Goal: Transaction & Acquisition: Purchase product/service

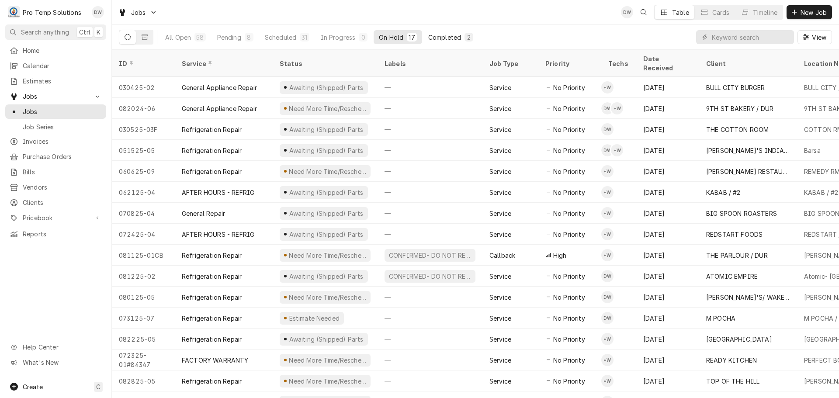
click at [442, 38] on div "Completed" at bounding box center [444, 37] width 33 height 9
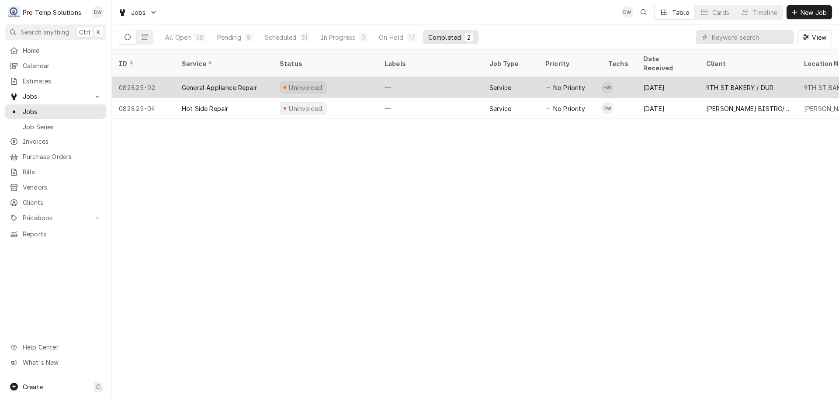
click at [421, 77] on div "—" at bounding box center [430, 87] width 105 height 21
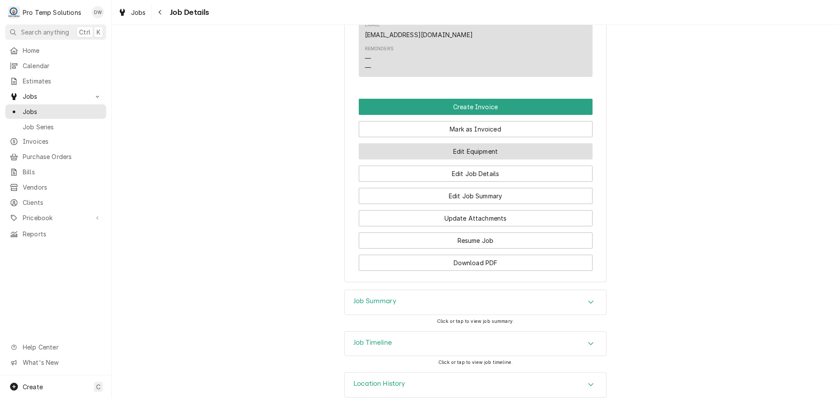
scroll to position [558, 0]
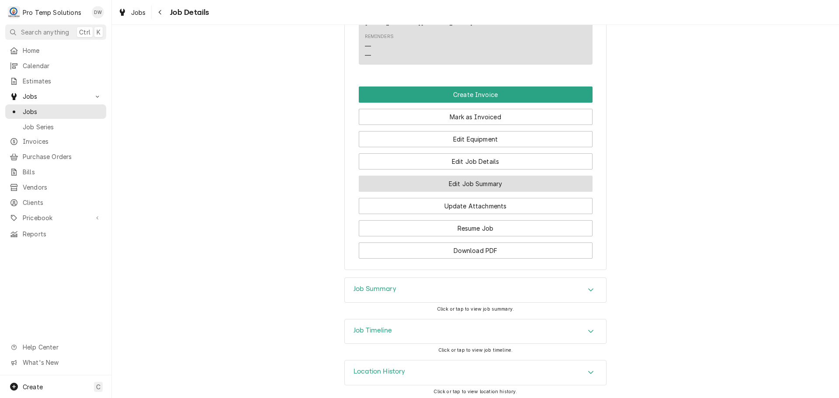
click at [473, 183] on button "Edit Job Summary" at bounding box center [476, 184] width 234 height 16
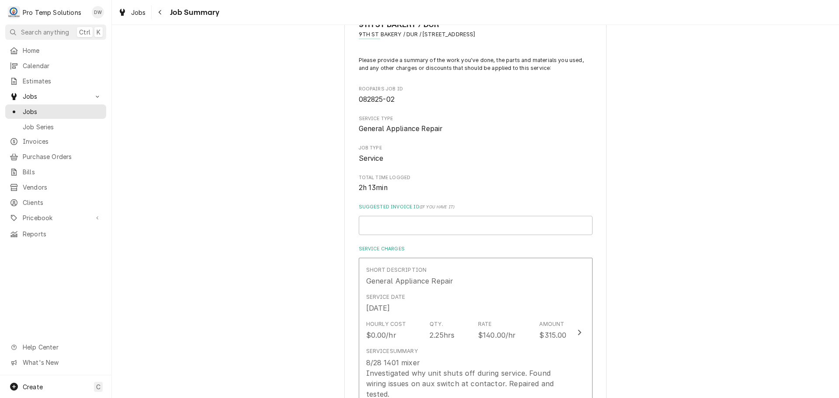
scroll to position [131, 0]
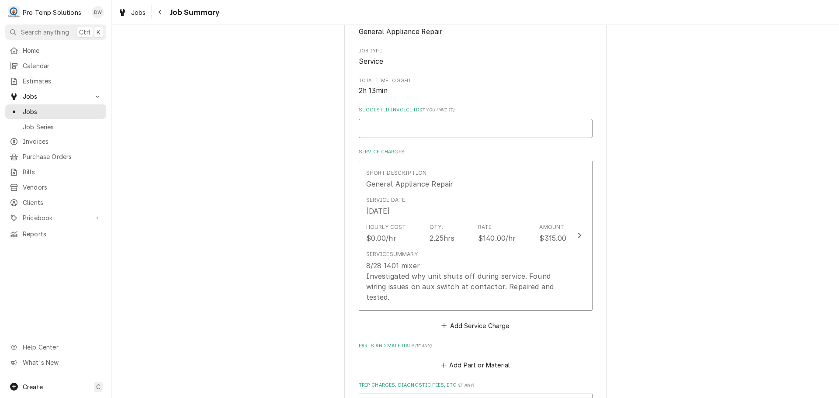
click at [456, 128] on input "Suggested Invoice ID ( if you have it )" at bounding box center [476, 128] width 234 height 19
type textarea "x"
type input "#"
type textarea "x"
type input "#0"
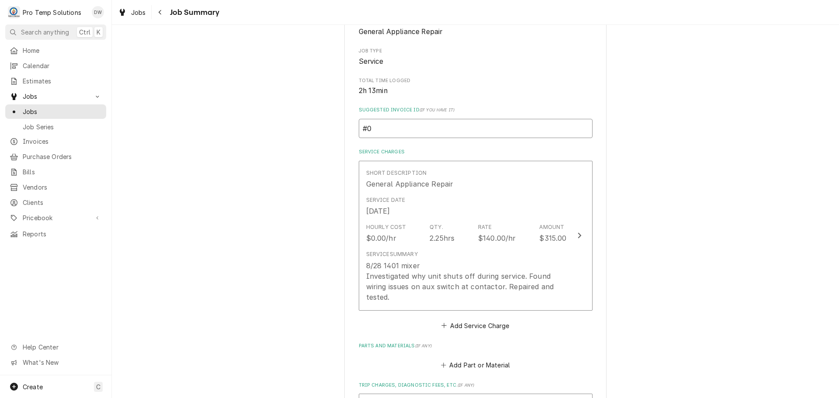
type textarea "x"
type input "#08"
type textarea "x"
type input "#082"
type textarea "x"
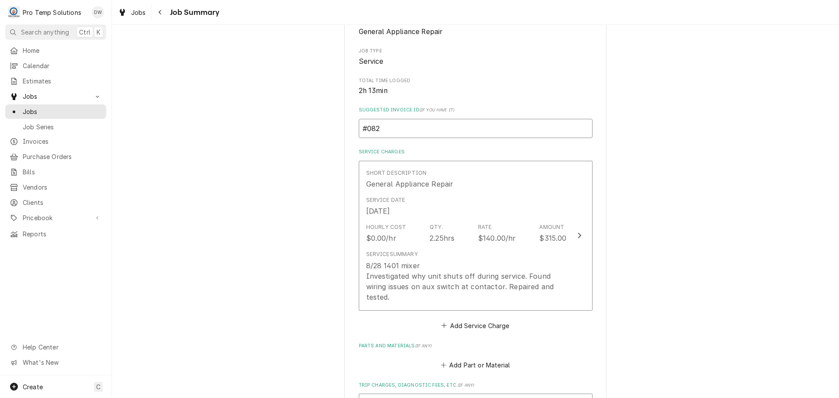
type input "#0829"
type textarea "x"
type input "#082"
type textarea "x"
type input "#0828"
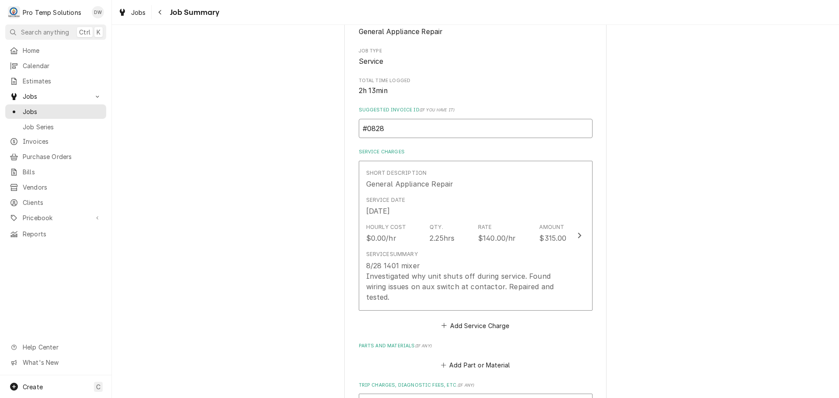
type textarea "x"
type input "#08282"
type textarea "x"
type input "#082825"
type textarea "x"
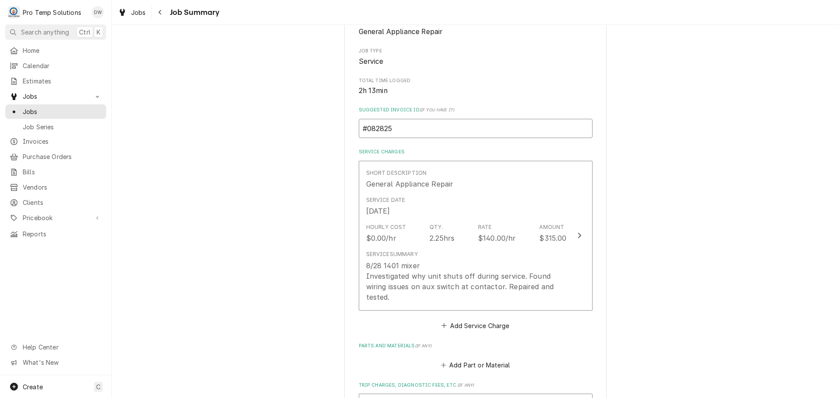
type input "#0828250"
type textarea "x"
type input "#08282500"
type textarea "x"
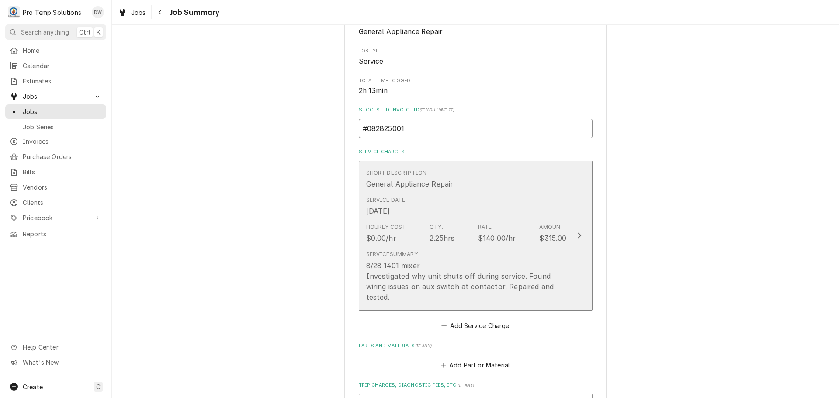
type input "#082825001"
click at [577, 233] on icon "Update Line Item" at bounding box center [579, 235] width 4 height 7
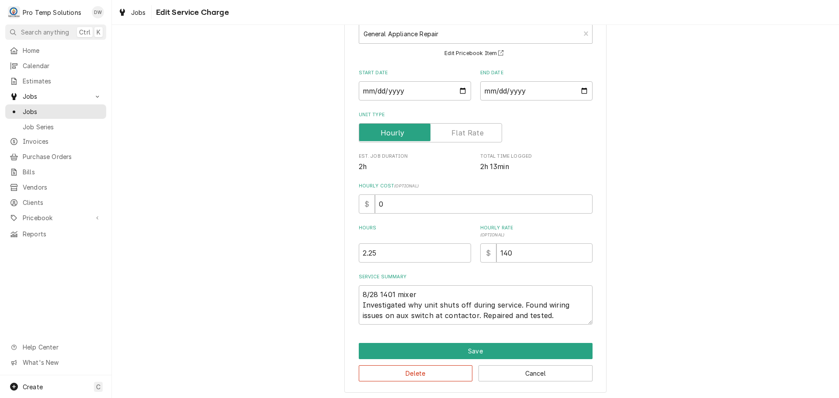
scroll to position [61, 0]
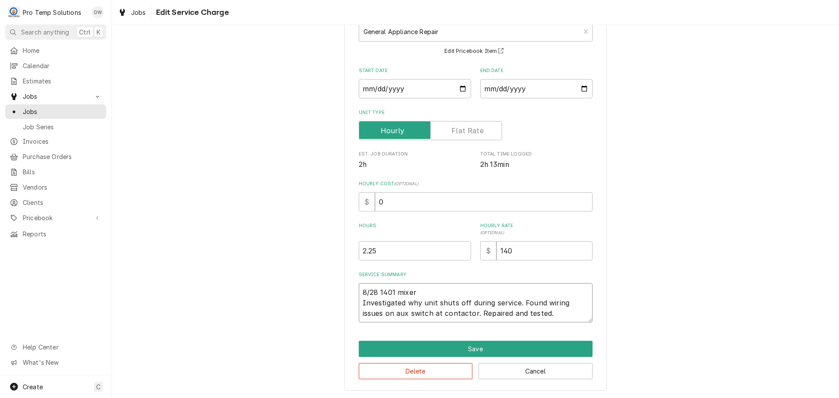
click at [420, 291] on textarea "8/28 1401 mixer Investigated why unit shuts off during service. Found wiring is…" at bounding box center [476, 302] width 234 height 39
type textarea "x"
type textarea "8/28 1401 mixer Investigated why unit shuts off during service. Found wiring is…"
type textarea "x"
type textarea "8/28 1401 mixer 3 Investigated why unit shuts off during service. Found wiring …"
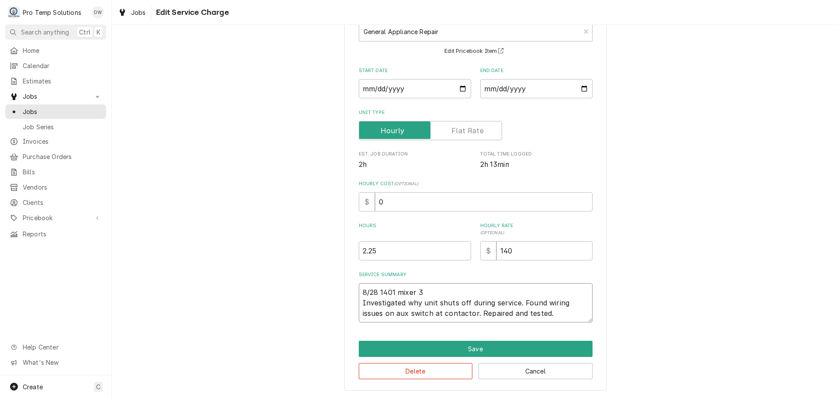
type textarea "x"
type textarea "8/28 1401 mixer 32 Investigated why unit shuts off during service. Found wiring…"
type textarea "x"
type textarea "8/28 1401 mixer 320 Investigated why unit shuts off during service. Found wirin…"
type textarea "x"
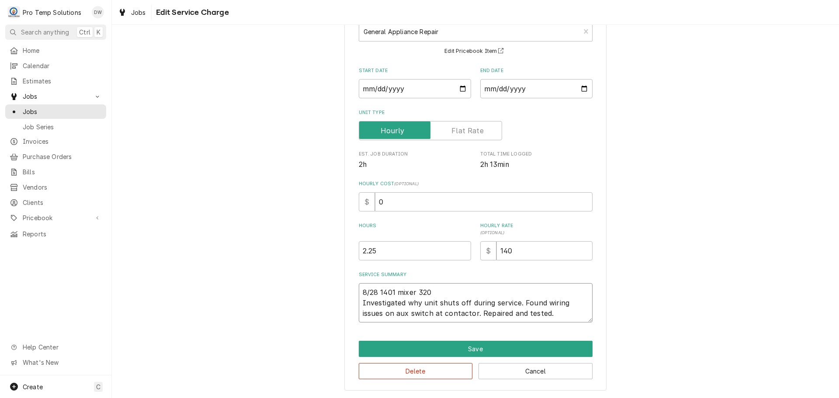
type textarea "8/28 1401 mixer 320- Investigated why unit shuts off during service. Found wiri…"
type textarea "x"
type textarea "8/28 1401 mixer 320-5 Investigated why unit shuts off during service. Found wir…"
type textarea "x"
type textarea "8/28 1401 mixer 320-53 Investigated why unit shuts off during service. Found wi…"
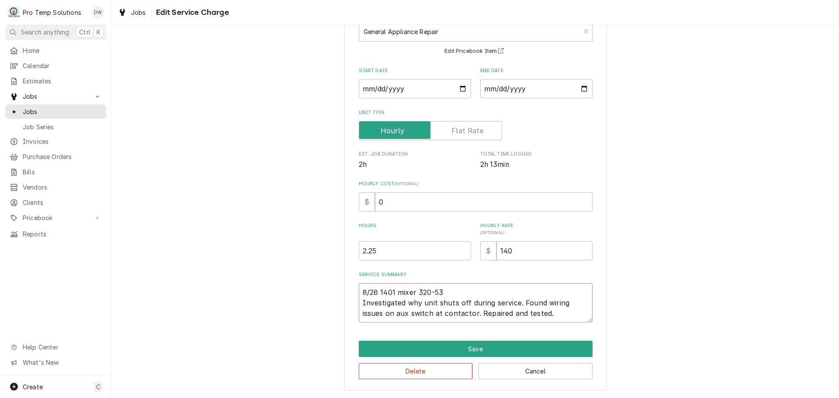
type textarea "x"
type textarea "8/28 1401 mixer 320-530 Investigated why unit shuts off during service. Found w…"
type textarea "x"
type textarea "8/28 1401 mixer 320-530 Investigated why unit shuts off during service. Found w…"
type textarea "x"
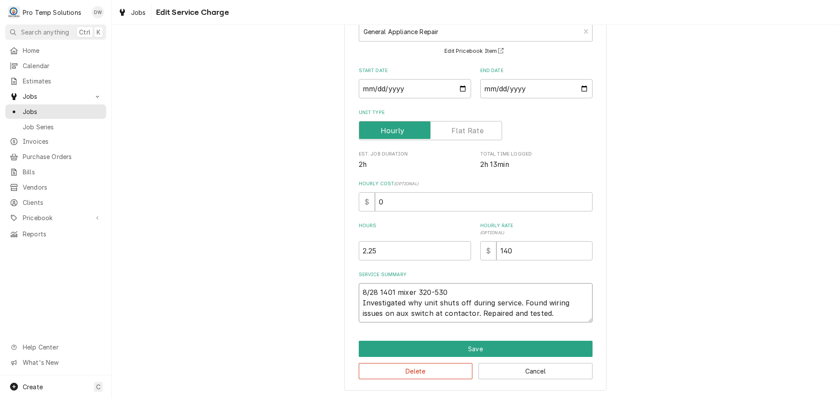
type textarea "8/28 1401 mixer 320-530 K Investigated why unit shuts off during service. Found…"
type textarea "x"
type textarea "8/28 1401 mixer 320-530 KE Investigated why unit shuts off during service. Foun…"
type textarea "x"
type textarea "8/28 1401 mixer 320-530 KEV Investigated why unit shuts off during service. Fou…"
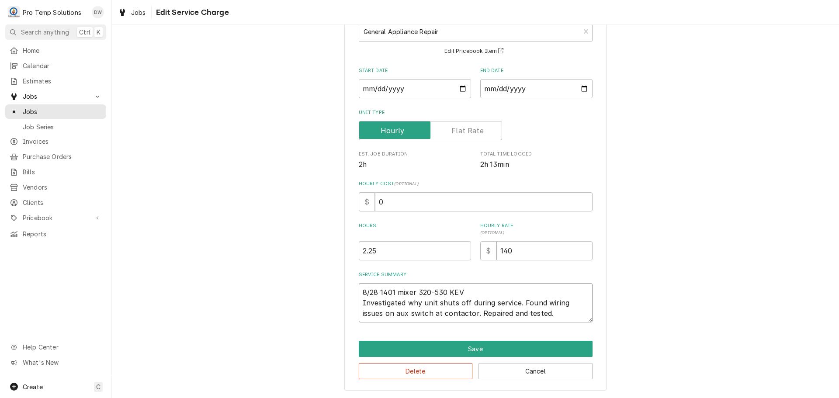
type textarea "x"
type textarea "8/28 1401 mixer 320-530 KEVI Investigated why unit shuts off during service. Fo…"
type textarea "x"
type textarea "8/28 1401 mixer 320-530 KEVIN Investigated why unit shuts off during service. F…"
type textarea "x"
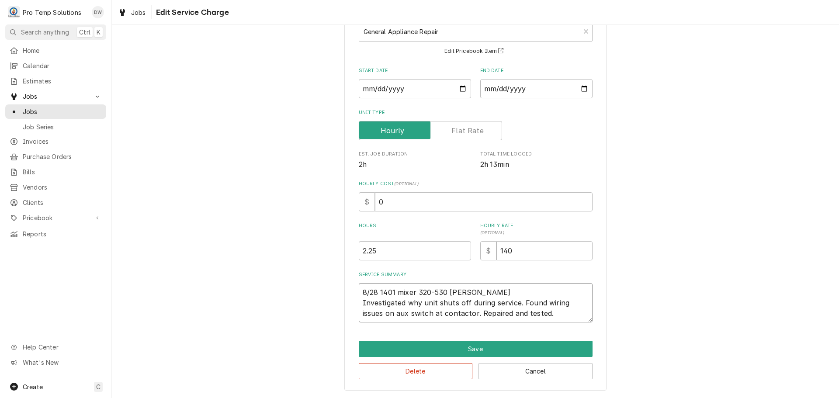
type textarea "8/28 1401 mixer 320-530 KEVIN Investigated why unit shuts off during service. F…"
click at [424, 303] on textarea "8/28 1401 mixer 320-530 KEVIN Investigated why unit shuts off during service. F…" at bounding box center [476, 302] width 234 height 39
type textarea "x"
type textarea "8/28 1401 mixer 320-530 KEVIN Investigated why nit shuts off during service. Fo…"
type textarea "x"
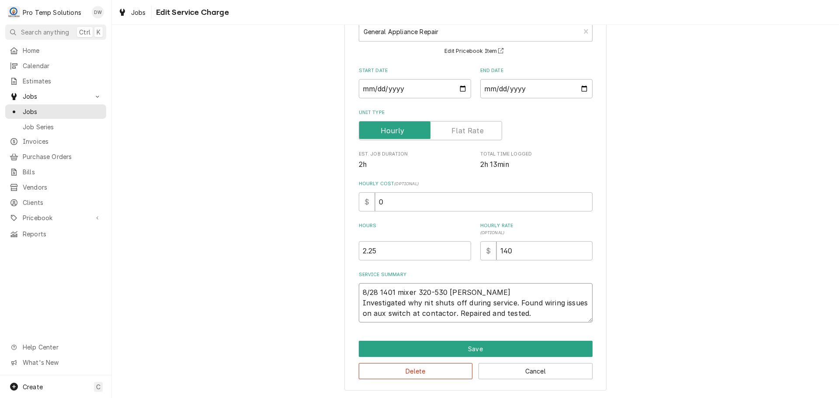
type textarea "8/28 1401 mixer 320-530 KEVIN Investigated whynit shuts off during service. Fou…"
type textarea "x"
type textarea "8/28 1401 mixer 320-530 KEVIN Investigated whnit shuts off during service. Foun…"
type textarea "x"
type textarea "8/28 1401 mixer 320-530 KEVIN Investigated wnit shuts off during service. Found…"
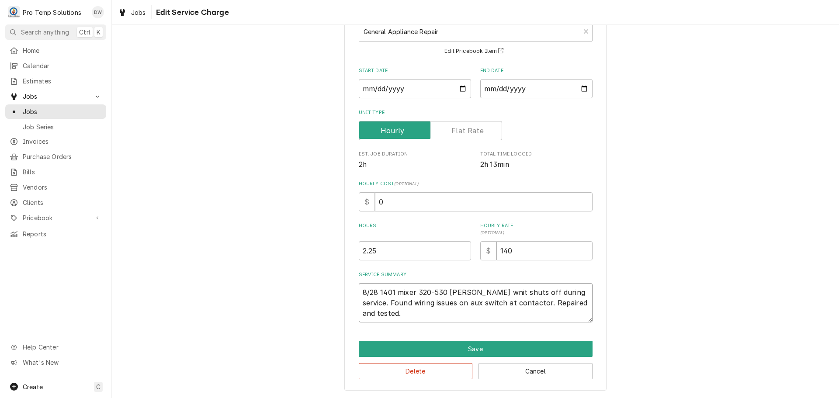
type textarea "x"
type textarea "8/28 1401 mixer 320-530 KEVIN Investigated nit shuts off during service. Found …"
type textarea "x"
type textarea "8/28 1401 mixer 320-530 KEVIN Investigatednit shuts off during service. Found w…"
type textarea "x"
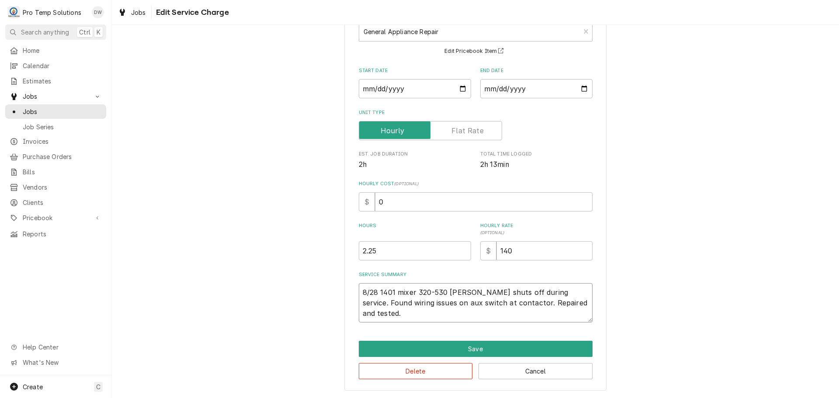
type textarea "8/28 1401 mixer 320-530 KEVIN Investigatenit shuts off during service. Found wi…"
type textarea "x"
type textarea "8/28 1401 mixer 320-530 KEVIN Investigatnit shuts off during service. Found wir…"
type textarea "x"
type textarea "8/28 1401 mixer 320-530 KEVIN Investiganit shuts off during service. Found wiri…"
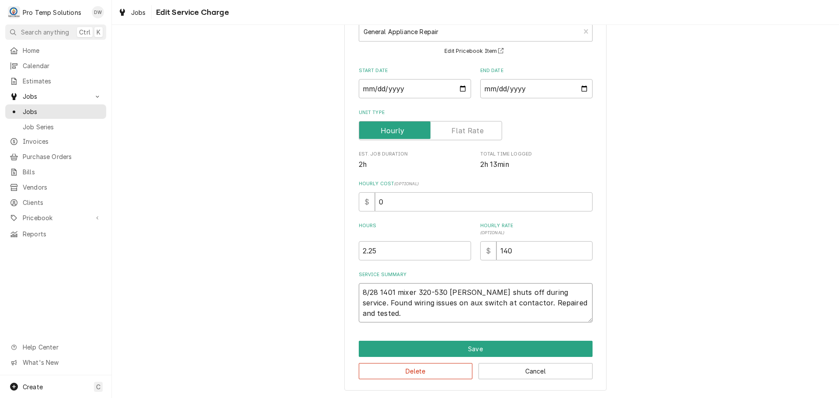
type textarea "x"
type textarea "8/28 1401 mixer 320-530 KEVIN Investignit shuts off during service. Found wirin…"
type textarea "x"
type textarea "8/28 1401 mixer 320-530 KEVIN Investinit shuts off during service. Found wiring…"
type textarea "x"
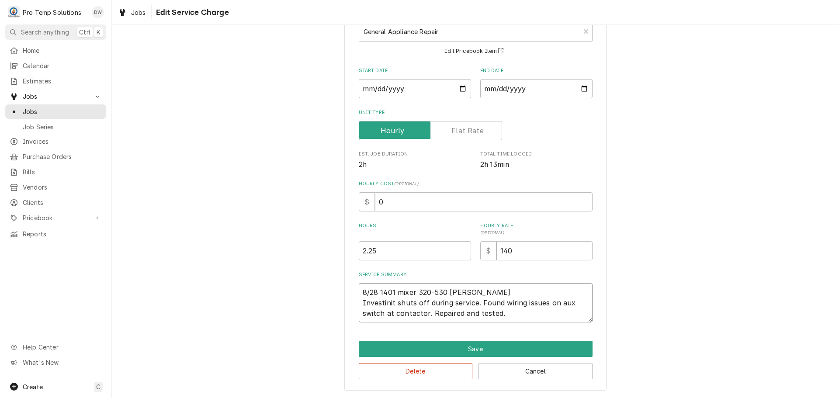
type textarea "8/28 1401 mixer 320-530 KEVIN Investnit shuts off during service. Found wiring …"
type textarea "x"
type textarea "8/28 1401 mixer 320-530 KEVIN Invesnit shuts off during service. Found wiring i…"
type textarea "x"
type textarea "8/28 1401 mixer 320-530 KEVIN Invenit shuts off during service. Found wiring is…"
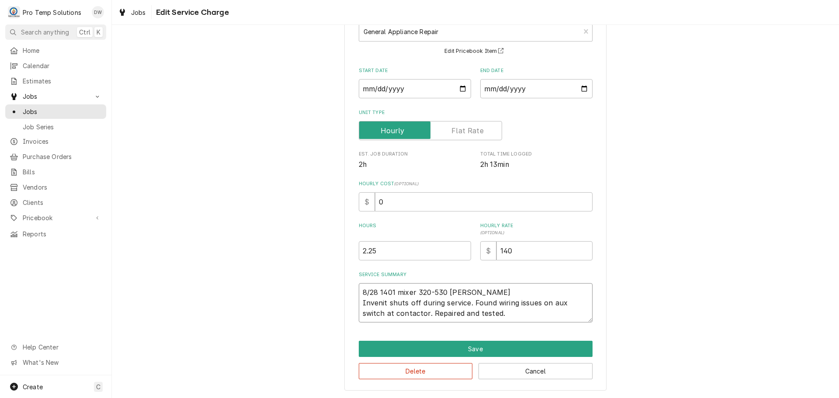
type textarea "x"
type textarea "8/28 1401 mixer 320-530 KEVIN Invnit shuts off during service. Found wiring iss…"
type textarea "x"
type textarea "8/28 1401 mixer 320-530 KEVIN Init shuts off during service. Found wiring issue…"
type textarea "x"
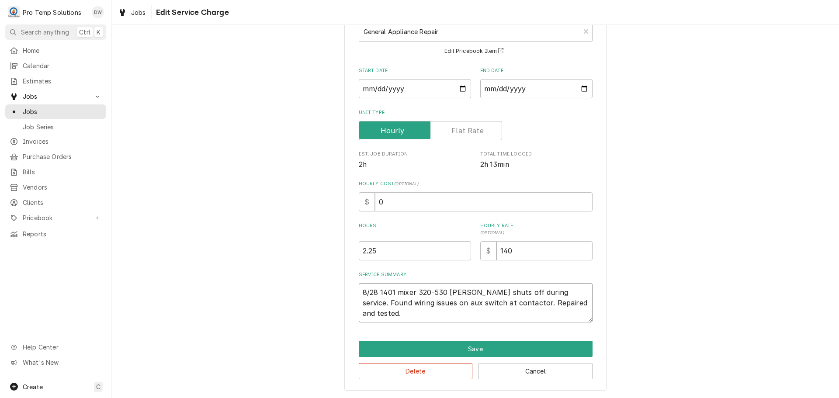
type textarea "8/28 1401 mixer 320-530 KEVIN nit shuts off during service. Found wiring issues…"
type textarea "x"
type textarea "8/28 1401 mixer 320-530 KEVIN Cnit shuts off during service. Found wiring issue…"
type textarea "x"
type textarea "8/28 1401 mixer 320-530 KEVIN Cunit shuts off during service. Found wiring issu…"
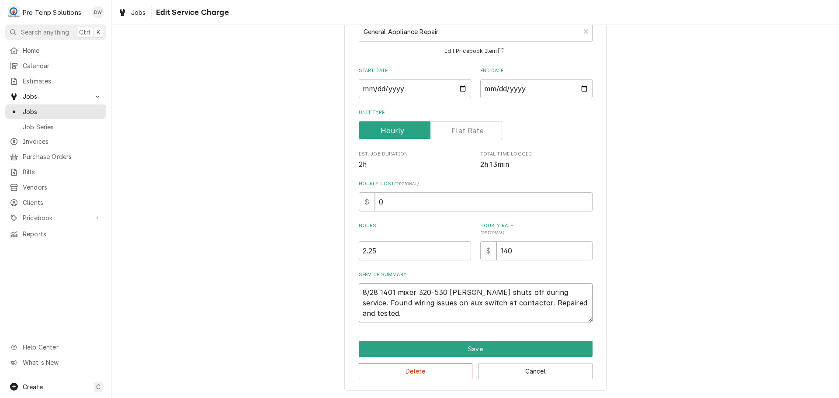
type textarea "x"
type textarea "8/28 1401 mixer 320-530 KEVIN Cusnit shuts off during service. Found wiring iss…"
type textarea "x"
type textarea "8/28 1401 mixer 320-530 KEVIN Custnit shuts off during service. Found wiring is…"
type textarea "x"
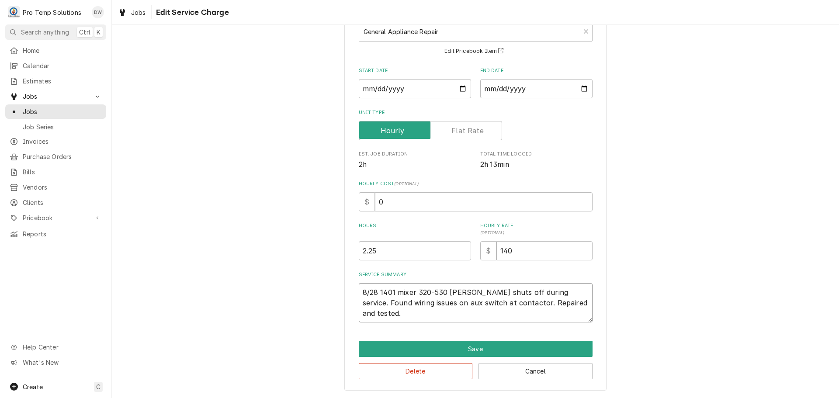
type textarea "8/28 1401 mixer 320-530 KEVIN Cust nit shuts off during service. Found wiring i…"
type textarea "x"
type textarea "8/28 1401 mixer 320-530 KEVIN Cust cnit shuts off during service. Found wiring …"
type textarea "x"
type textarea "8/28 1401 mixer 320-530 KEVIN Cust c/nit shuts off during service. Found wiring…"
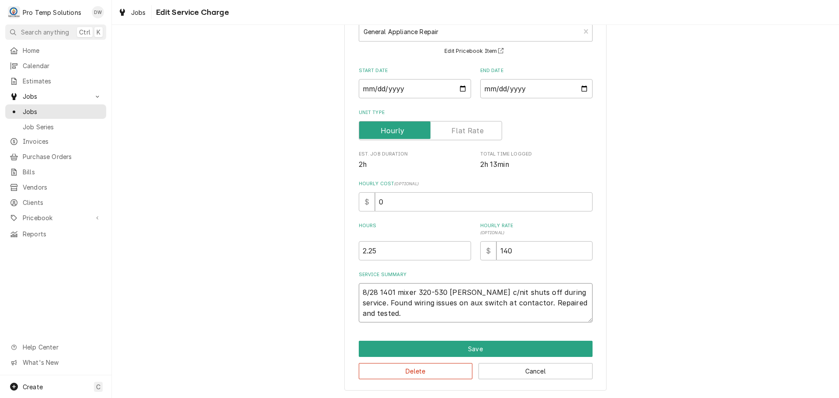
type textarea "x"
type textarea "8/28 1401 mixer 320-530 KEVIN Cust c/onit shuts off during service. Found wirin…"
type textarea "x"
type textarea "8/28 1401 mixer 320-530 KEVIN Cust c/o nit shuts off during service. Found wiri…"
type textarea "x"
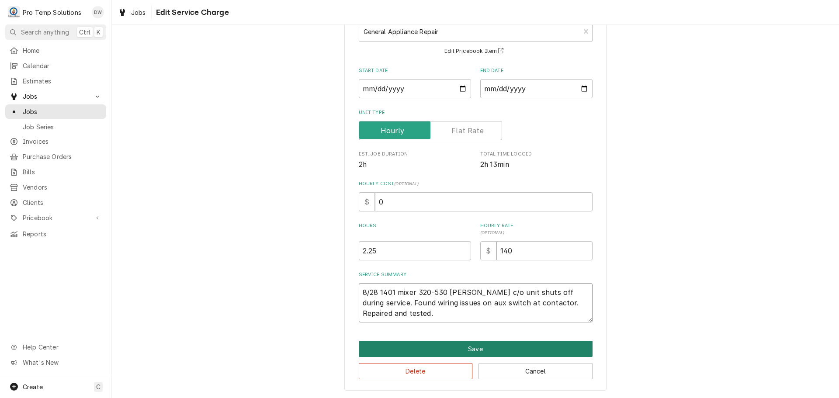
type textarea "8/28 1401 mixer 320-530 [PERSON_NAME] c/o unit shuts off during service. Found …"
click at [467, 349] on button "Save" at bounding box center [476, 349] width 234 height 16
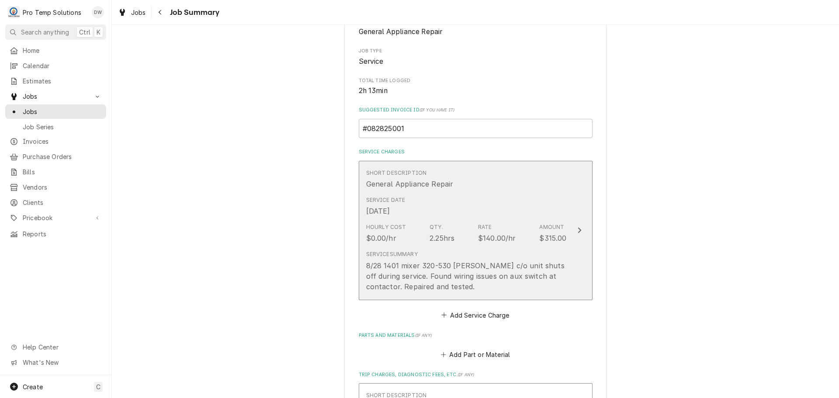
scroll to position [393, 0]
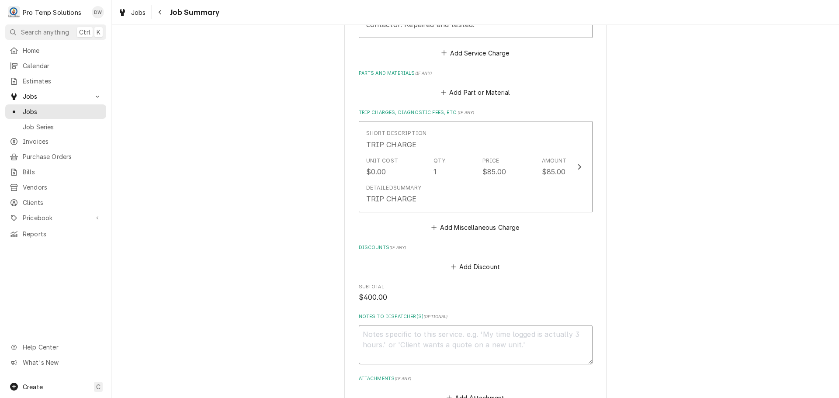
click at [384, 344] on textarea "Notes to Dispatcher(s) ( optional )" at bounding box center [476, 344] width 234 height 39
type textarea "x"
type textarea "#"
type textarea "x"
type textarea "#0"
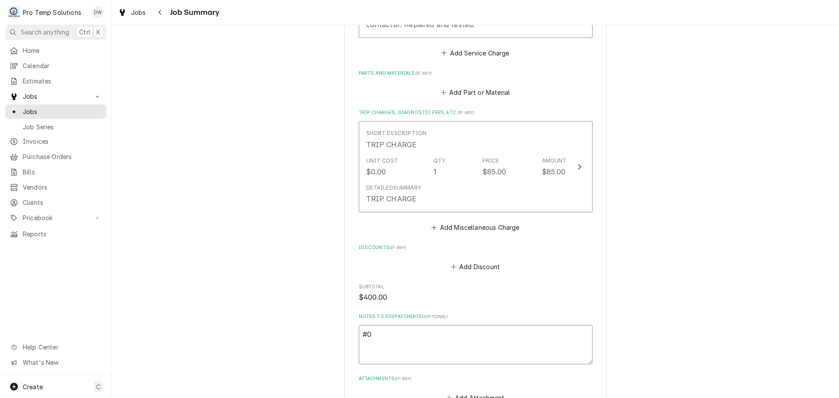
type textarea "x"
type textarea "#08"
type textarea "x"
type textarea "#082"
type textarea "x"
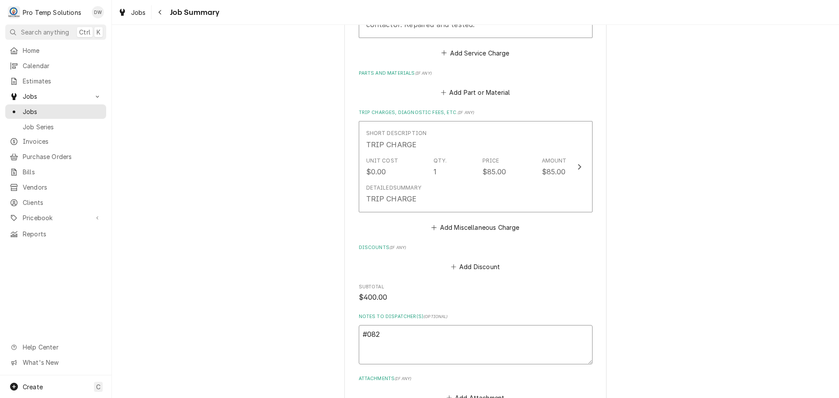
type textarea "#0828"
type textarea "x"
type textarea "#08282"
type textarea "x"
type textarea "#082825"
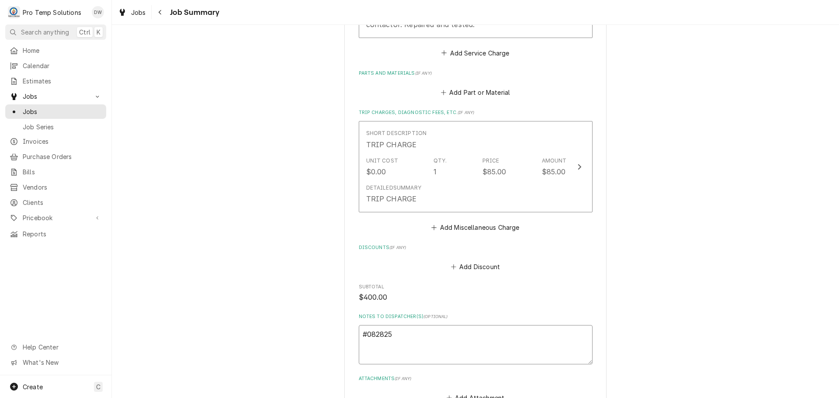
type textarea "x"
type textarea "#0828250"
type textarea "x"
type textarea "#08282500"
type textarea "x"
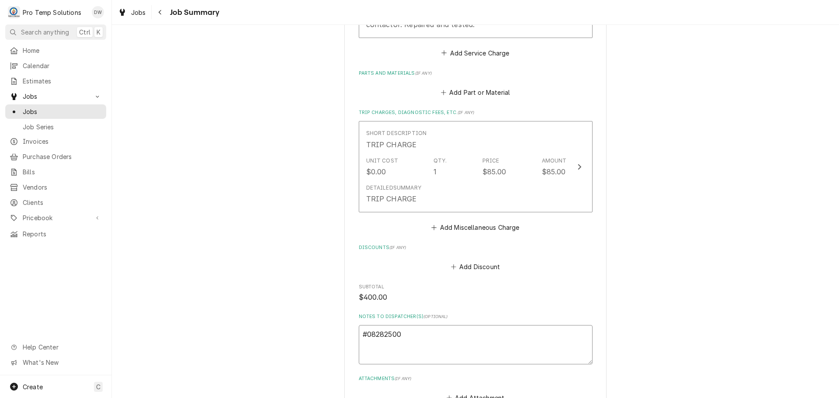
type textarea "#082825001"
type textarea "x"
type textarea "#082825001"
type textarea "x"
type textarea "#082825001 9"
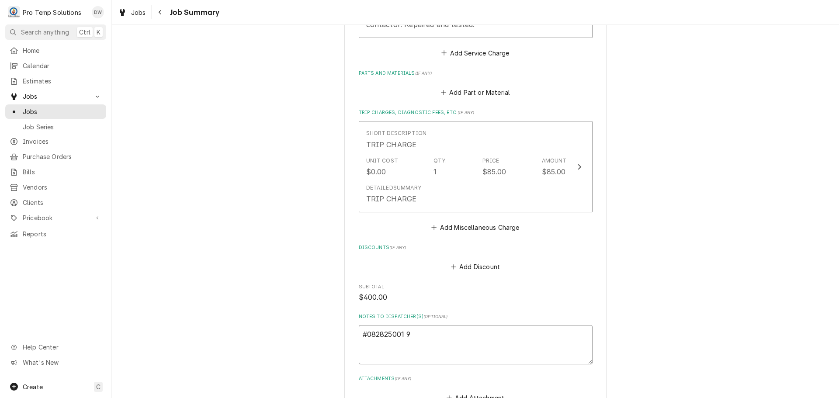
type textarea "x"
type textarea "#082825001 9t"
type textarea "x"
type textarea "#082825001 9th"
type textarea "x"
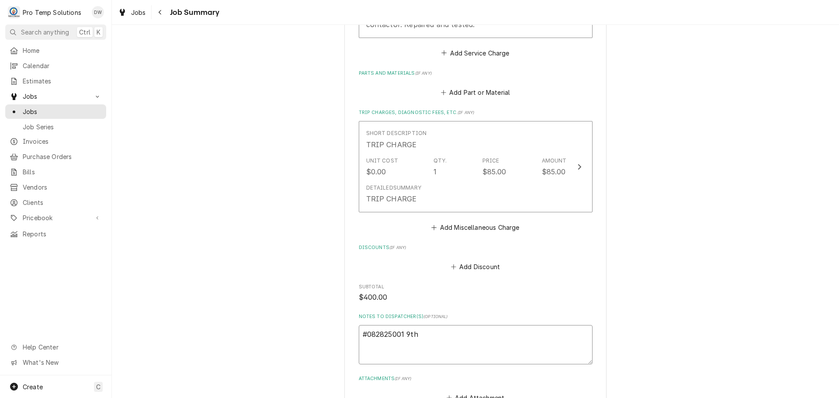
type textarea "#082825001 9th"
type textarea "x"
type textarea "#082825001 9th s"
type textarea "x"
type textarea "#082825001 9th st"
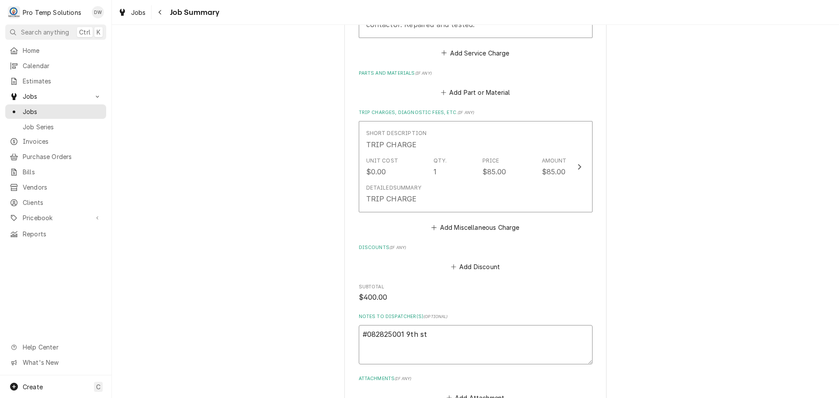
type textarea "x"
type textarea "#082825001 9th st-"
type textarea "x"
type textarea "#082825001 9th st-"
type textarea "x"
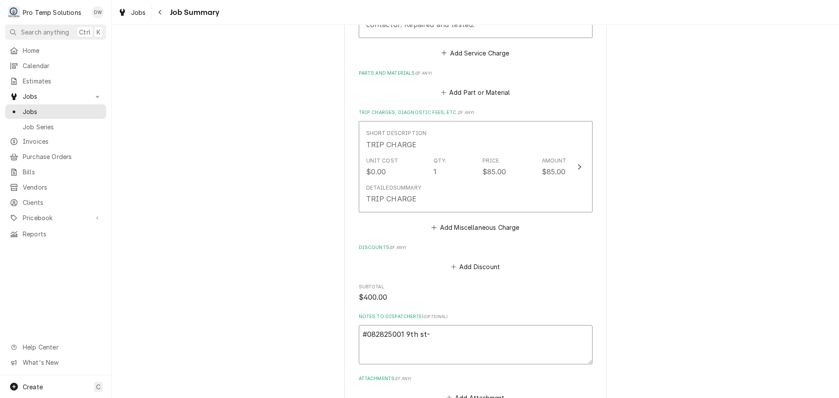
type textarea "#082825001 9th st- m"
type textarea "x"
type textarea "#082825001 9th st- mi"
type textarea "x"
type textarea "#082825001 9th st- mix"
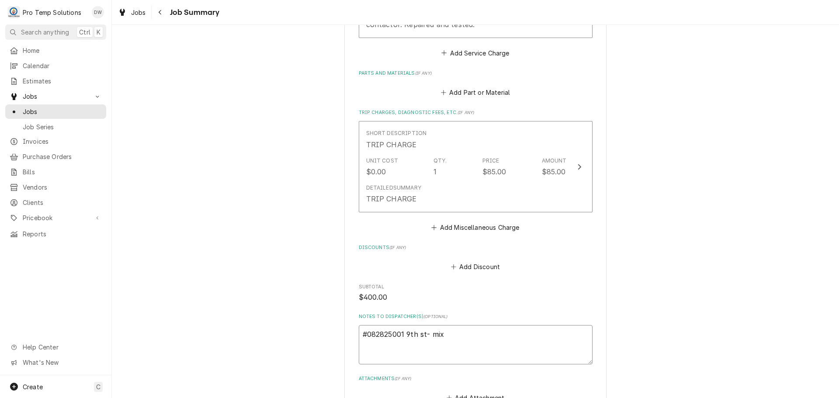
type textarea "x"
type textarea "#082825001 9th st- mixe"
type textarea "x"
type textarea "#082825001 9th st- mixer"
type textarea "x"
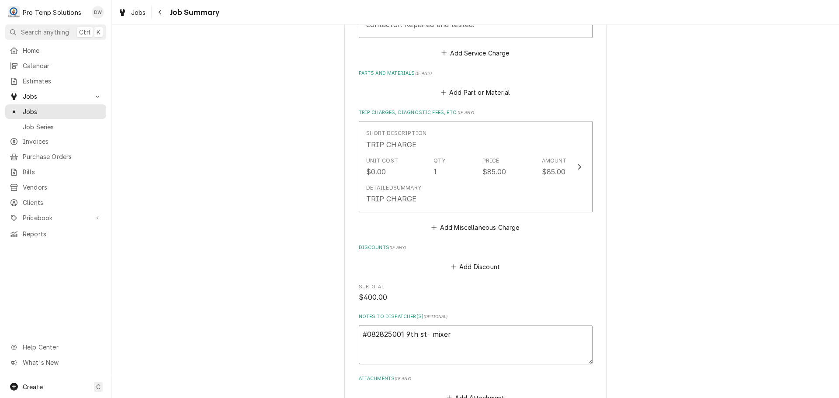
type textarea "#082825001 9th st- mixe"
type textarea "x"
type textarea "#082825001 9th st- mix"
type textarea "x"
type textarea "#082825001 9th st- mi"
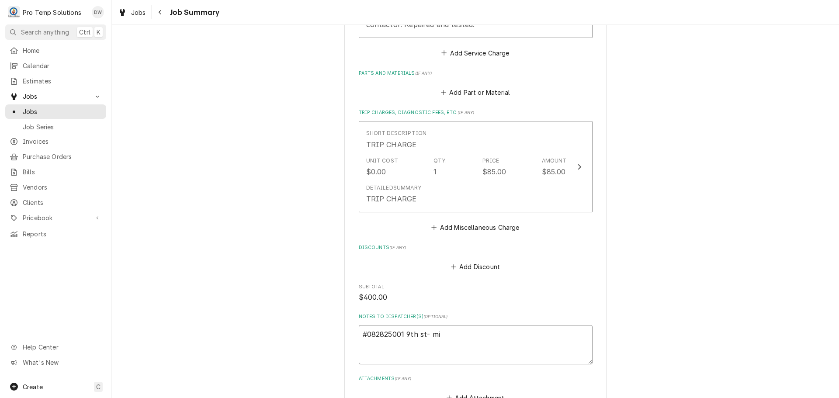
type textarea "x"
type textarea "#082825001 9th st- m"
type textarea "x"
type textarea "#082825001 9th st-"
type textarea "x"
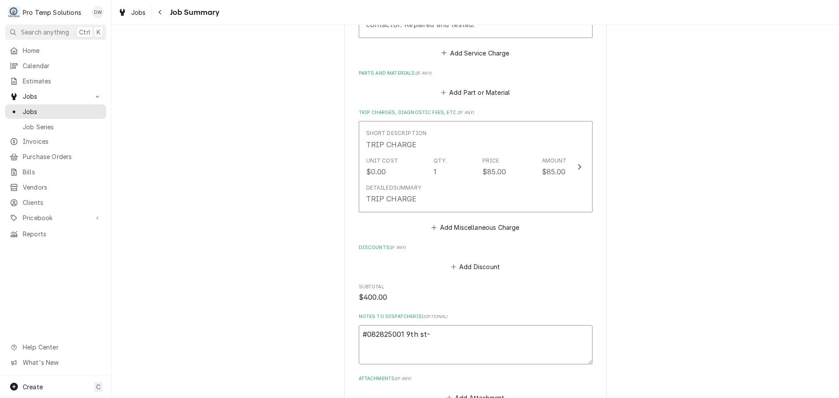
type textarea "#082825001 9th st-"
type textarea "x"
type textarea "#082825001 9th s"
type textarea "x"
type textarea "#082825001 9th"
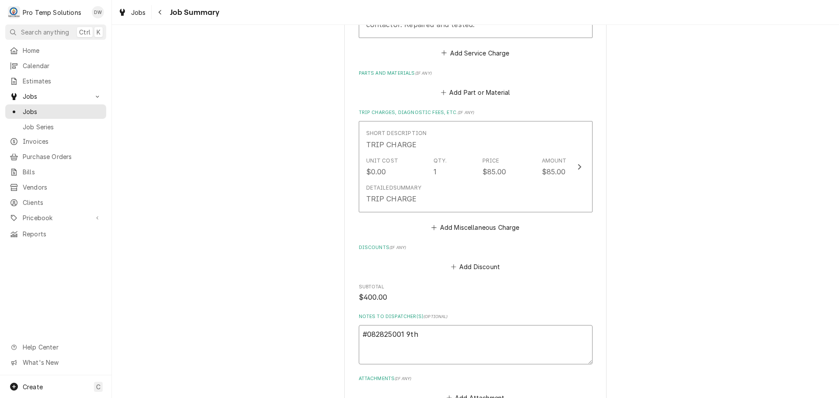
type textarea "x"
type textarea "#082825001 9th"
type textarea "x"
type textarea "#082825001 9t"
type textarea "x"
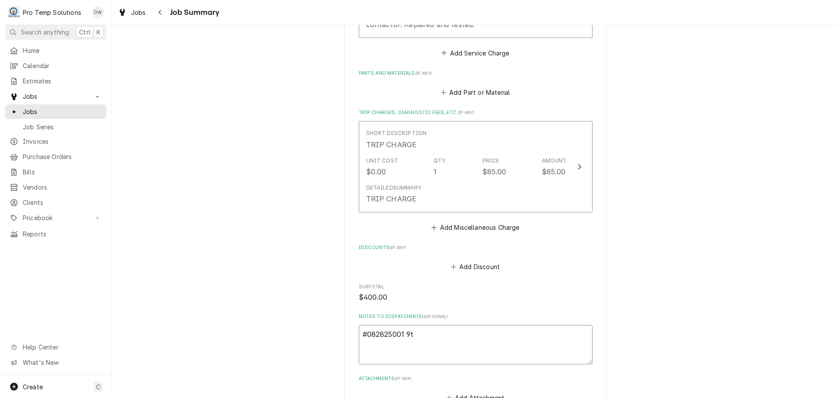
type textarea "#082825001 9"
type textarea "x"
type textarea "#082825001 9T"
type textarea "x"
type textarea "#082825001 9TH"
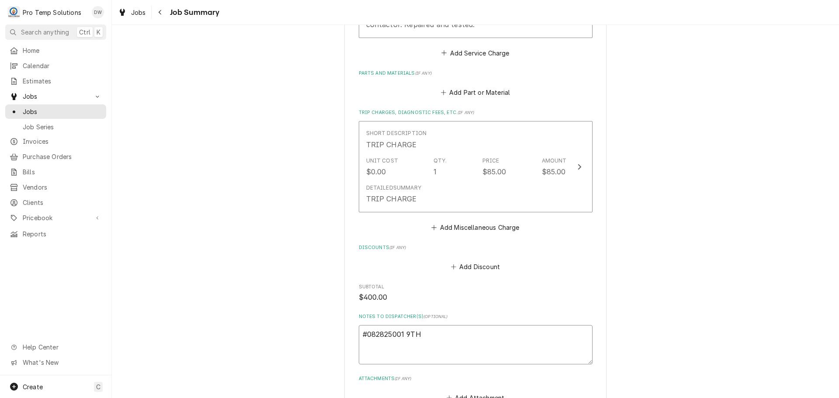
type textarea "x"
type textarea "#082825001 9TH"
type textarea "x"
type textarea "#082825001 9TH S"
type textarea "x"
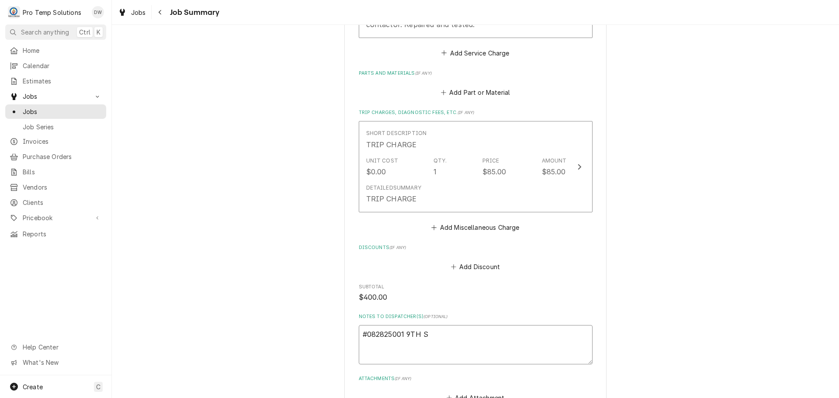
type textarea "#082825001 9TH ST"
type textarea "x"
type textarea "#082825001 9TH ST-"
type textarea "x"
type textarea "#082825001 9TH ST-"
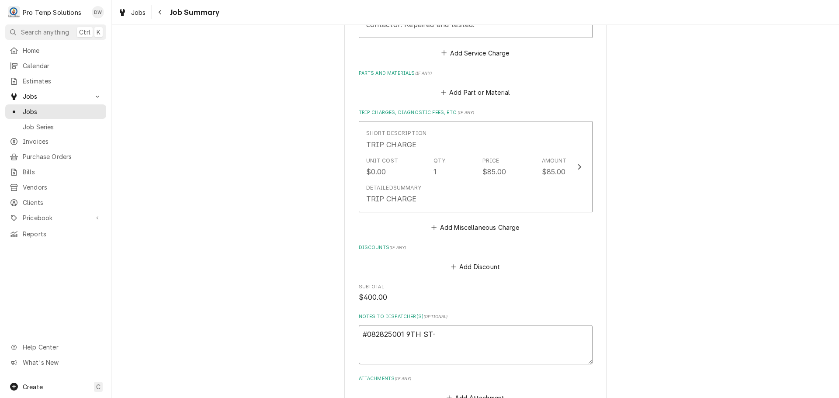
type textarea "x"
type textarea "#082825001 9TH ST- M"
type textarea "x"
type textarea "#082825001 9TH ST- MI"
type textarea "x"
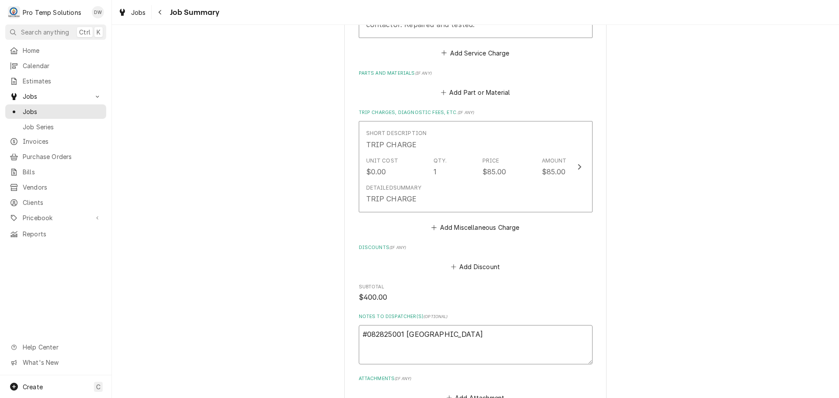
type textarea "#082825001 9TH ST- MIX"
type textarea "x"
type textarea "#082825001 9TH ST- MIXE"
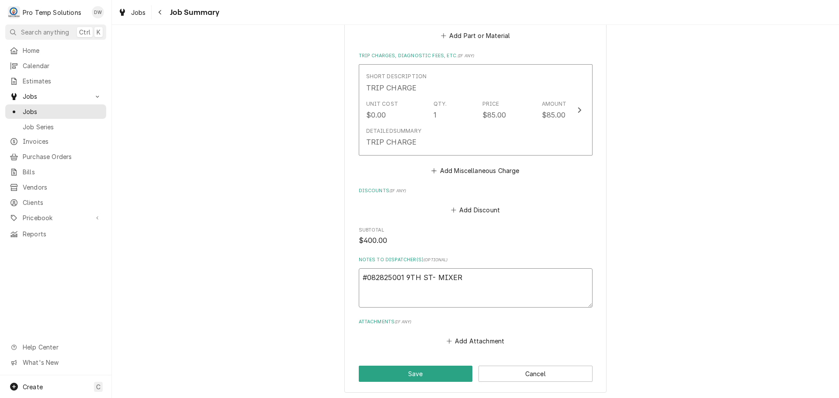
scroll to position [494, 0]
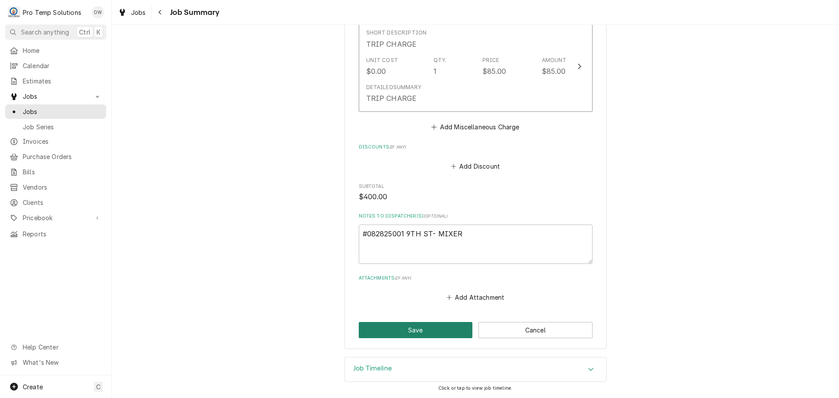
click at [431, 332] on button "Save" at bounding box center [416, 330] width 114 height 16
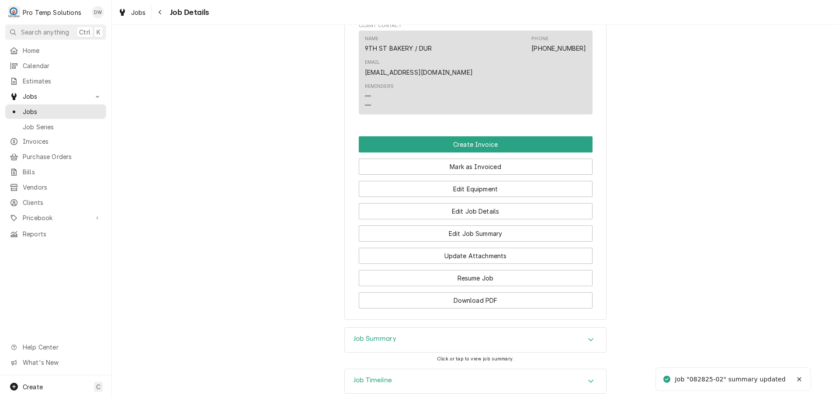
scroll to position [524, 0]
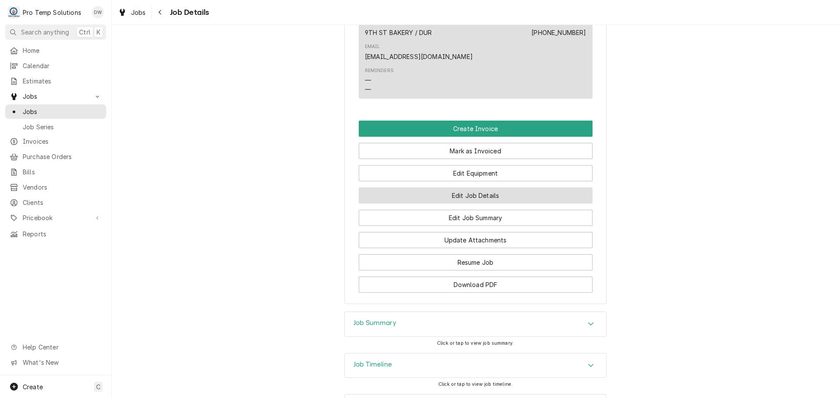
click at [468, 193] on button "Edit Job Details" at bounding box center [476, 195] width 234 height 16
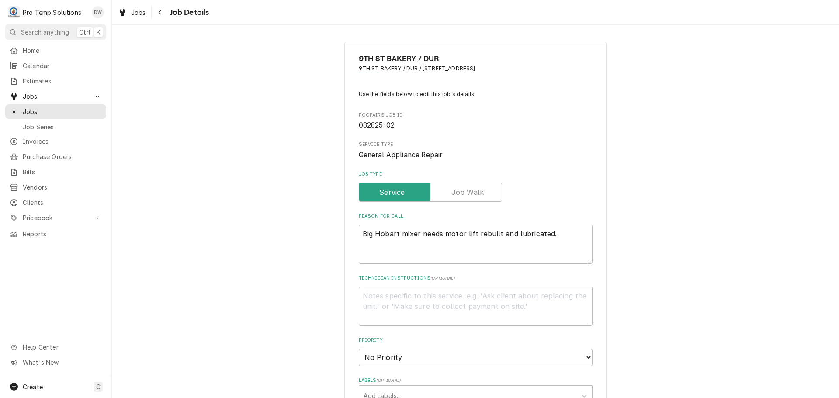
type textarea "x"
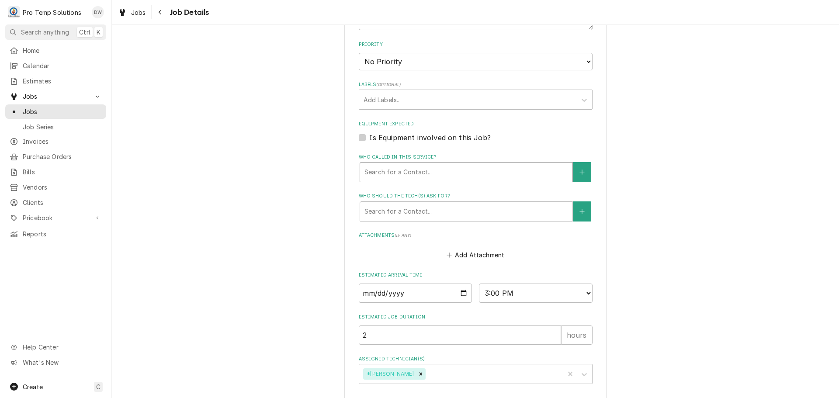
scroll to position [335, 0]
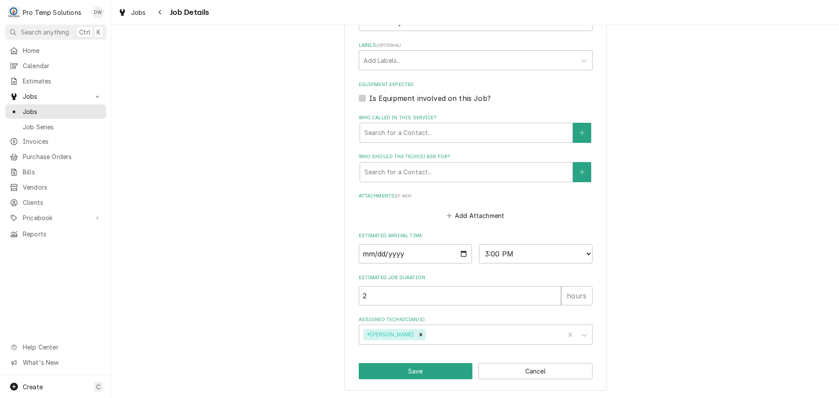
click at [369, 96] on label "Is Equipment involved on this Job?" at bounding box center [429, 98] width 121 height 10
click at [369, 96] on input "Equipment Expected" at bounding box center [486, 102] width 234 height 19
checkbox input "true"
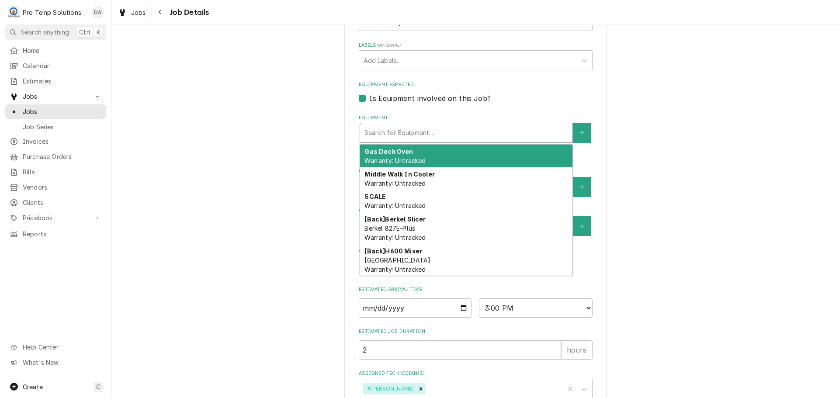
click at [450, 128] on div "Equipment" at bounding box center [466, 133] width 204 height 16
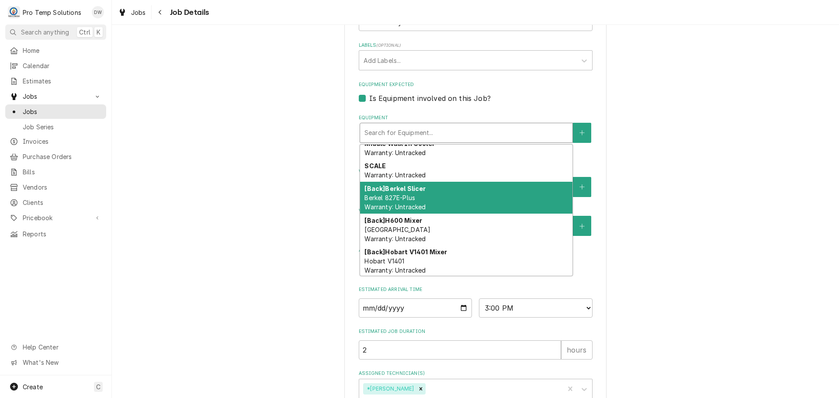
scroll to position [44, 0]
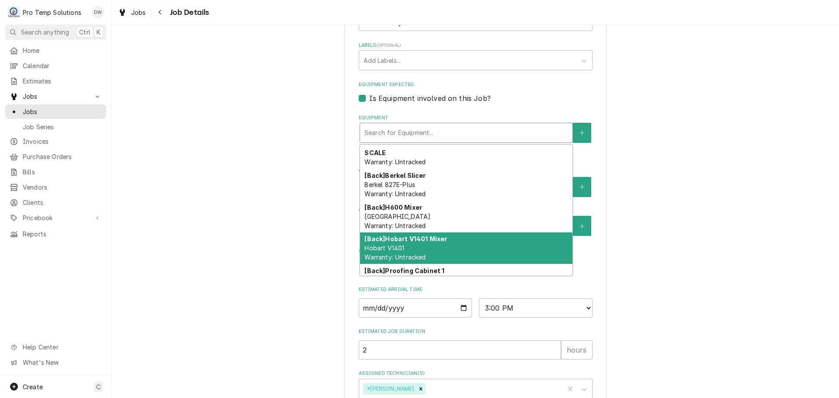
click at [451, 244] on div "[Back] Hobart V1401 Mixer Hobart V1401 Warranty: Untracked" at bounding box center [466, 248] width 212 height 32
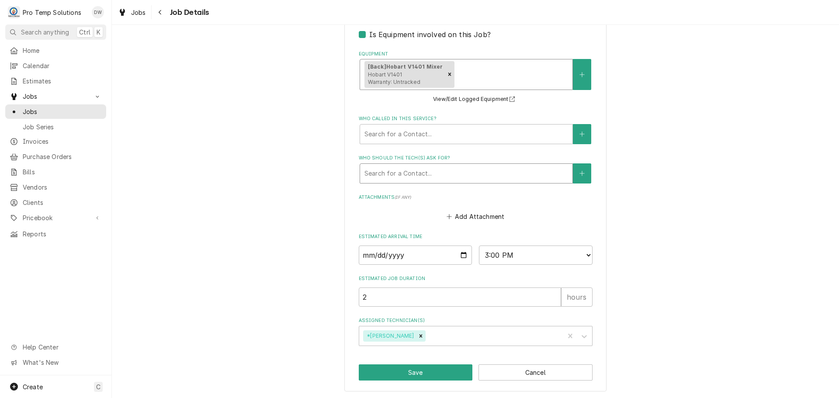
scroll to position [400, 0]
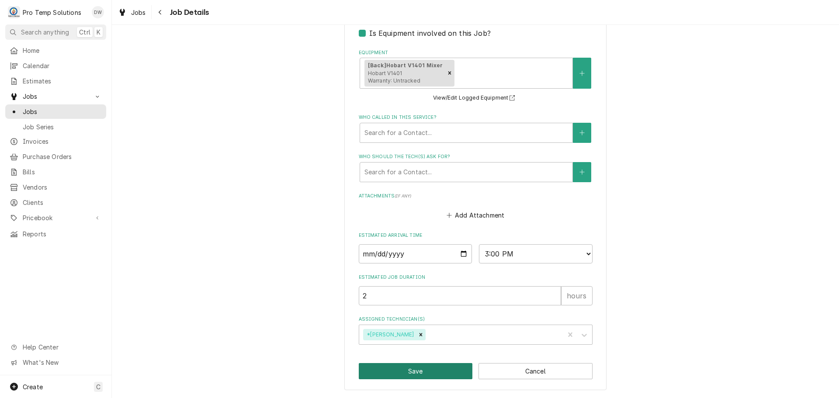
click at [408, 371] on button "Save" at bounding box center [416, 371] width 114 height 16
type textarea "x"
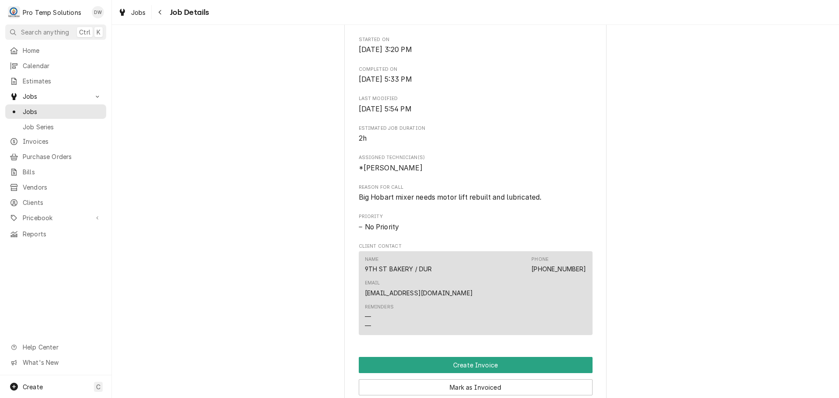
scroll to position [524, 0]
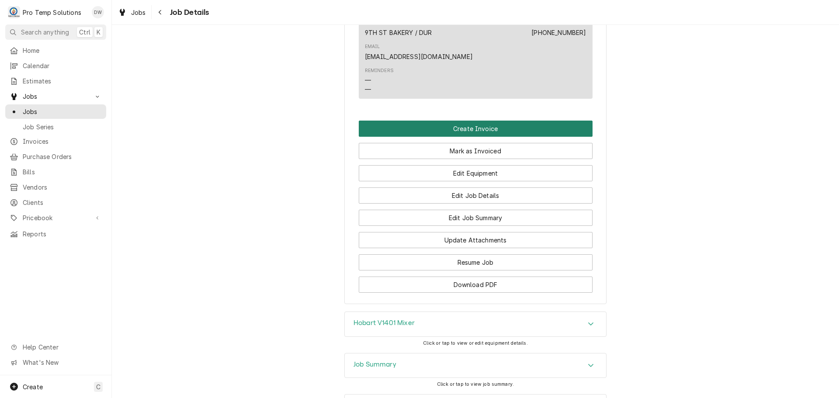
click at [468, 125] on button "Create Invoice" at bounding box center [476, 129] width 234 height 16
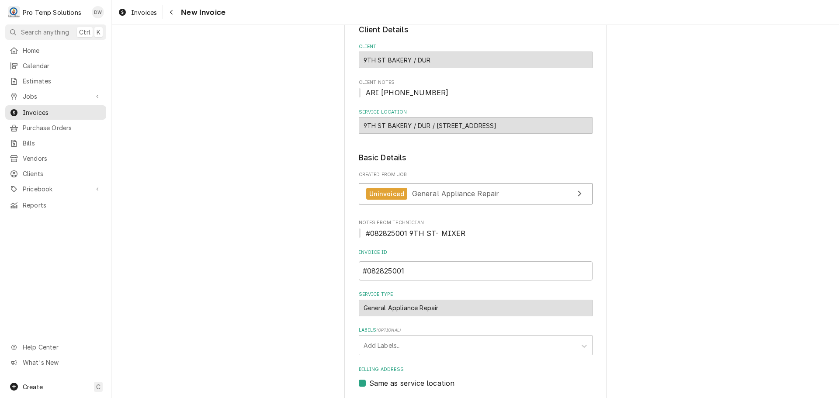
scroll to position [202, 0]
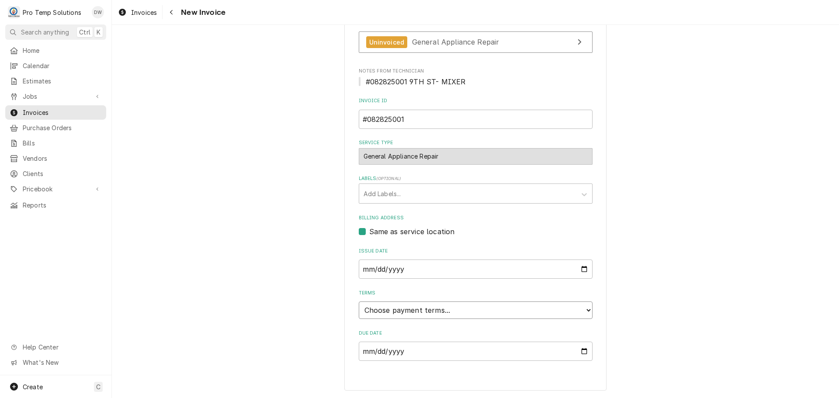
click at [388, 307] on select "Choose payment terms... Same Day Net 7 Net 14 Net 21 Net 30 Net 45 Net 60 Net 90" at bounding box center [476, 310] width 234 height 17
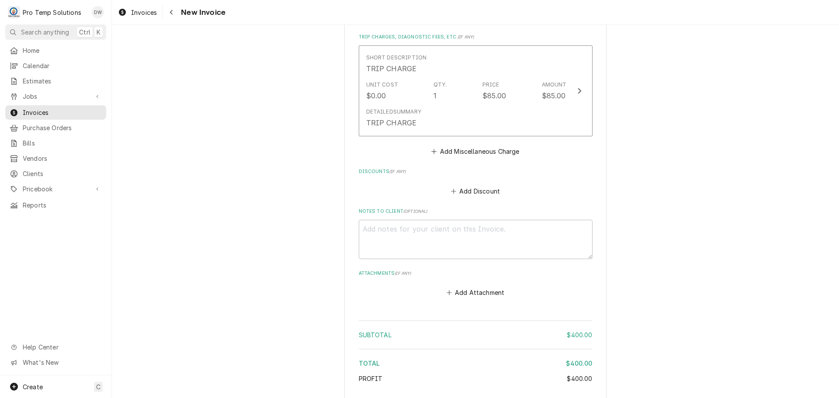
scroll to position [857, 0]
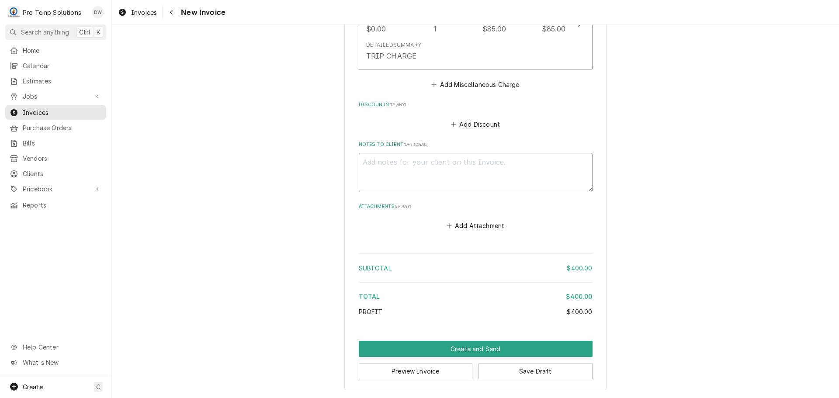
click at [399, 167] on textarea "Notes to Client ( optional )" at bounding box center [476, 172] width 234 height 39
type textarea "x"
type textarea "#"
type textarea "x"
type textarea "#0"
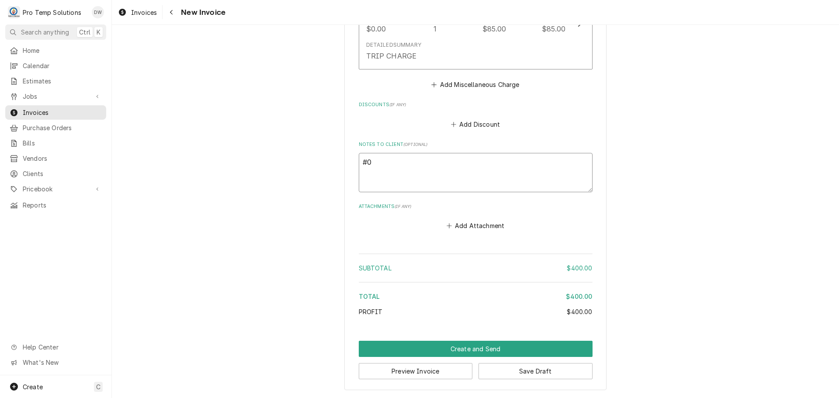
type textarea "x"
type textarea "#08"
type textarea "x"
type textarea "#082"
type textarea "x"
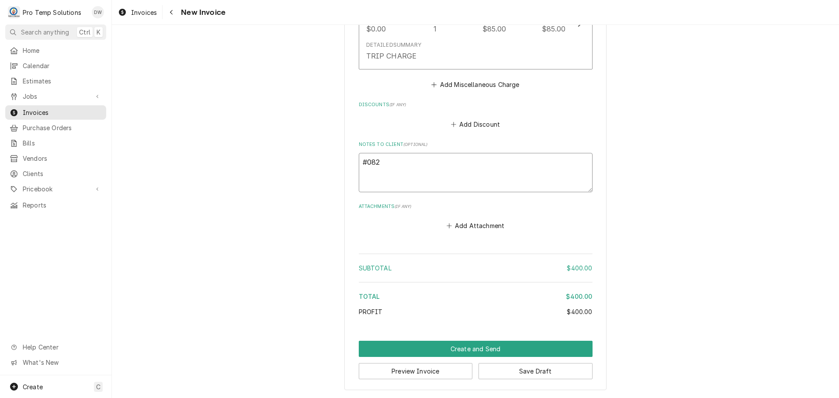
type textarea "#0828"
type textarea "x"
type textarea "#08282"
type textarea "x"
type textarea "#082825"
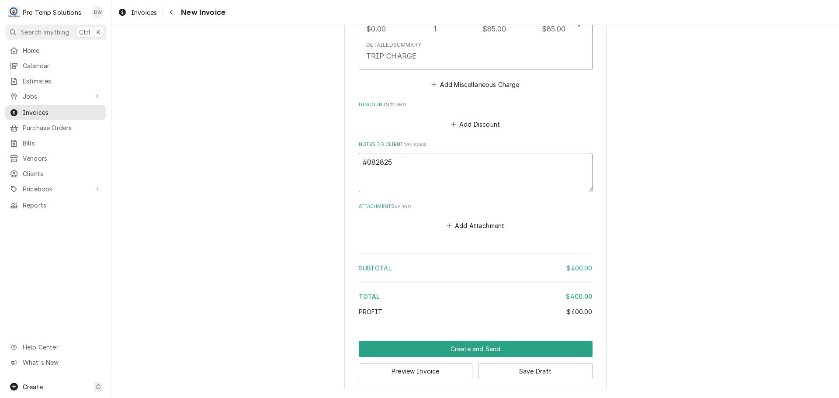
type textarea "x"
type textarea "#0828250"
type textarea "x"
type textarea "#08282500"
type textarea "x"
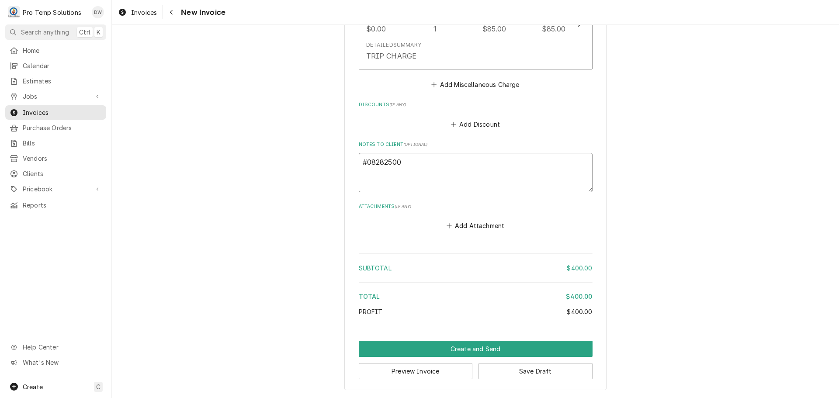
type textarea "#082825001"
type textarea "x"
type textarea "#082825001"
type textarea "x"
type textarea "#082825001 9"
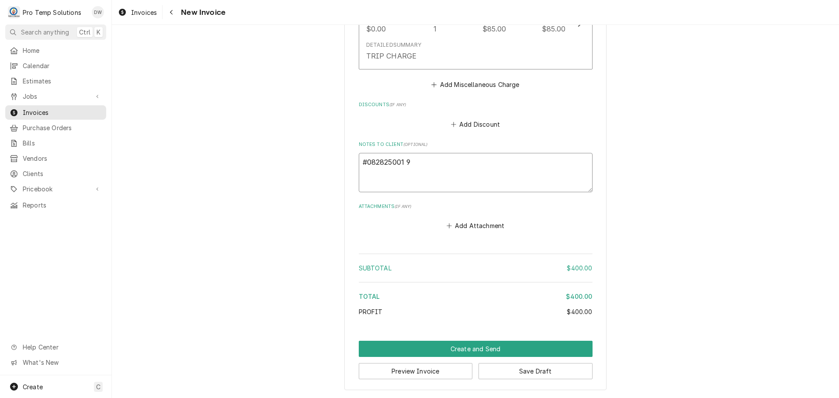
type textarea "x"
type textarea "#082825001 9T"
type textarea "x"
type textarea "#082825001 9TH"
type textarea "x"
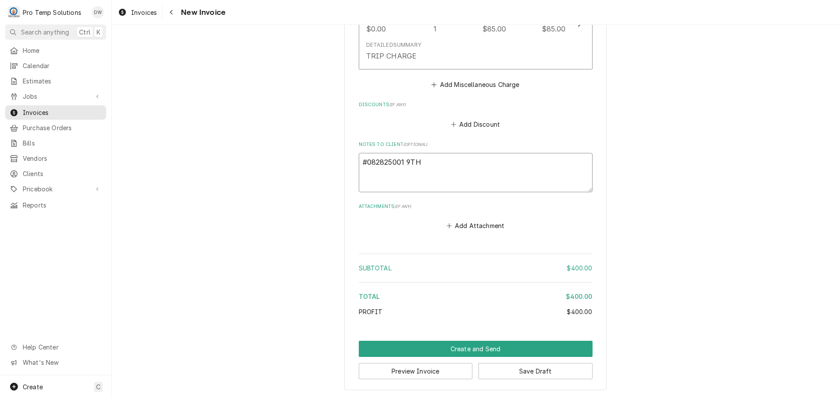
type textarea "#082825001 9TH"
type textarea "x"
type textarea "#082825001 9TH S"
type textarea "x"
type textarea "#082825001 9TH ST"
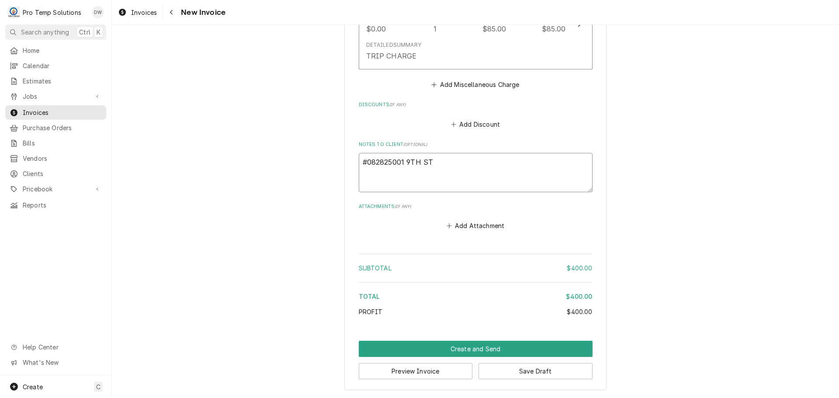
type textarea "x"
type textarea "#082825001 9TH ST-"
type textarea "x"
type textarea "#082825001 9TH ST-"
type textarea "x"
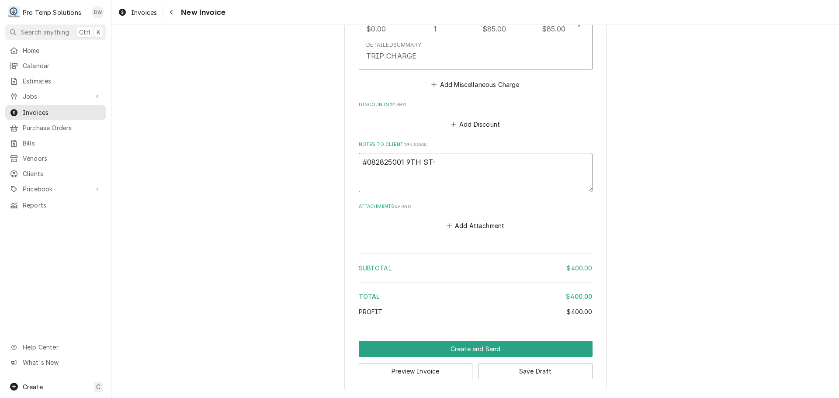
type textarea "#082825001 9TH ST- M"
type textarea "x"
type textarea "#082825001 9TH ST- MI"
type textarea "x"
type textarea "#082825001 9TH ST- MIX"
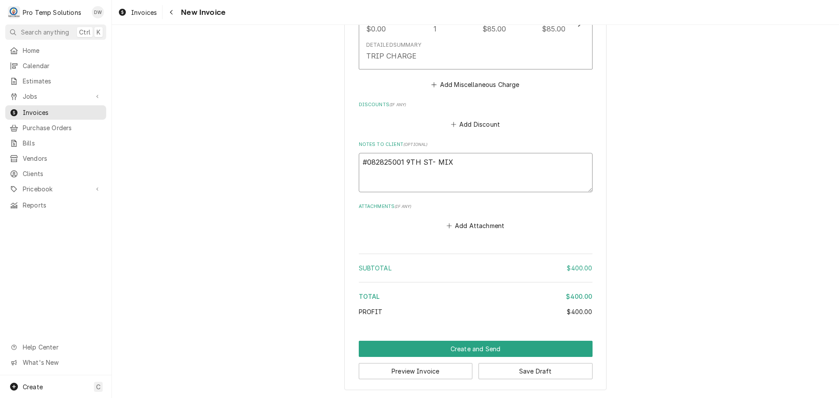
type textarea "x"
type textarea "#082825001 9TH ST- MIXE"
type textarea "x"
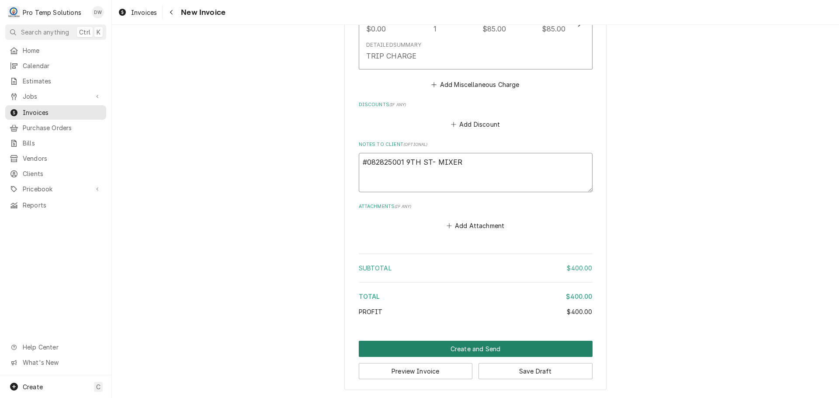
type textarea "#082825001 9TH ST- MIXER"
click at [468, 351] on button "Create and Send" at bounding box center [476, 349] width 234 height 16
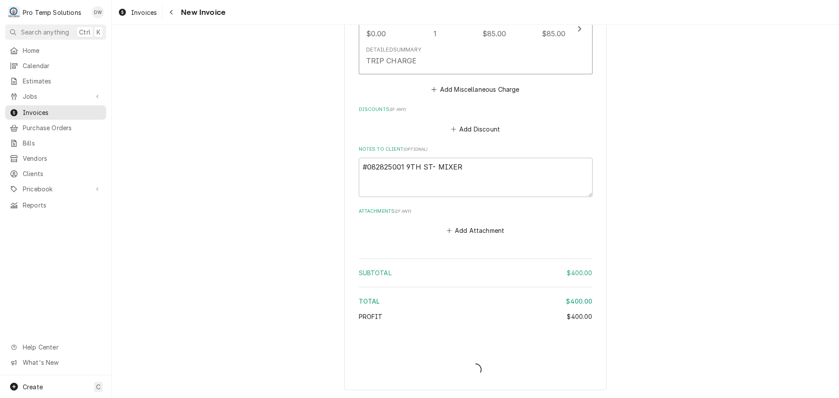
scroll to position [852, 0]
type textarea "x"
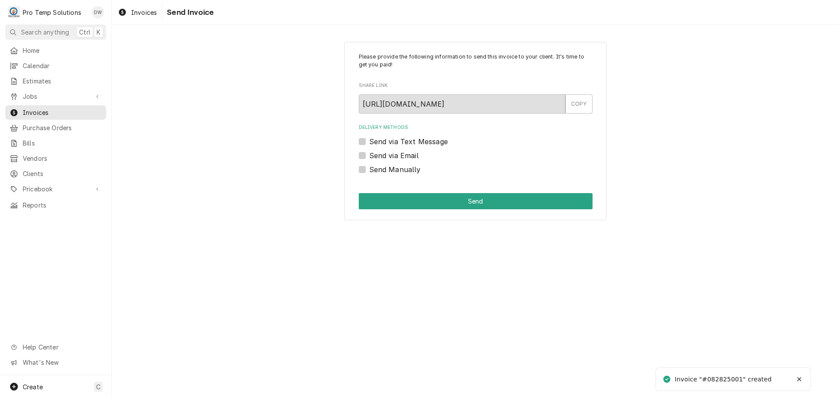
click at [369, 153] on label "Send via Email" at bounding box center [393, 155] width 49 height 10
click at [369, 153] on input "Send via Email" at bounding box center [486, 159] width 234 height 19
checkbox input "true"
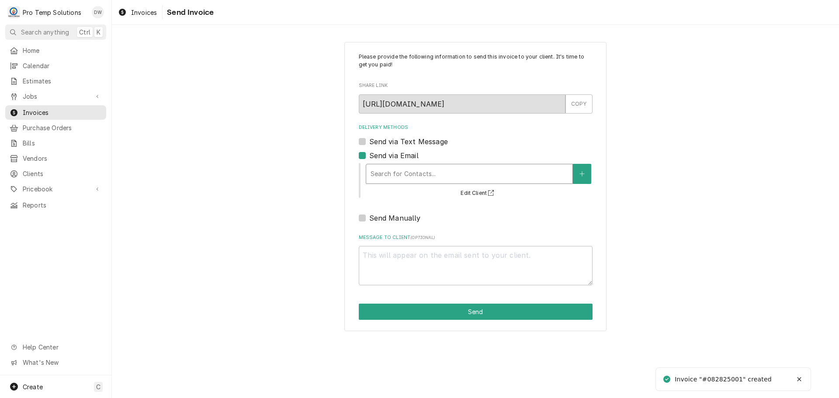
click at [432, 170] on div "Delivery Methods" at bounding box center [470, 174] width 198 height 16
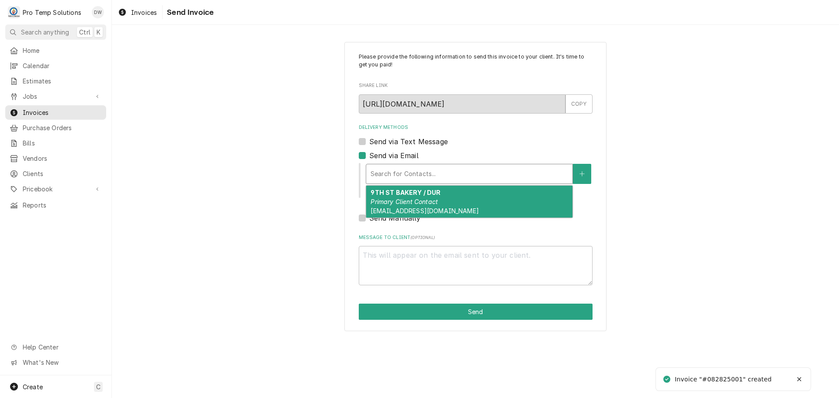
click at [429, 194] on strong "9TH ST BAKERY / DUR" at bounding box center [406, 192] width 70 height 7
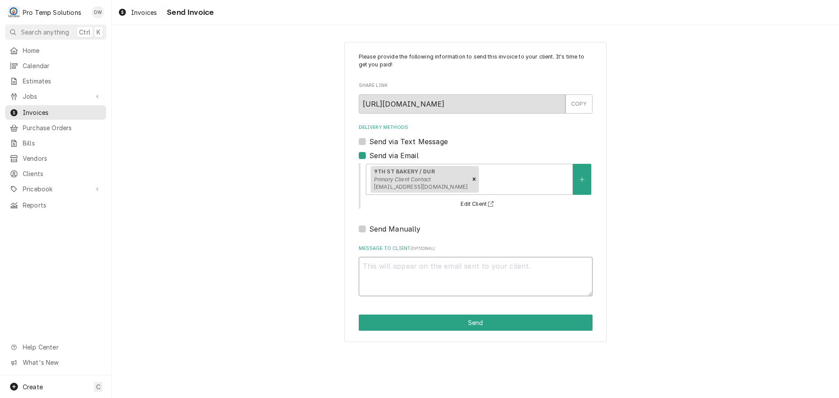
click at [395, 260] on textarea "Message to Client ( optional )" at bounding box center [476, 276] width 234 height 39
type textarea "x"
type textarea "#"
type textarea "x"
type textarea "#0"
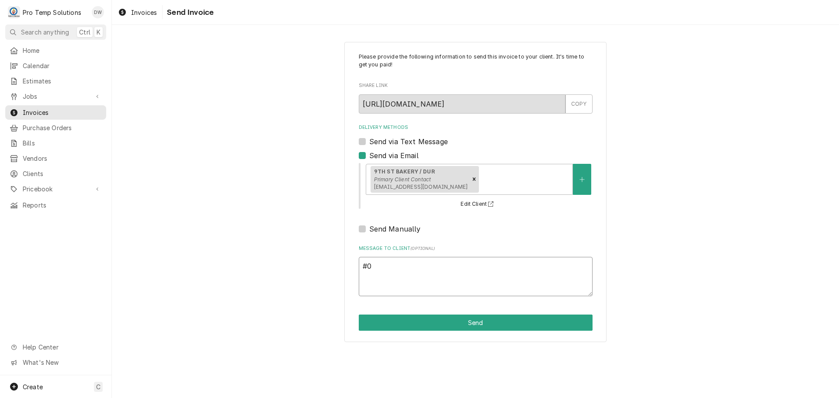
type textarea "x"
type textarea "#08"
type textarea "x"
type textarea "#082"
type textarea "x"
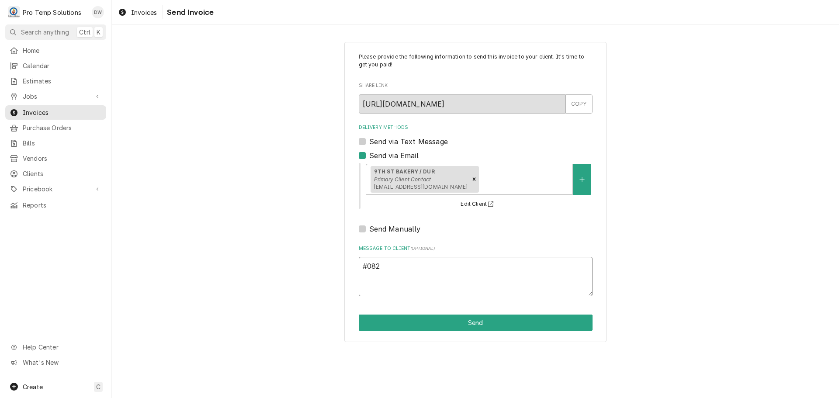
type textarea "#0828"
type textarea "x"
type textarea "#08282"
type textarea "x"
type textarea "#082825"
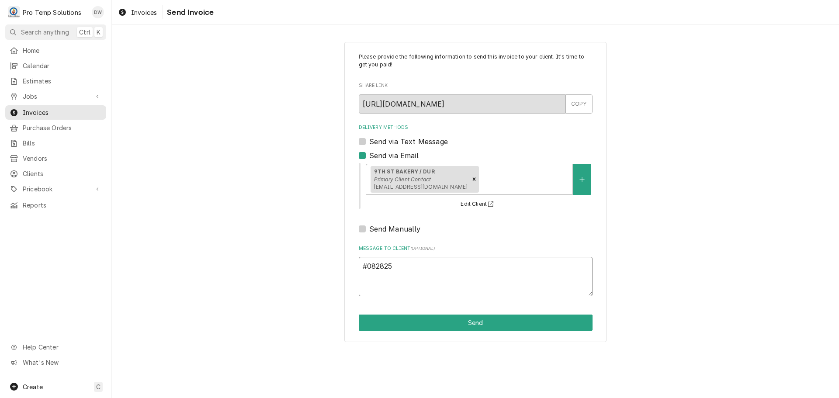
type textarea "x"
type textarea "#0828250"
type textarea "x"
type textarea "#08282500"
type textarea "x"
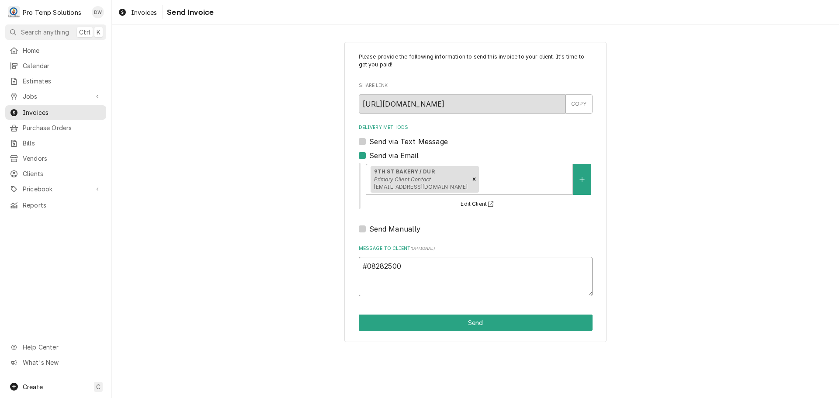
type textarea "#082825001"
type textarea "x"
type textarea "#082825001"
type textarea "x"
type textarea "#082825001 9"
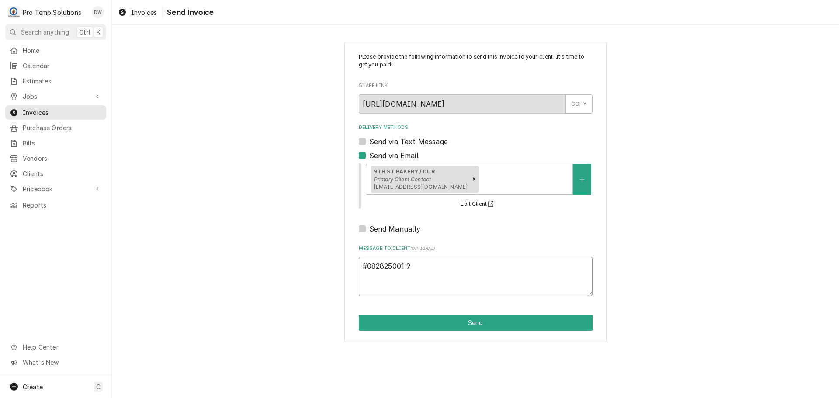
type textarea "x"
type textarea "#082825001 9T"
type textarea "x"
type textarea "#082825001 9TH"
type textarea "x"
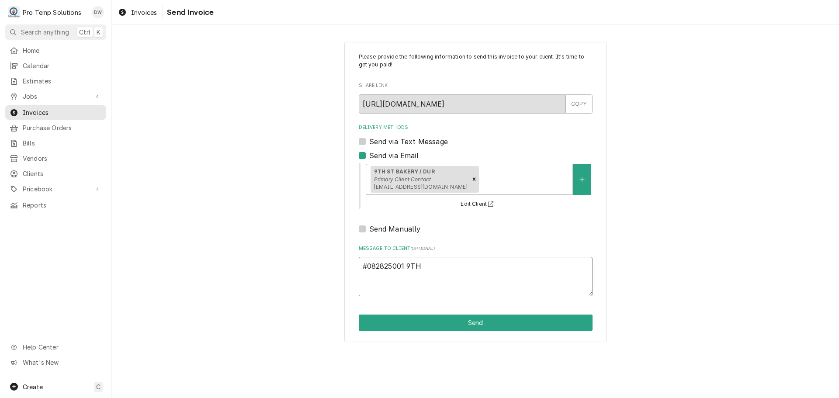
type textarea "#082825001 9TH"
type textarea "x"
type textarea "#082825001 9TH S"
type textarea "x"
type textarea "#082825001 9TH ST"
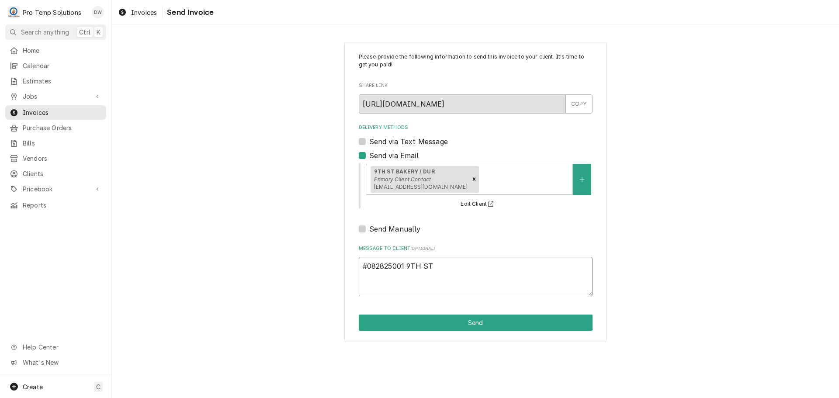
type textarea "x"
type textarea "#082825001 9TH ST-"
type textarea "x"
type textarea "#082825001 9TH ST-"
type textarea "x"
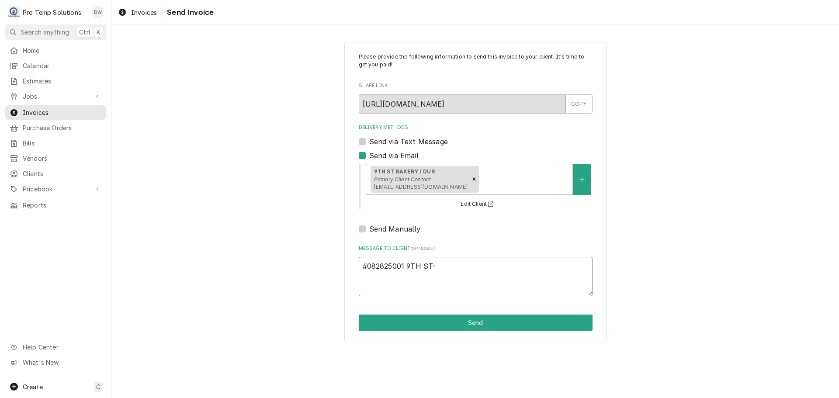
type textarea "#082825001 9TH ST- M"
type textarea "x"
type textarea "#082825001 9TH ST- MI"
type textarea "x"
type textarea "#082825001 9TH ST- MIX"
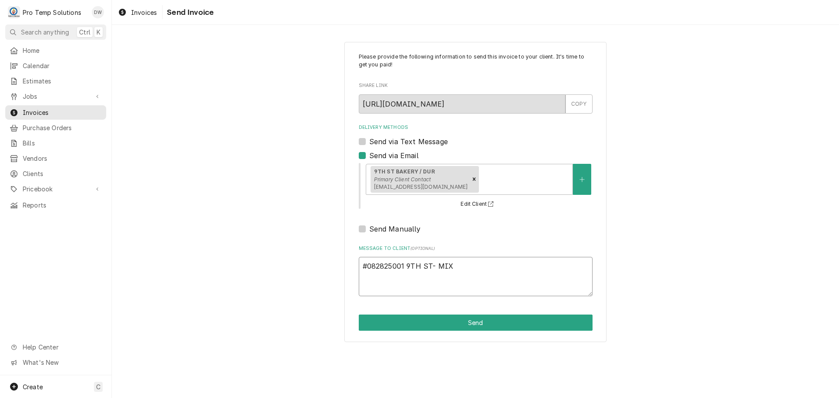
type textarea "x"
type textarea "#082825001 9TH ST- MIXE"
type textarea "x"
type textarea "#082825001 9TH ST- MIXER"
type textarea "x"
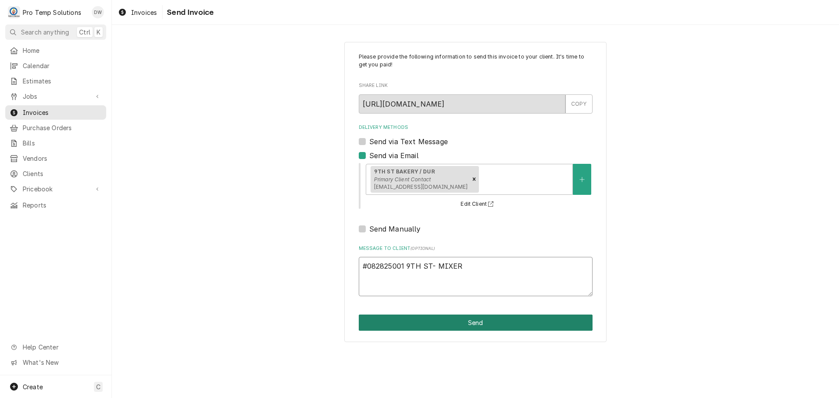
type textarea "#082825001 9TH ST- MIXER"
click at [475, 323] on button "Send" at bounding box center [476, 323] width 234 height 16
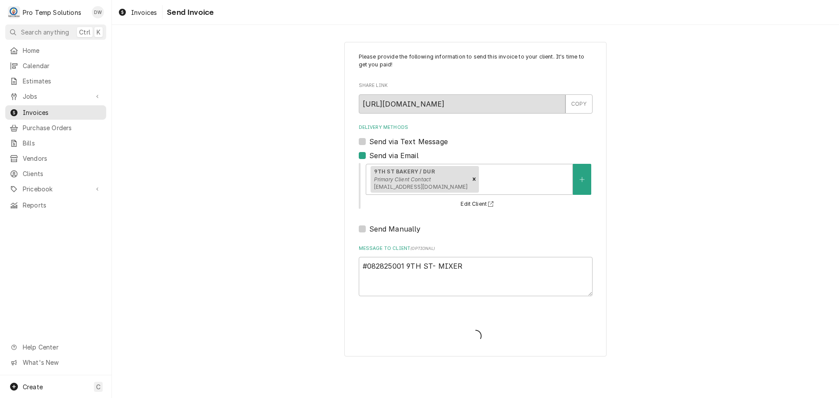
type textarea "x"
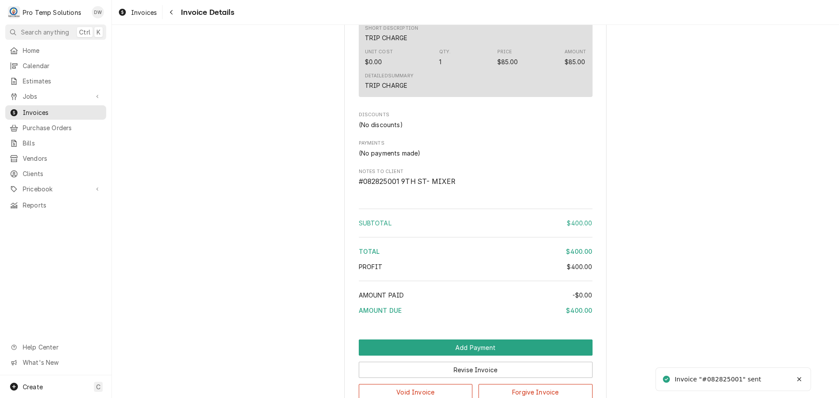
scroll to position [804, 0]
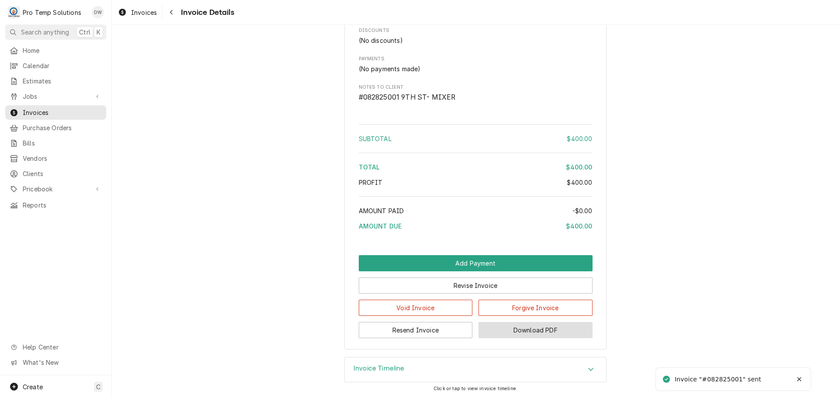
click at [524, 333] on button "Download PDF" at bounding box center [536, 330] width 114 height 16
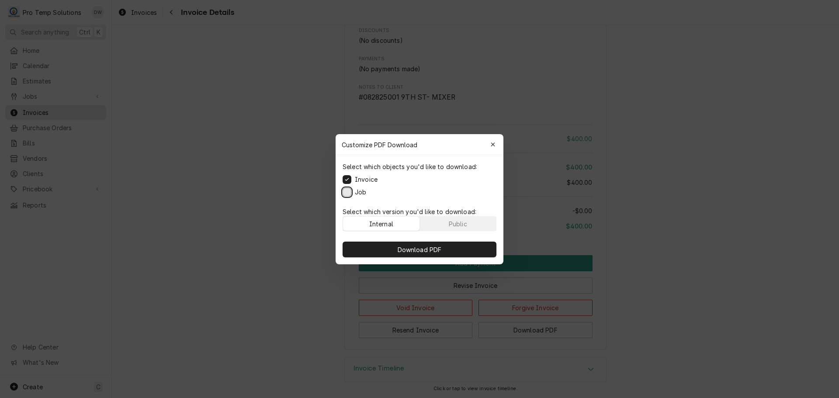
click at [347, 193] on button "Job" at bounding box center [347, 191] width 9 height 9
click at [434, 246] on span "Download PDF" at bounding box center [420, 249] width 48 height 9
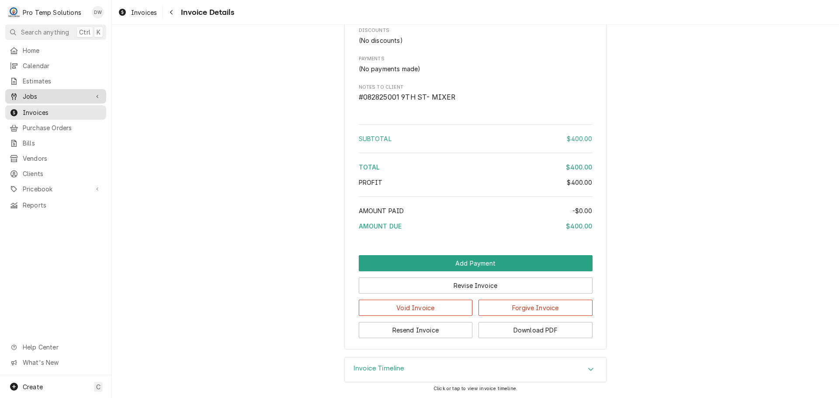
click at [49, 92] on span "Jobs" at bounding box center [56, 96] width 66 height 9
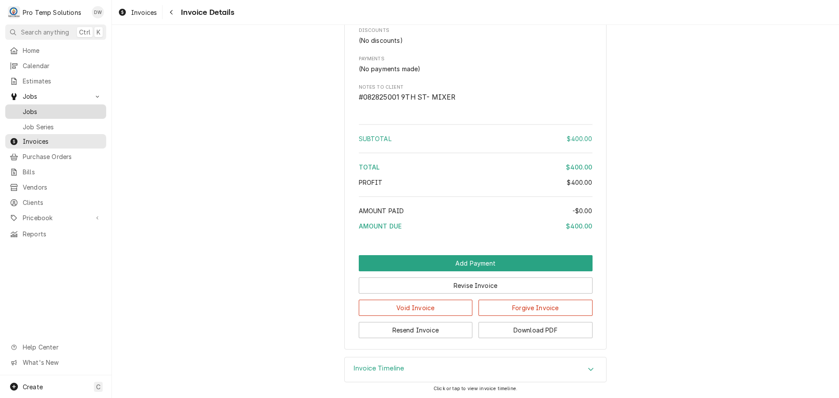
click at [41, 108] on span "Jobs" at bounding box center [62, 111] width 79 height 9
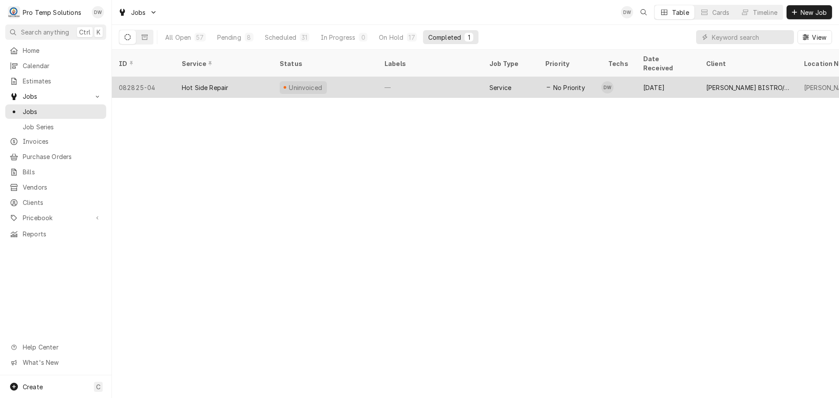
click at [440, 77] on div "—" at bounding box center [430, 87] width 105 height 21
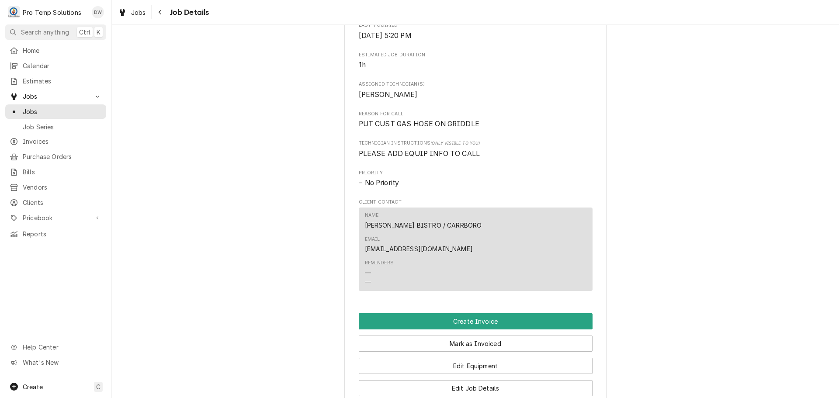
scroll to position [481, 0]
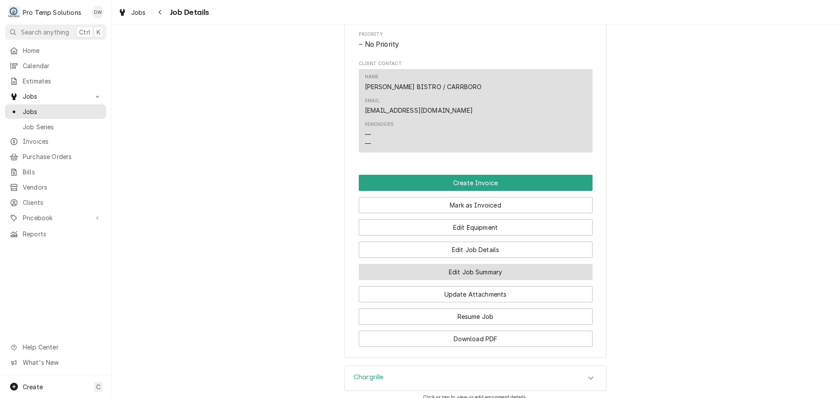
click at [469, 264] on button "Edit Job Summary" at bounding box center [476, 272] width 234 height 16
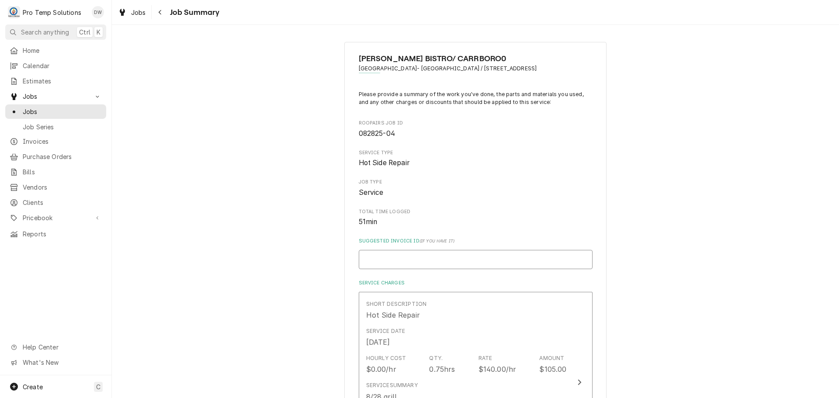
click at [461, 256] on input "Suggested Invoice ID ( if you have it )" at bounding box center [476, 259] width 234 height 19
type textarea "x"
type input "#"
type textarea "x"
type input "#0"
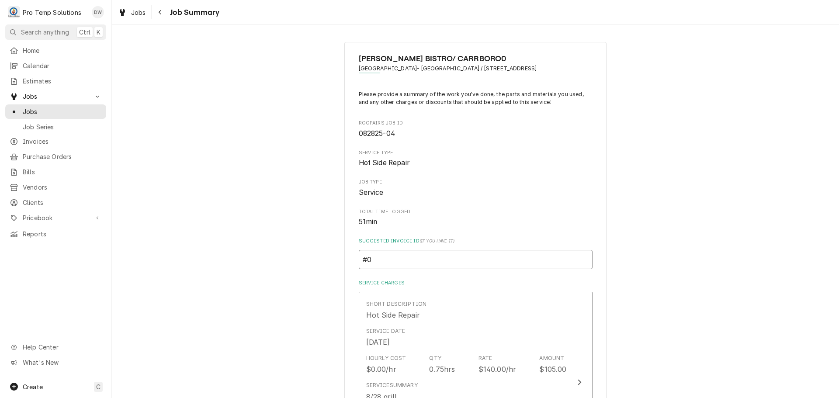
type textarea "x"
type input "#08"
type textarea "x"
type input "#082"
type textarea "x"
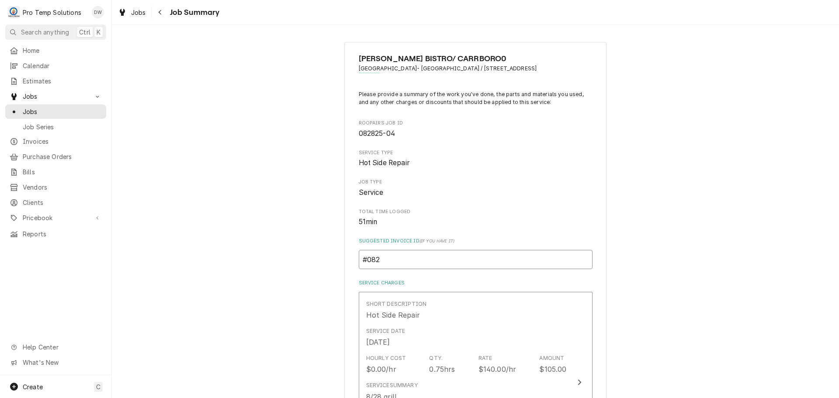
type input "#0828"
type textarea "x"
type input "#08282"
type textarea "x"
type input "#082825"
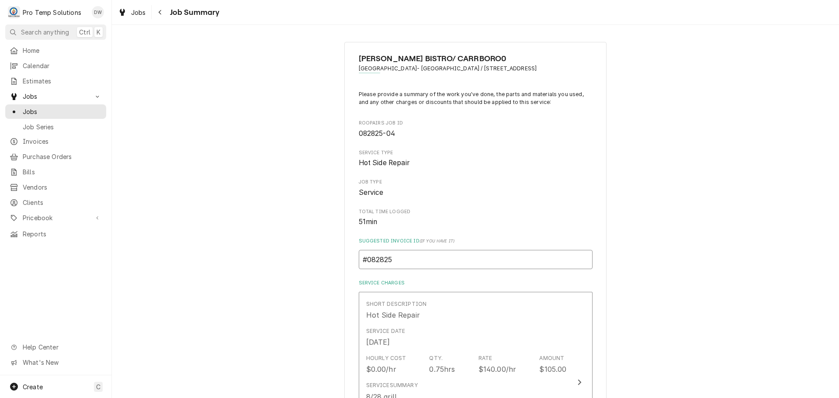
type textarea "x"
type input "#0828250"
type textarea "x"
type input "#08282500"
type textarea "x"
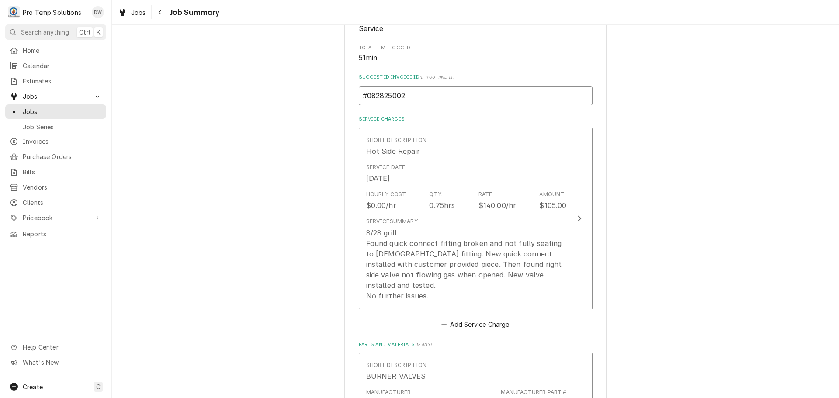
scroll to position [175, 0]
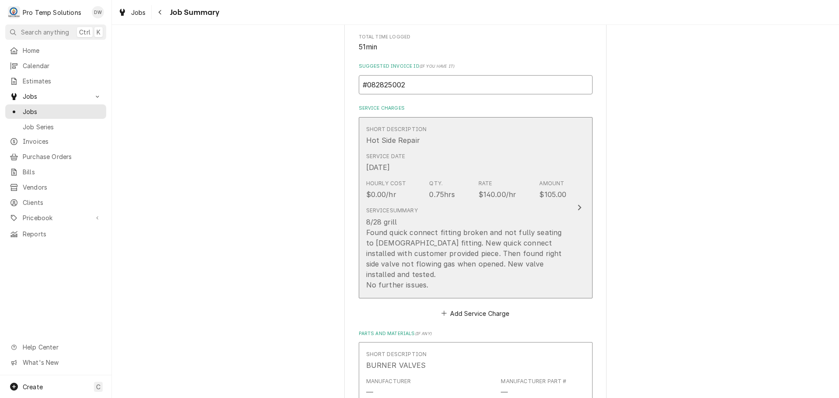
type input "#082825002"
click at [577, 204] on icon "Update Line Item" at bounding box center [579, 207] width 4 height 7
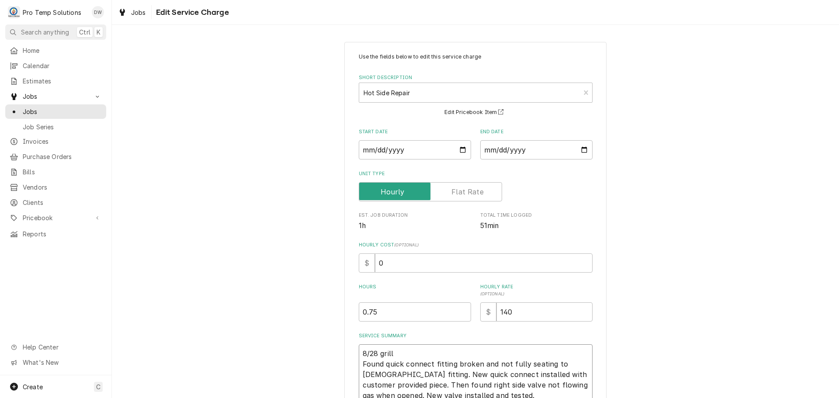
click at [395, 350] on textarea "8/28 grill Found quick connect fitting broken and not fully seating to male fit…" at bounding box center [476, 379] width 234 height 71
type textarea "x"
type textarea "8/28 grill Found quick connect fitting broken and not fully seating to male fit…"
type textarea "x"
type textarea "8/28 gril Found quick connect fitting broken and not fully seating to male fitt…"
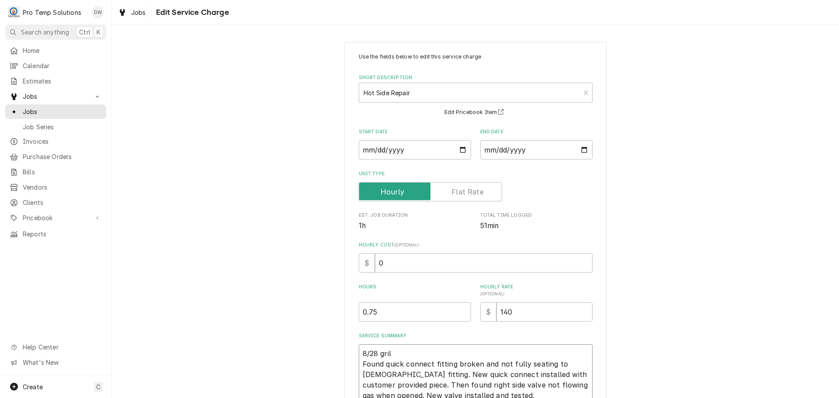
type textarea "x"
type textarea "8/28 gri Found quick connect fitting broken and not fully seating to male fitti…"
type textarea "x"
type textarea "8/28 gr Found quick connect fitting broken and not fully seating to male fittin…"
type textarea "x"
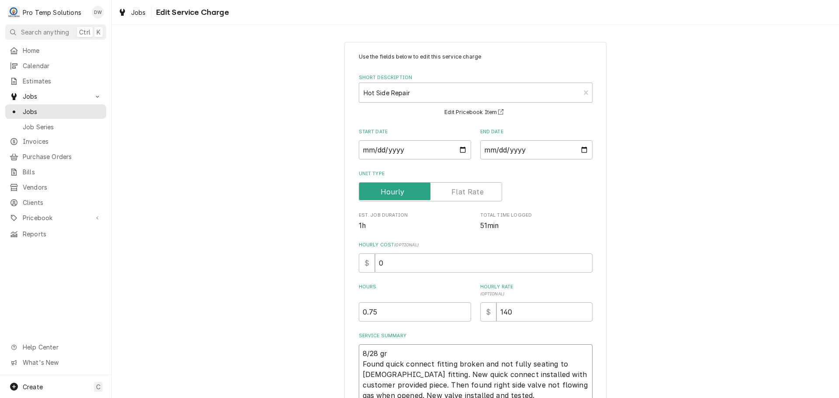
type textarea "8/28 g Found quick connect fitting broken and not fully seating to male fitting…"
type textarea "x"
type textarea "8/28 Found quick connect fitting broken and not fully seating to male fitting. …"
type textarea "x"
type textarea "8/28 G Found quick connect fitting broken and not fully seating to male fitting…"
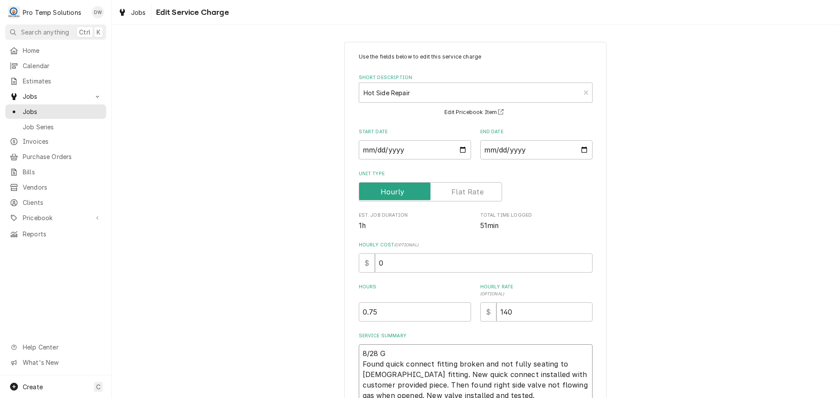
type textarea "x"
type textarea "8/28 GR Found quick connect fitting broken and not fully seating to male fittin…"
type textarea "x"
type textarea "8/28 GRI Found quick connect fitting broken and not fully seating to male fitti…"
type textarea "x"
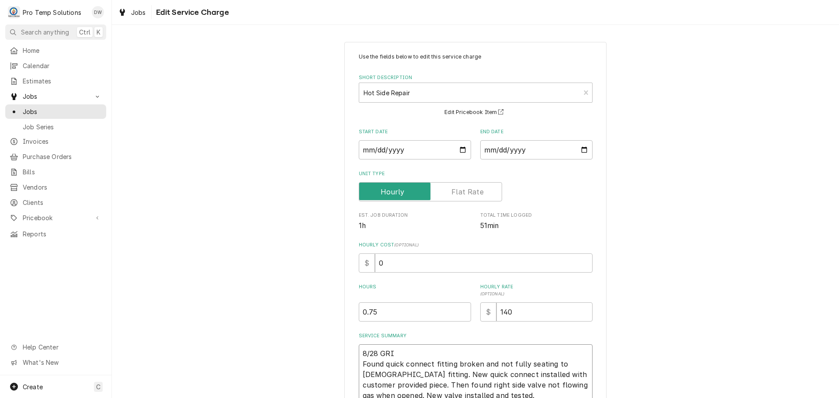
type textarea "8/28 GRIL Found quick connect fitting broken and not fully seating to male fitt…"
type textarea "x"
type textarea "8/28 GRILL Found quick connect fitting broken and not fully seating to male fit…"
type textarea "x"
type textarea "8/28 GRILL Found quick connect fitting broken and not fully seating to male fit…"
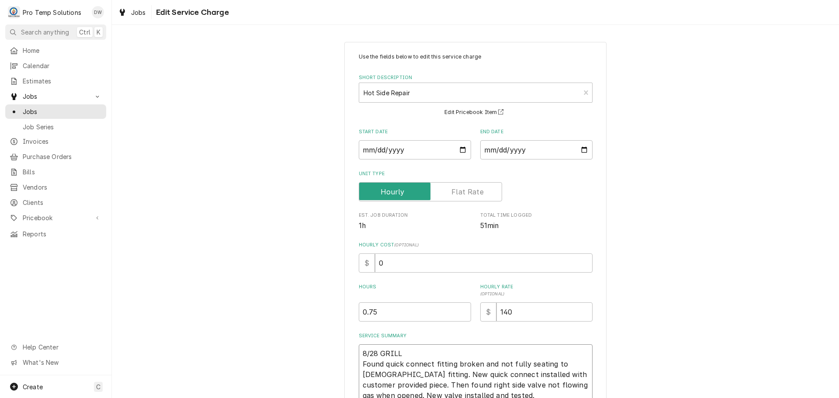
type textarea "x"
type textarea "8/28 GRILL 4 Found quick connect fitting broken and not fully seating to male f…"
type textarea "x"
type textarea "8/28 GRILL 43 Found quick connect fitting broken and not fully seating to male …"
type textarea "x"
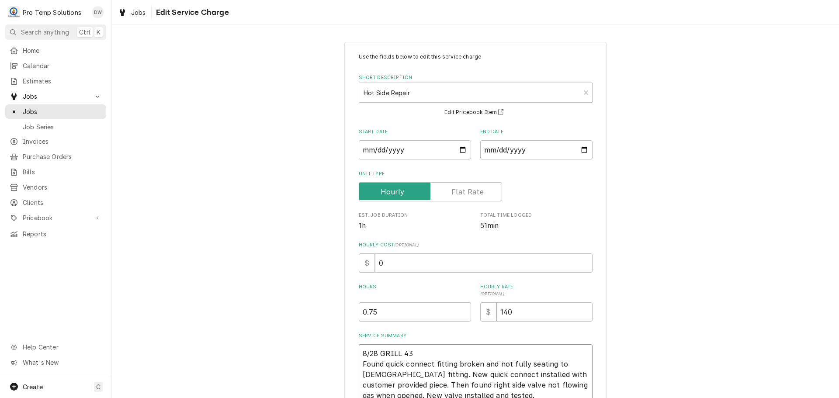
type textarea "8/28 GRILL 430 Found quick connect fitting broken and not fully seating to male…"
type textarea "x"
type textarea "8/28 GRILL 430- Found quick connect fitting broken and not fully seating to mal…"
type textarea "x"
type textarea "8/28 GRILL 430-5 Found quick connect fitting broken and not fully seating to ma…"
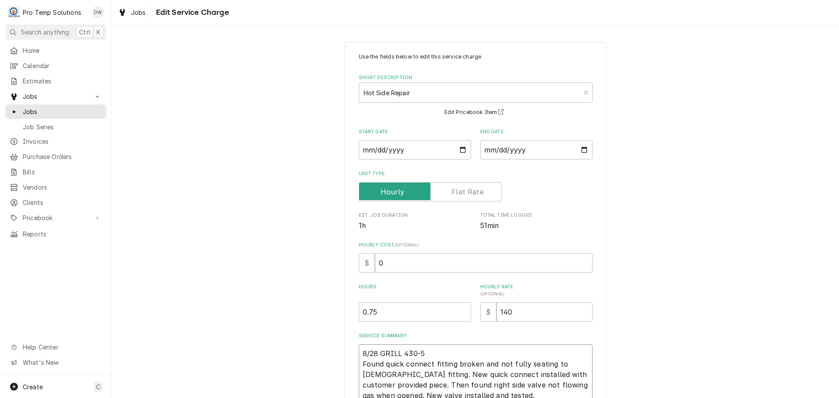
type textarea "x"
type textarea "8/28 GRILL 430-52 Found quick connect fitting broken and not fully seating to m…"
type textarea "x"
type textarea "8/28 GRILL 430-520 Found quick connect fitting broken and not fully seating to …"
type textarea "x"
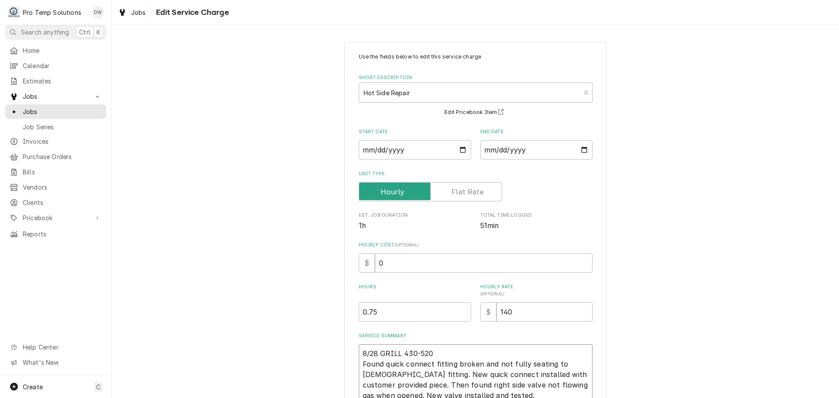
type textarea "8/28 GRILL 430-520 Found quick connect fitting broken and not fully seating to …"
type textarea "x"
type textarea "8/28 GRILL 430-520 K Found quick connect fitting broken and not fully seating t…"
type textarea "x"
type textarea "8/28 GRILL 430-520 KO Found quick connect fitting broken and not fully seating …"
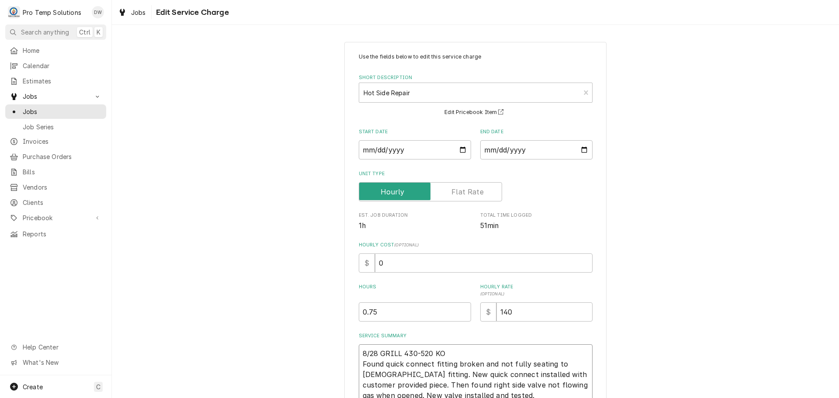
type textarea "x"
type textarea "8/28 GRILL 430-520 KOT Found quick connect fitting broken and not fully seating…"
type textarea "x"
type textarea "8/28 GRILL 430-520 KOTY Found quick connect fitting broken and not fully seatin…"
type textarea "x"
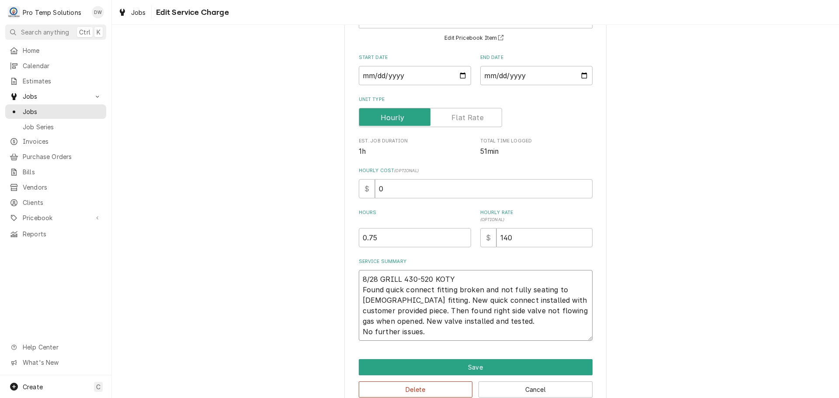
scroll to position [93, 0]
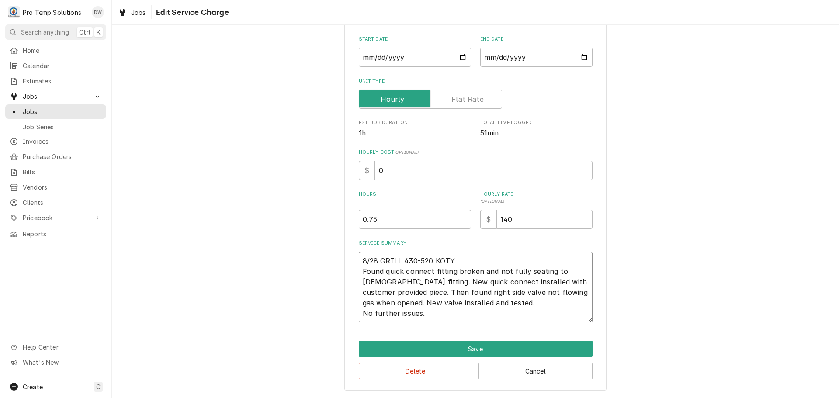
type textarea "8/28 GRILL 430-520 KOTY Found quick connect fitting broken and not fully seatin…"
click at [383, 166] on input "0" at bounding box center [484, 170] width 218 height 19
type textarea "x"
type input "1"
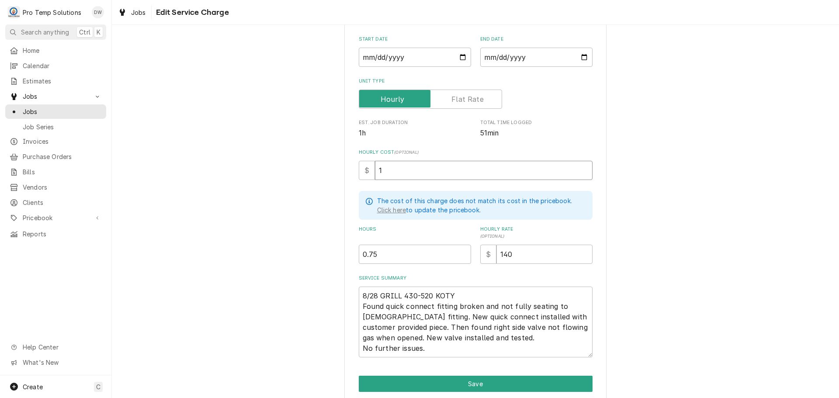
type textarea "x"
type input "18"
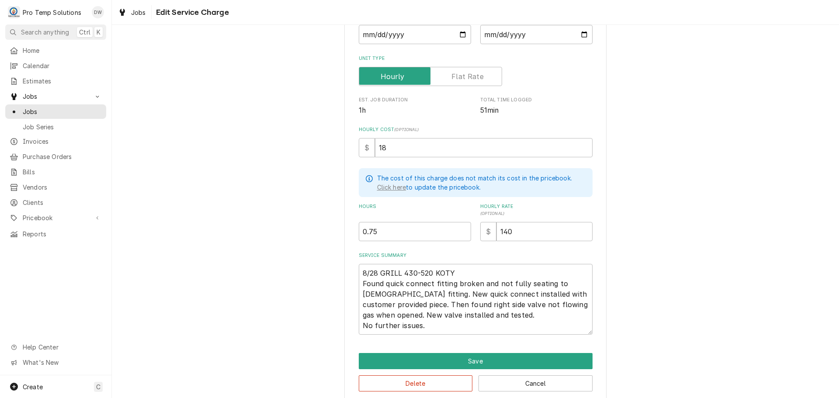
scroll to position [127, 0]
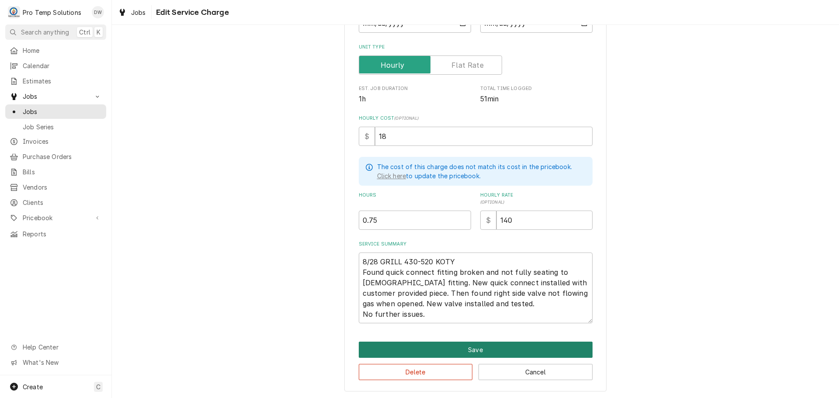
click at [476, 350] on button "Save" at bounding box center [476, 350] width 234 height 16
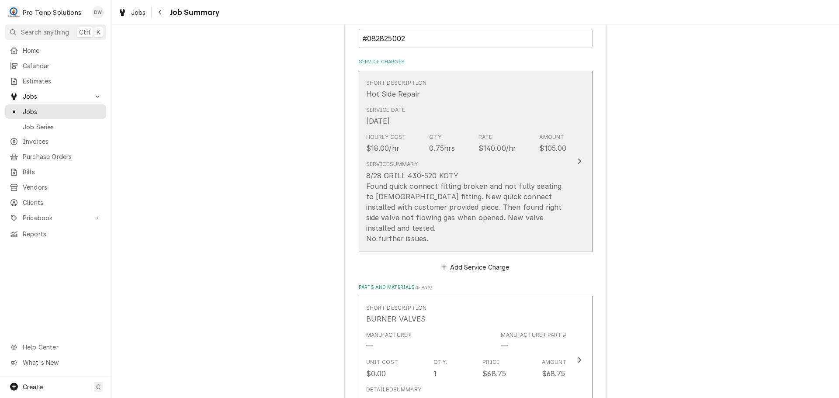
scroll to position [350, 0]
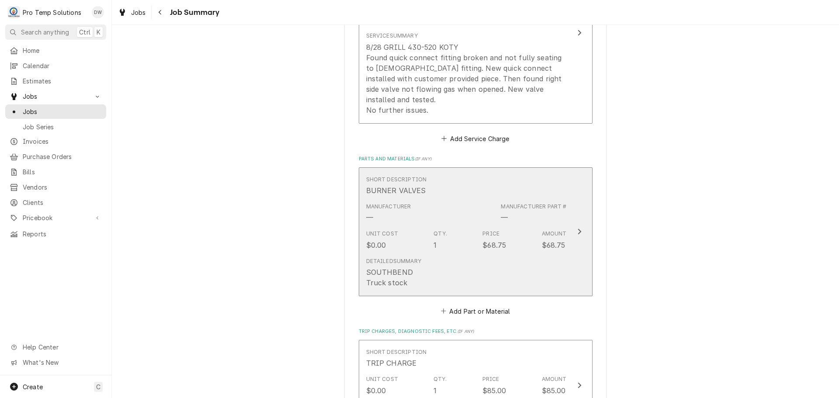
click at [577, 228] on icon "Update Line Item" at bounding box center [579, 231] width 4 height 7
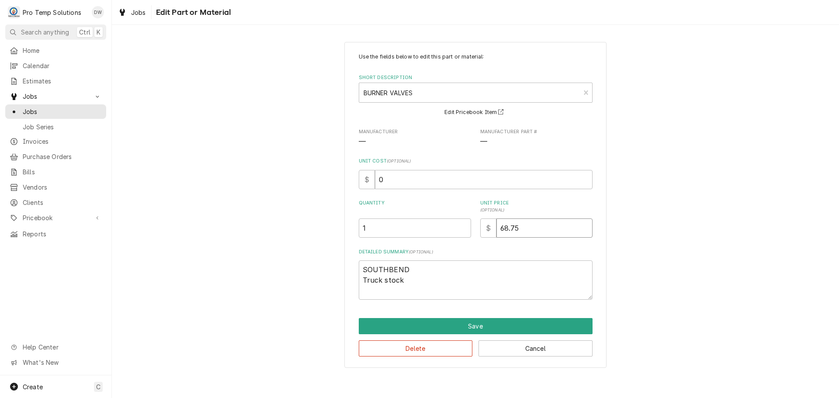
click at [527, 230] on input "68.75" at bounding box center [544, 228] width 96 height 19
type textarea "x"
type input "68.7"
type textarea "x"
type input "68"
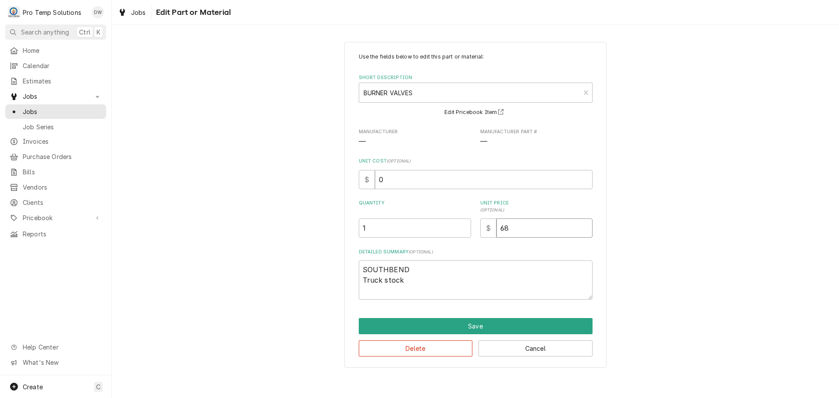
type textarea "x"
type input "6"
type textarea "x"
type input "7"
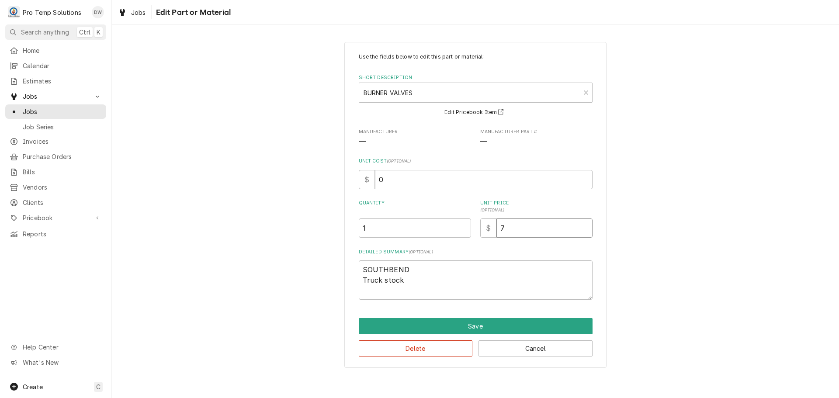
type textarea "x"
type input "70"
type textarea "x"
type input "70.0"
type textarea "x"
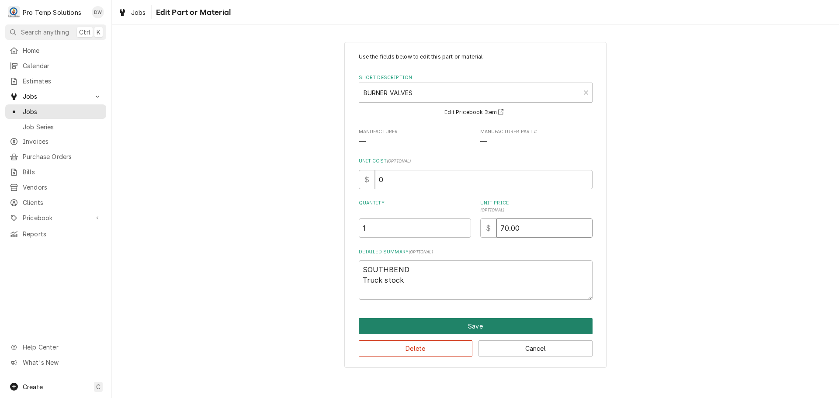
type input "70.00"
click at [479, 324] on button "Save" at bounding box center [476, 326] width 234 height 16
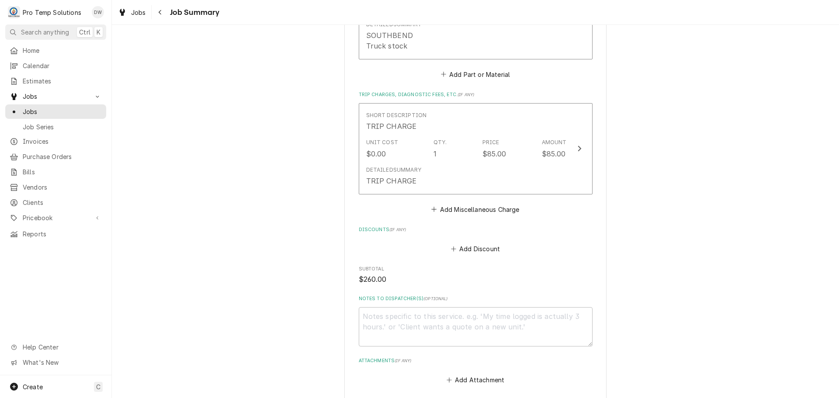
scroll to position [612, 0]
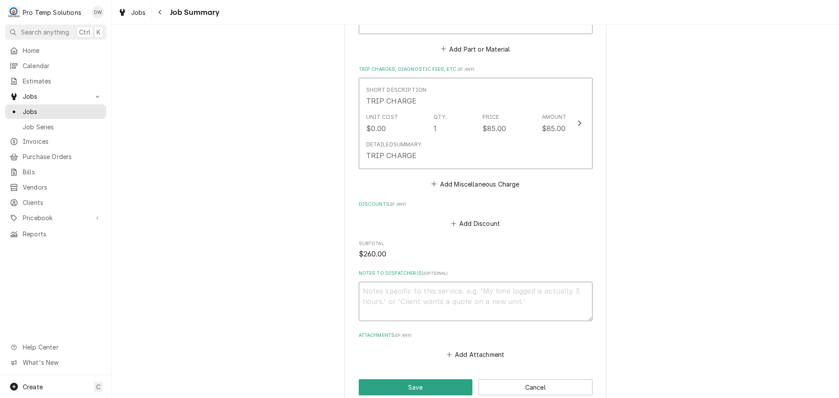
click at [441, 282] on textarea "Notes to Dispatcher(s) ( optional )" at bounding box center [476, 301] width 234 height 39
type textarea "x"
type textarea "#"
type textarea "x"
type textarea "#0"
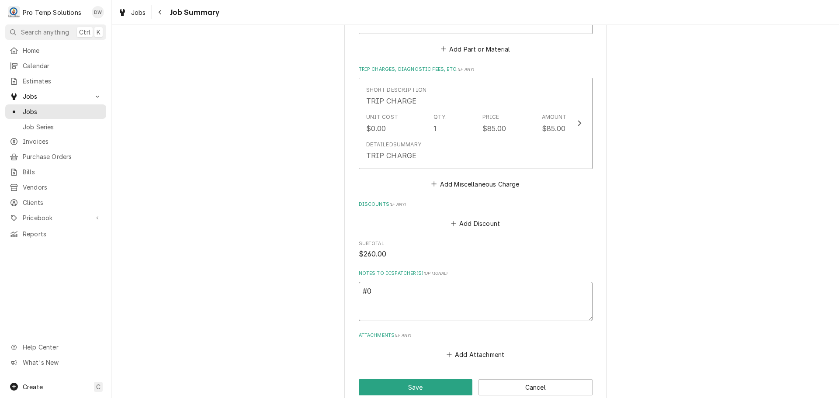
type textarea "x"
type textarea "#08"
type textarea "x"
type textarea "#082"
type textarea "x"
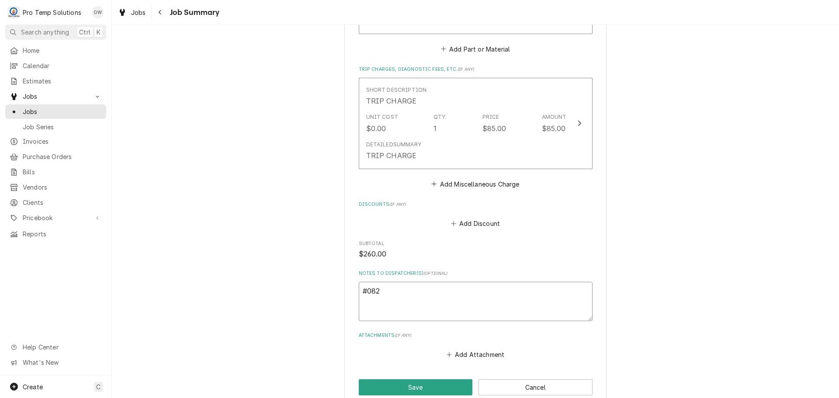
type textarea "#0828"
type textarea "x"
type textarea "#08282"
type textarea "x"
type textarea "#082825"
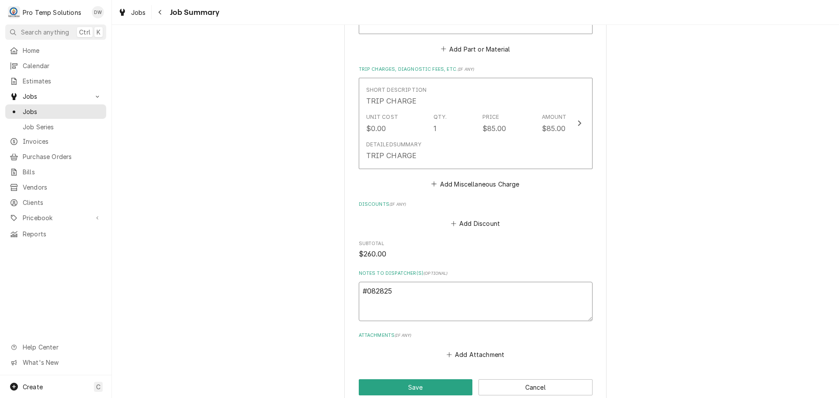
type textarea "x"
type textarea "#0828250"
type textarea "x"
type textarea "#08282500"
type textarea "x"
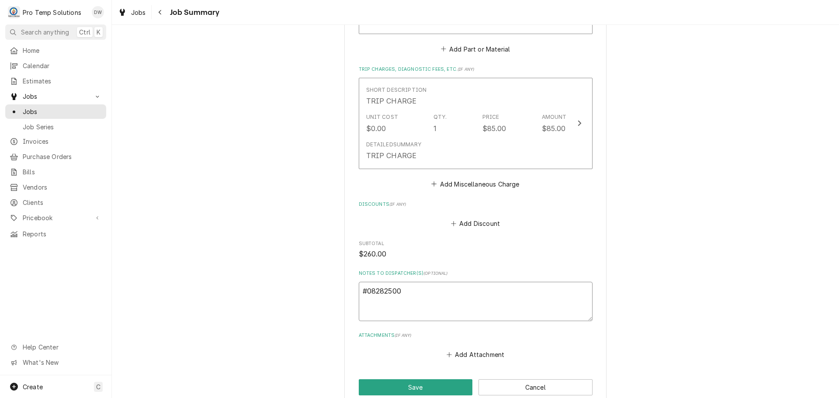
type textarea "#082825002"
type textarea "x"
type textarea "#082825002"
type textarea "x"
type textarea "#082825002 V"
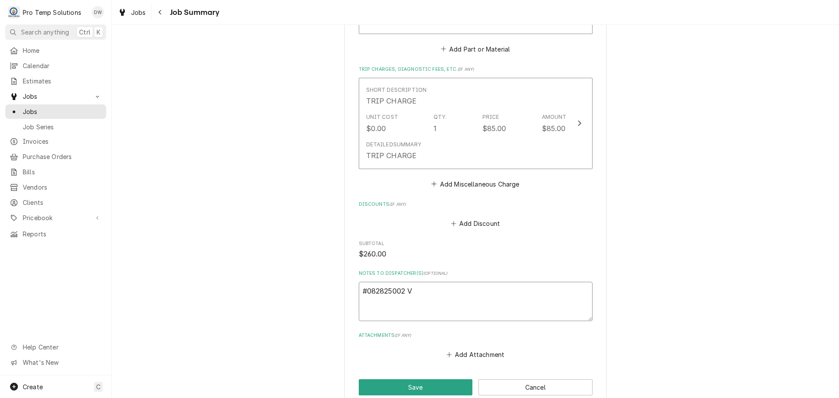
type textarea "x"
type textarea "#082825002 VE"
type textarea "x"
type textarea "#082825002 VEN"
type textarea "x"
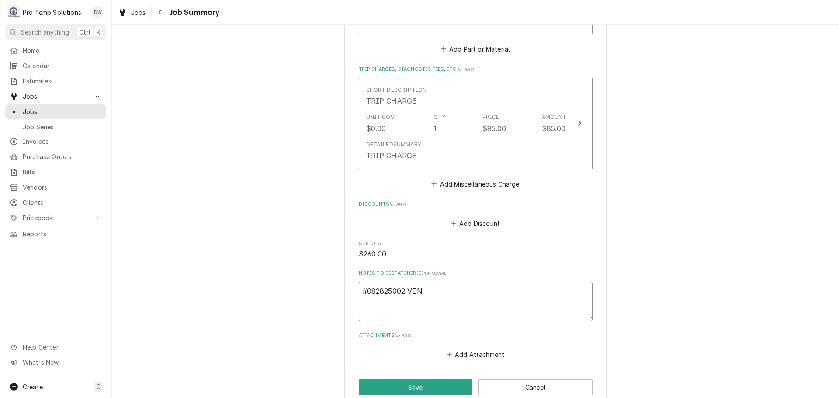
type textarea "#082825002 VENA"
type textarea "x"
type textarea "#082825002 VENAB"
type textarea "x"
type textarea "#082825002 VENABL"
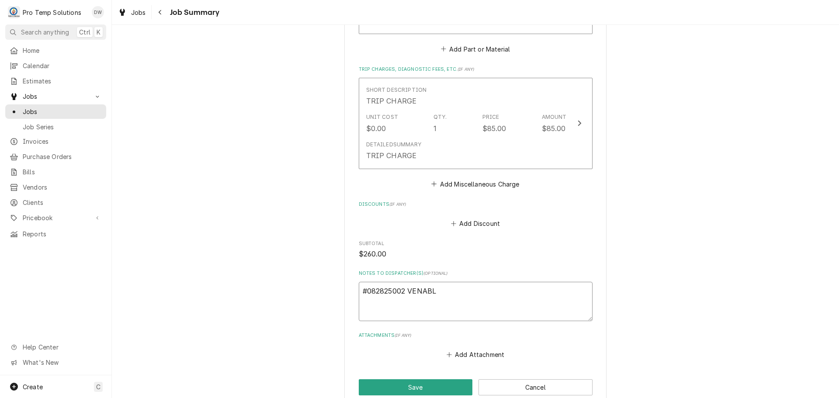
type textarea "x"
type textarea "#082825002 VENABLE"
type textarea "x"
type textarea "#082825002 VENABLE-"
type textarea "x"
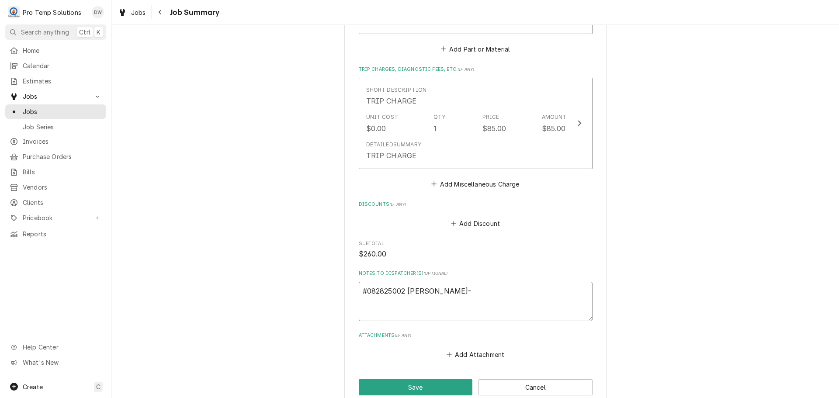
type textarea "#082825002 VENABLE-"
type textarea "x"
type textarea "#082825002 VENABLE- G"
type textarea "x"
type textarea "#082825002 VENABLE- GR"
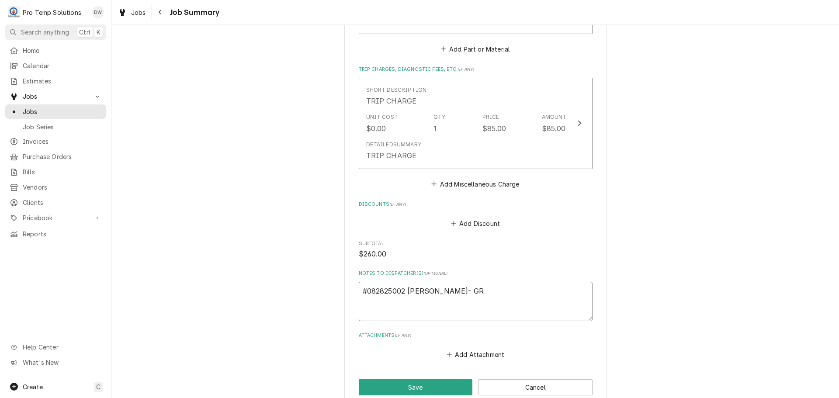
type textarea "x"
type textarea "#082825002 VENABLE- GRI"
type textarea "x"
type textarea "#082825002 VENABLE- GRIL"
type textarea "x"
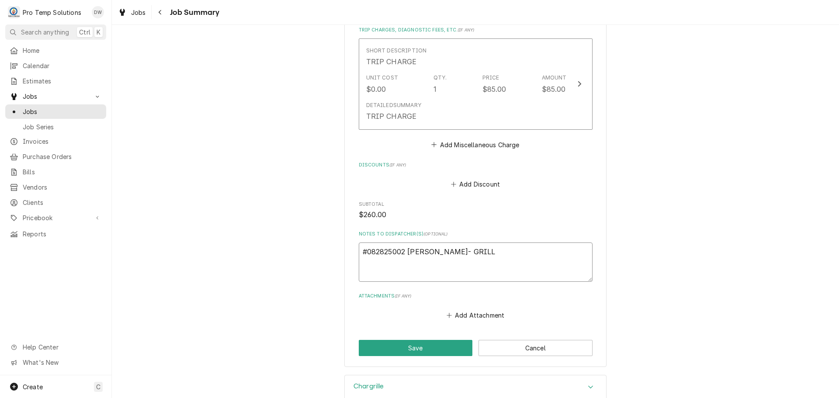
scroll to position [700, 0]
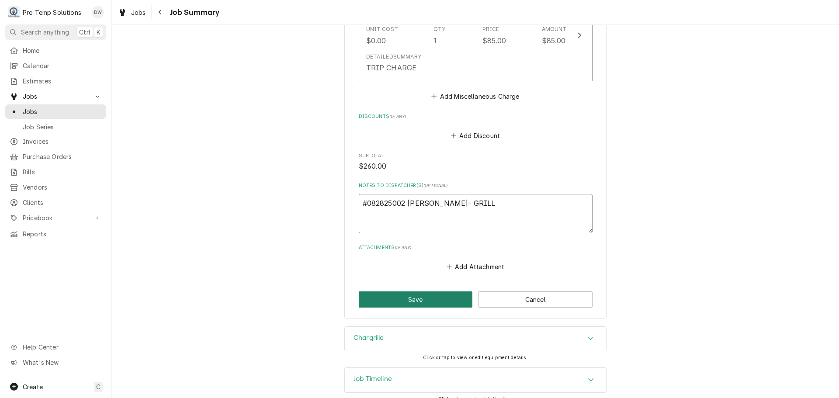
type textarea "#082825002 VENABLE- GRILL"
click at [416, 291] on button "Save" at bounding box center [416, 299] width 114 height 16
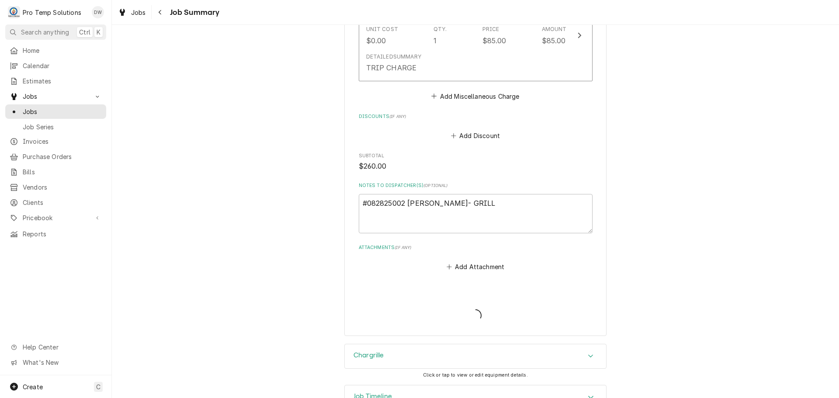
type textarea "x"
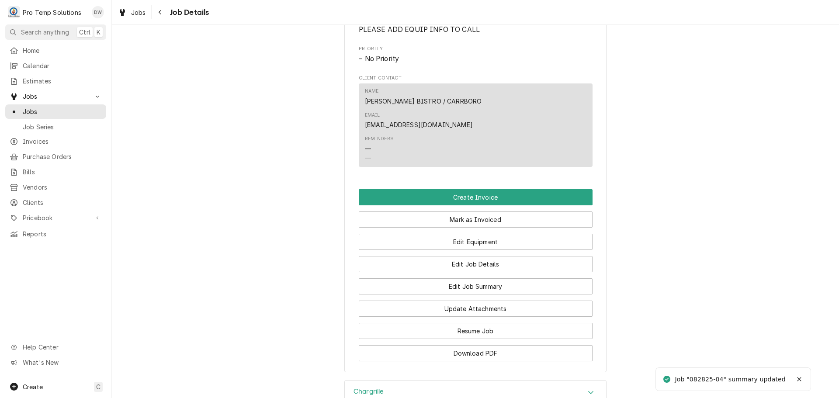
scroll to position [481, 0]
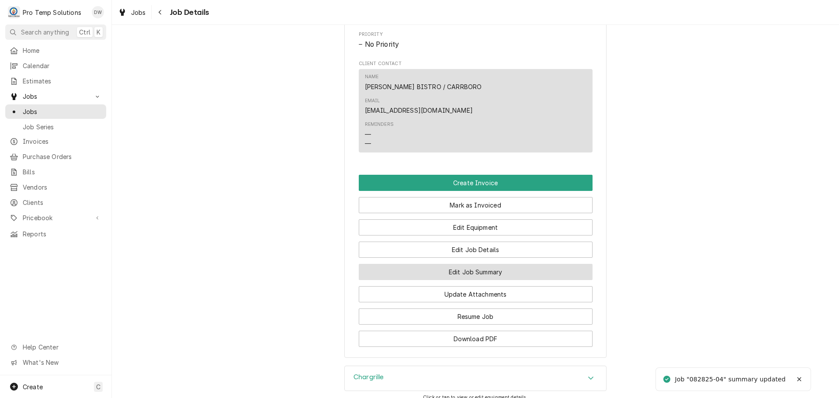
click at [461, 264] on button "Edit Job Summary" at bounding box center [476, 272] width 234 height 16
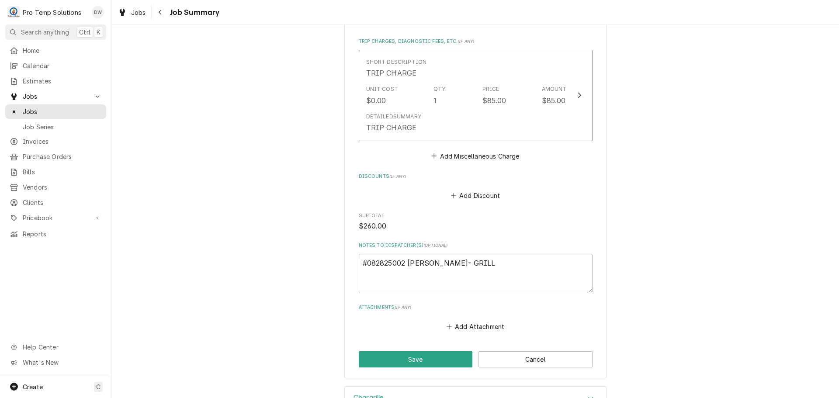
scroll to position [656, 0]
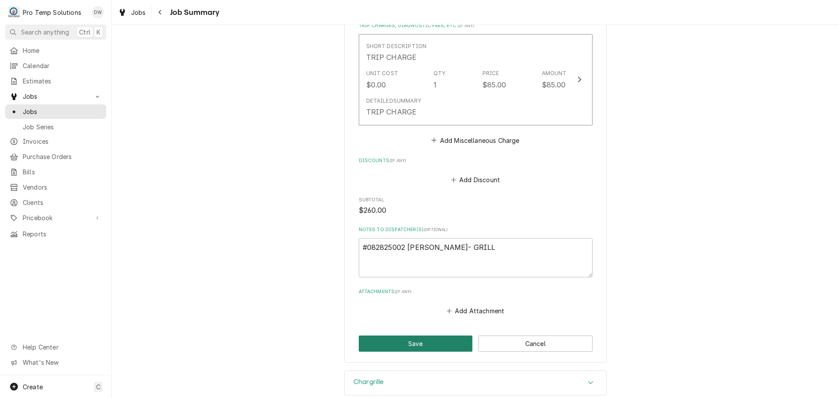
click at [421, 336] on button "Save" at bounding box center [416, 344] width 114 height 16
type textarea "x"
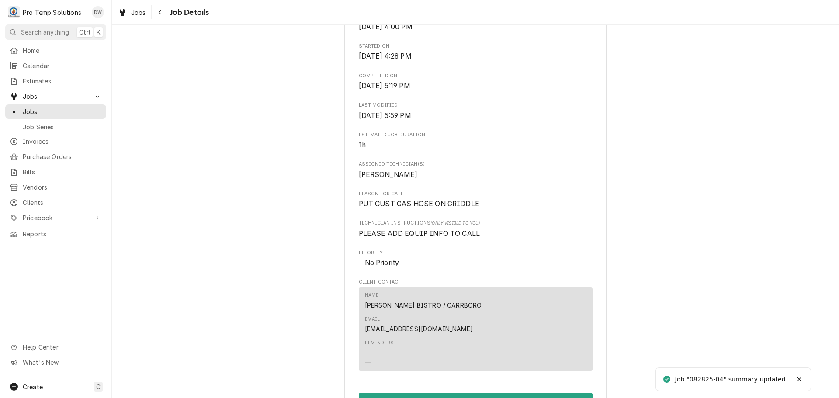
scroll to position [437, 0]
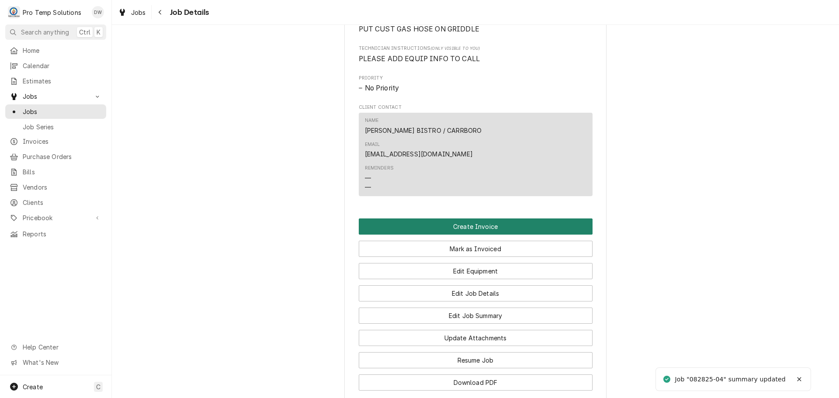
click at [464, 219] on button "Create Invoice" at bounding box center [476, 227] width 234 height 16
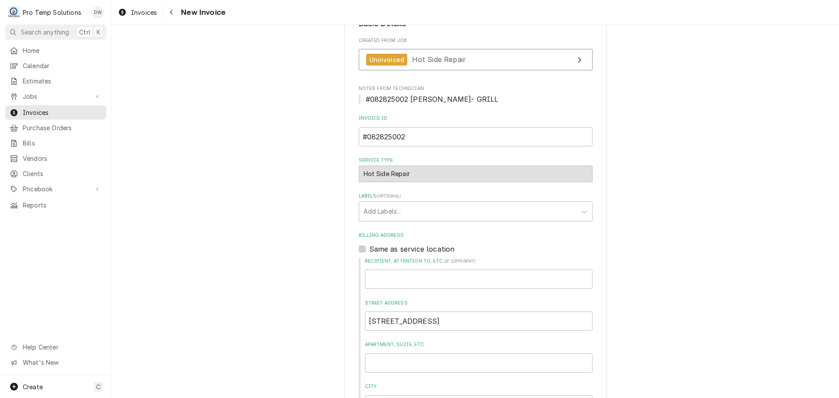
scroll to position [175, 0]
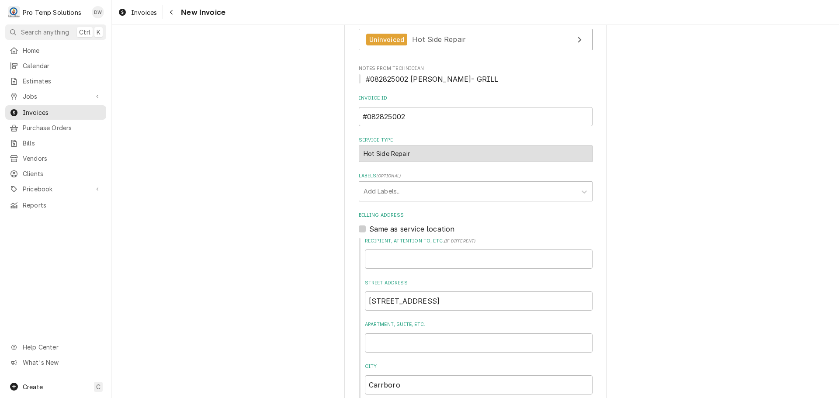
click at [369, 228] on label "Same as service location" at bounding box center [412, 229] width 86 height 10
click at [369, 228] on input "Same as service location" at bounding box center [486, 233] width 234 height 19
checkbox input "true"
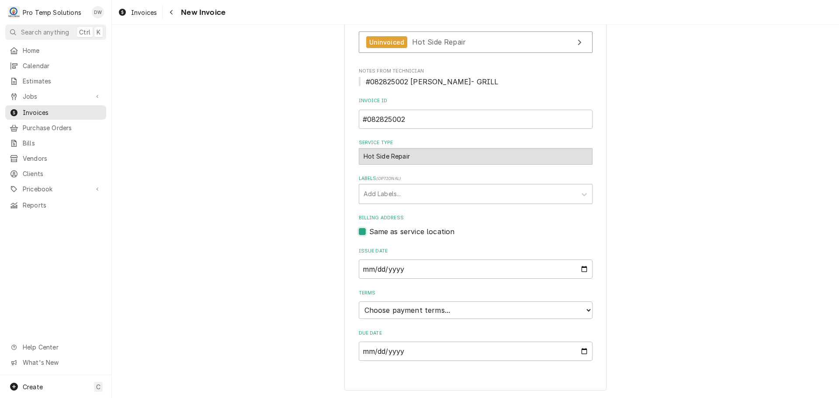
scroll to position [172, 0]
click at [399, 310] on select "Choose payment terms... Same Day Net 7 Net 14 Net 21 Net 30 Net 45 Net 60 Net 90" at bounding box center [476, 310] width 234 height 17
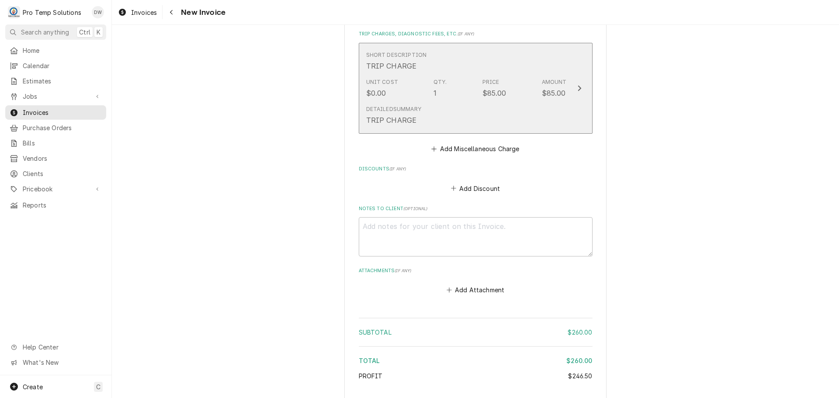
scroll to position [992, 0]
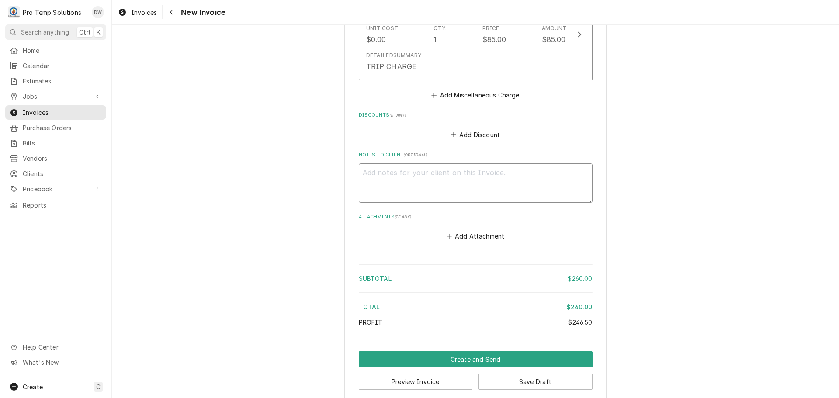
click at [381, 167] on textarea "Notes to Client ( optional )" at bounding box center [476, 182] width 234 height 39
type textarea "x"
type textarea "#"
type textarea "x"
type textarea "#0"
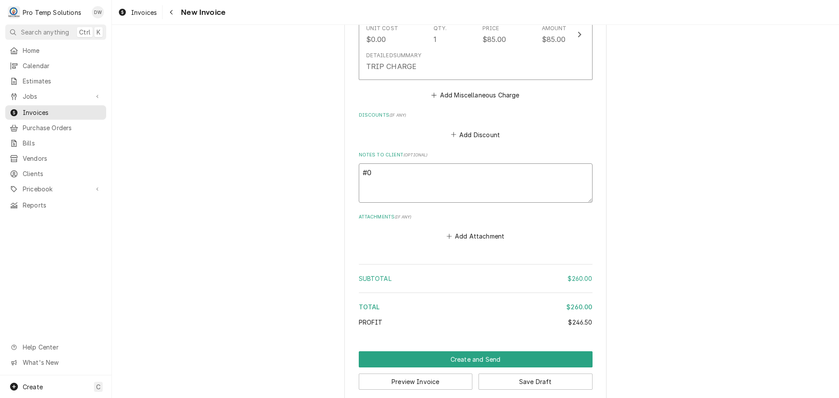
type textarea "x"
type textarea "#08"
type textarea "x"
type textarea "#082"
type textarea "x"
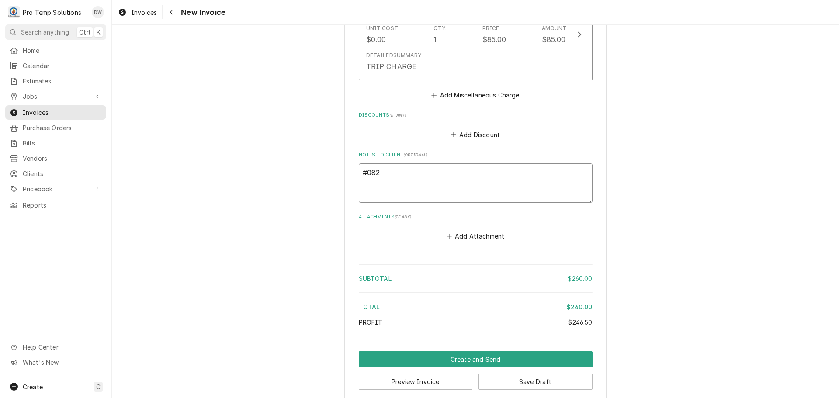
type textarea "#0828"
type textarea "x"
type textarea "#08282"
type textarea "x"
type textarea "#082825"
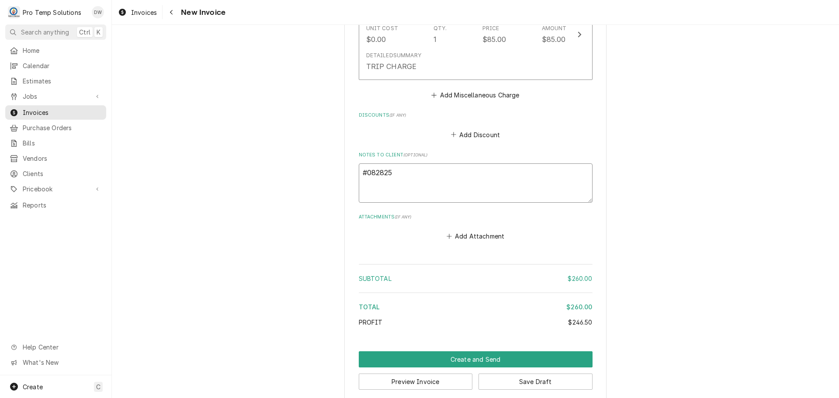
type textarea "x"
type textarea "#0828250"
type textarea "x"
type textarea "#08282500"
type textarea "x"
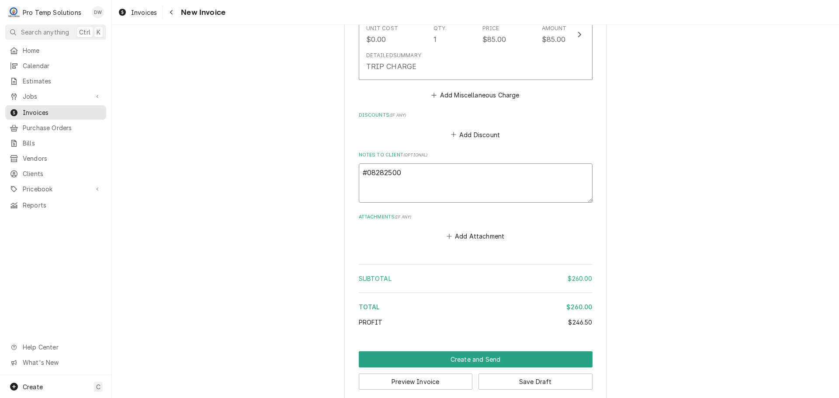
type textarea "#082825002"
type textarea "x"
type textarea "#082825002"
type textarea "x"
type textarea "#082825002 V"
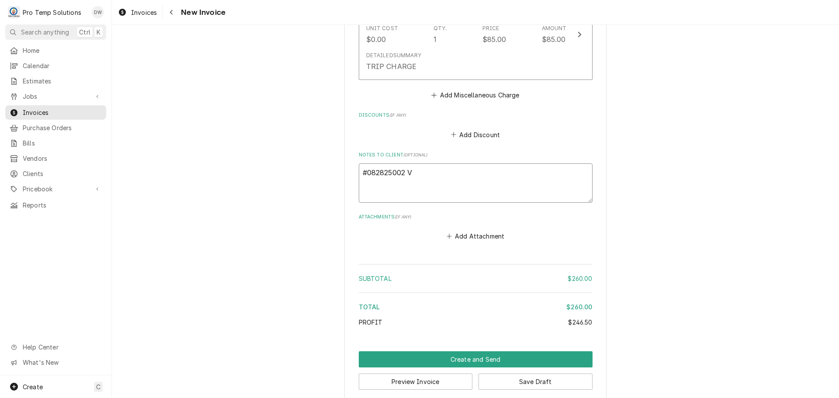
type textarea "x"
type textarea "#082825002 VE"
type textarea "x"
type textarea "#082825002 VEN"
type textarea "x"
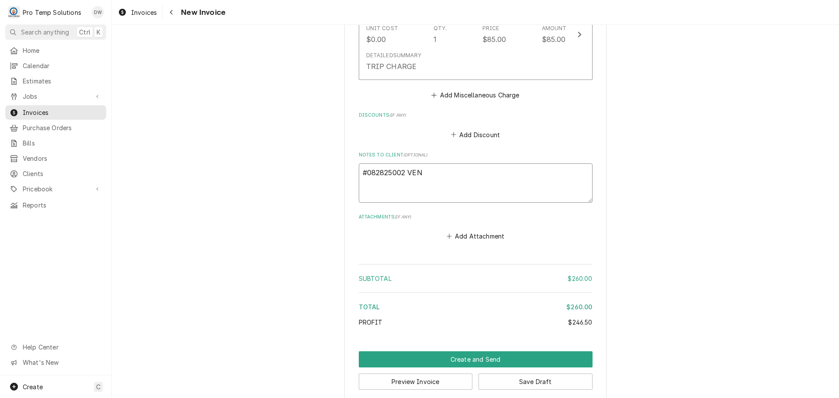
type textarea "#082825002 VENA"
type textarea "x"
type textarea "#082825002 VENAB"
type textarea "x"
type textarea "#082825002 VENABL"
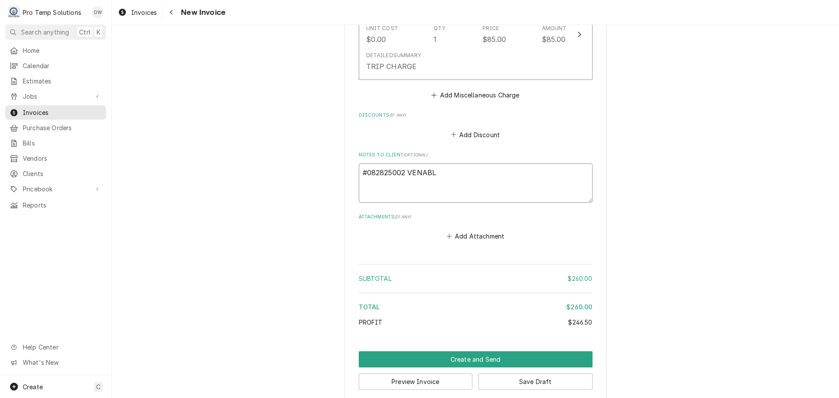
type textarea "x"
type textarea "#082825002 [PERSON_NAME]"
type textarea "x"
type textarea "#082825002 [PERSON_NAME]-"
type textarea "x"
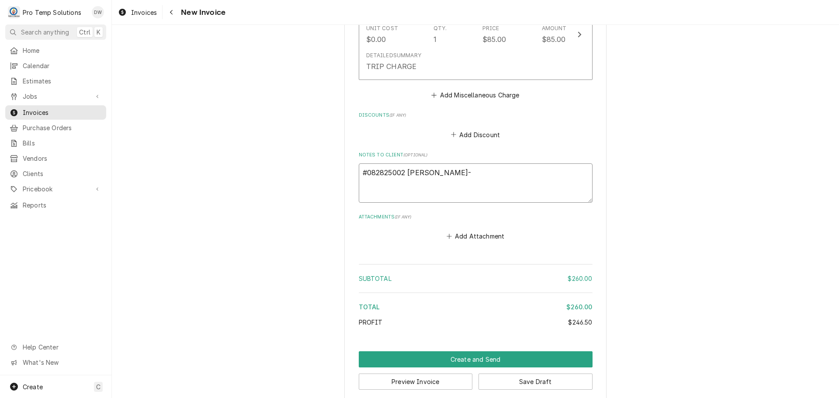
type textarea "#082825002 [PERSON_NAME]-"
type textarea "x"
type textarea "#082825002 [PERSON_NAME]- G"
type textarea "x"
type textarea "#082825002 [PERSON_NAME]- GRI"
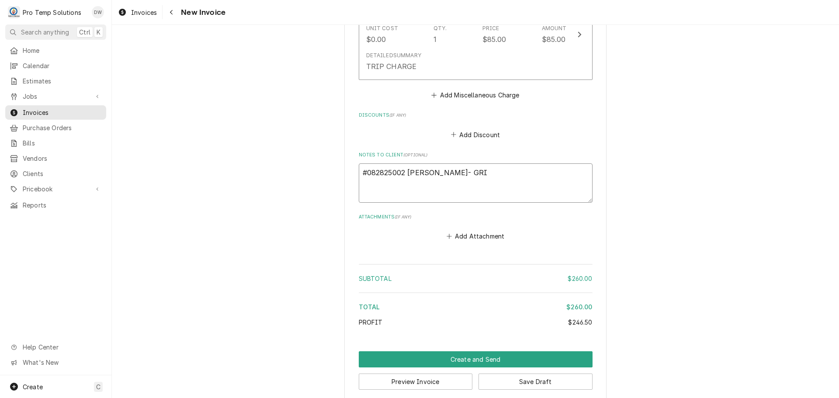
type textarea "x"
type textarea "#082825002 [PERSON_NAME]- GRIL"
type textarea "x"
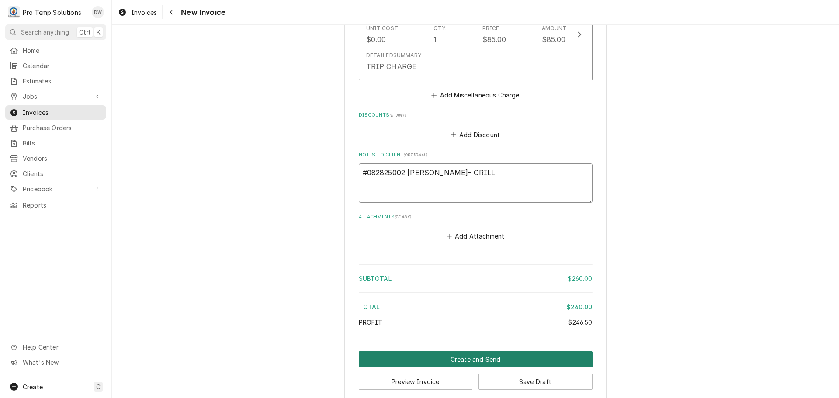
type textarea "#082825002 [PERSON_NAME]- GRILL"
click at [464, 351] on button "Create and Send" at bounding box center [476, 359] width 234 height 16
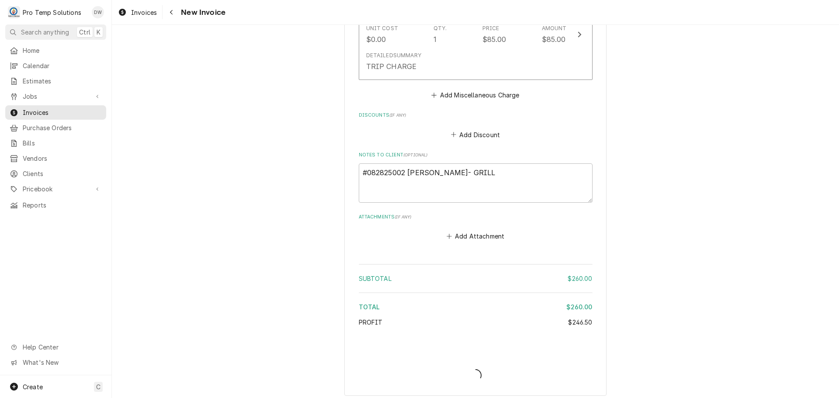
scroll to position [987, 0]
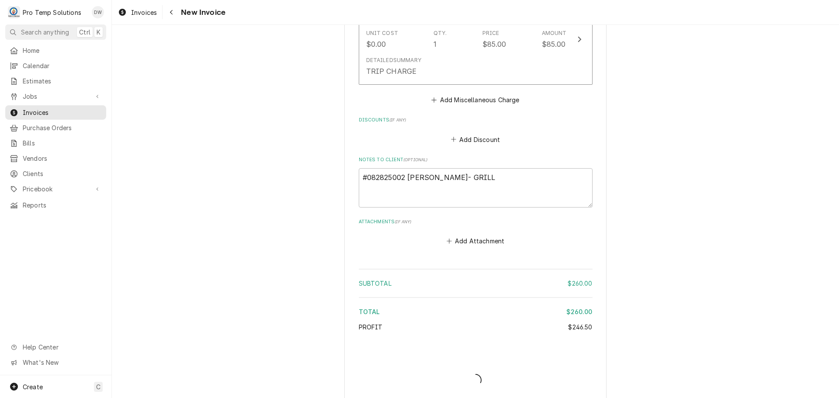
type textarea "x"
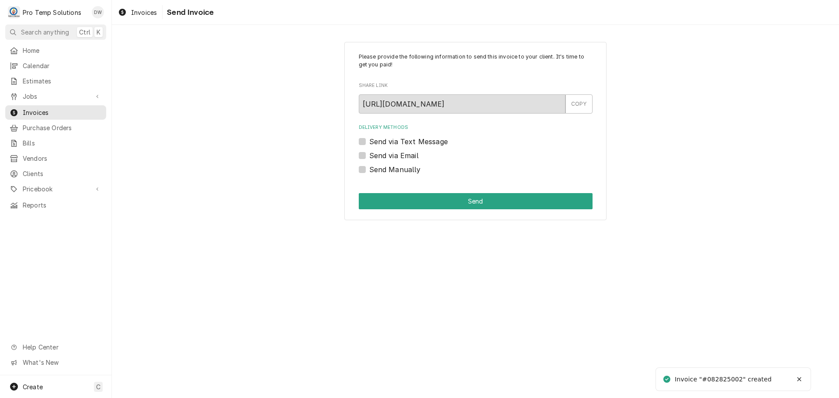
click at [369, 156] on label "Send via Email" at bounding box center [393, 155] width 49 height 10
click at [369, 156] on input "Send via Email" at bounding box center [486, 159] width 234 height 19
checkbox input "true"
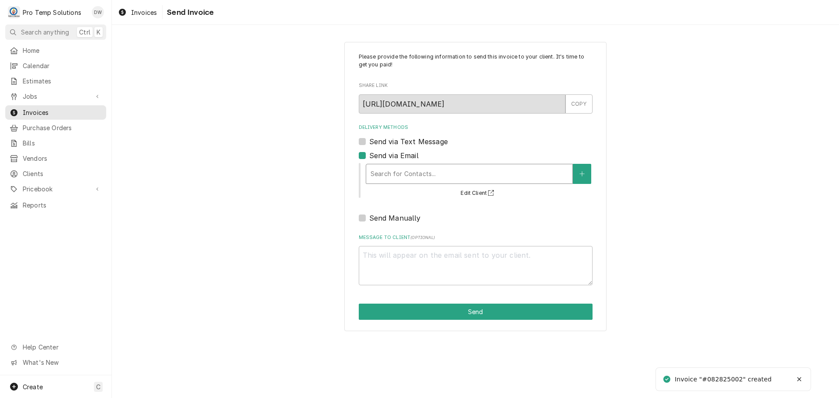
click at [427, 175] on div "Delivery Methods" at bounding box center [470, 174] width 198 height 16
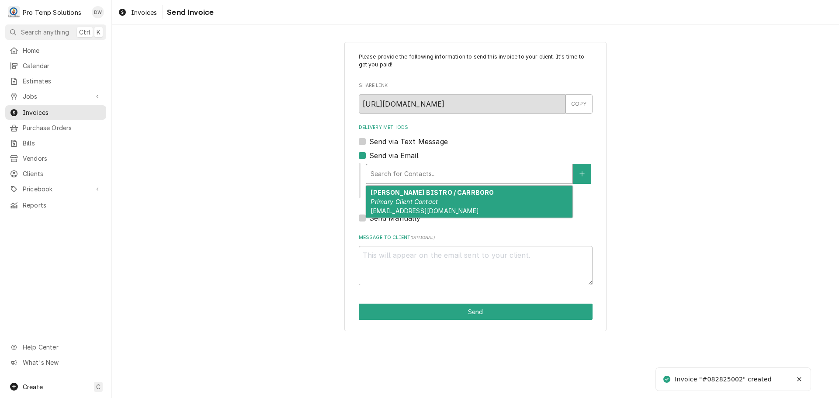
drag, startPoint x: 424, startPoint y: 191, endPoint x: 422, endPoint y: 200, distance: 9.1
click at [423, 194] on strong "[PERSON_NAME] BISTRO / CARRBORO" at bounding box center [432, 192] width 123 height 7
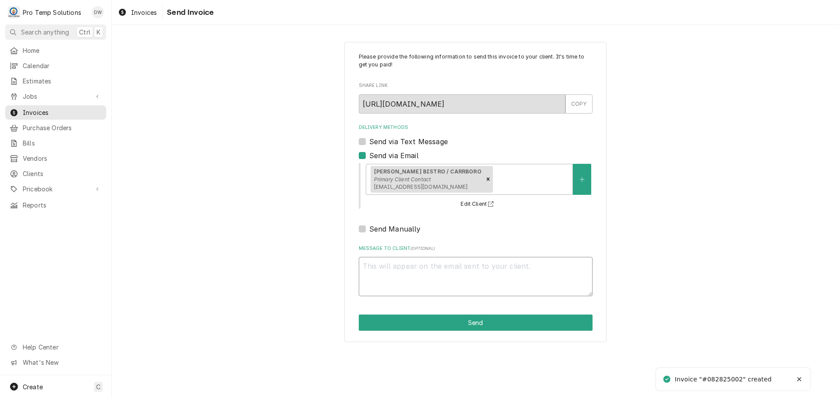
click at [405, 281] on textarea "Message to Client ( optional )" at bounding box center [476, 276] width 234 height 39
type textarea "x"
type textarea "#"
type textarea "x"
type textarea "#0"
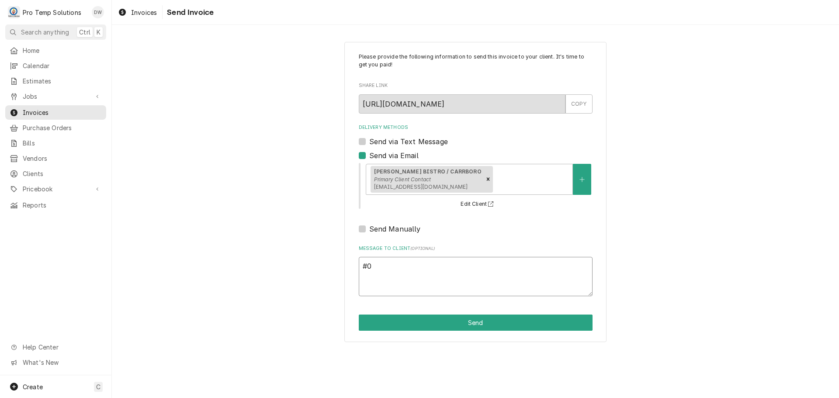
type textarea "x"
type textarea "#08"
type textarea "x"
type textarea "#082"
type textarea "x"
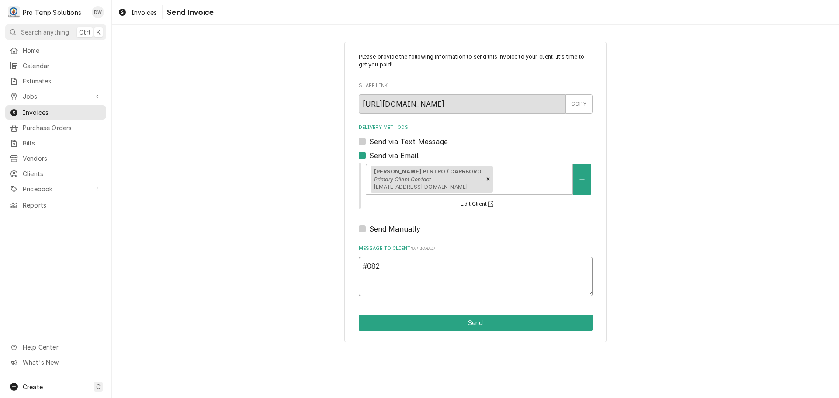
type textarea "#0828"
type textarea "x"
type textarea "#08282"
type textarea "x"
type textarea "#082825"
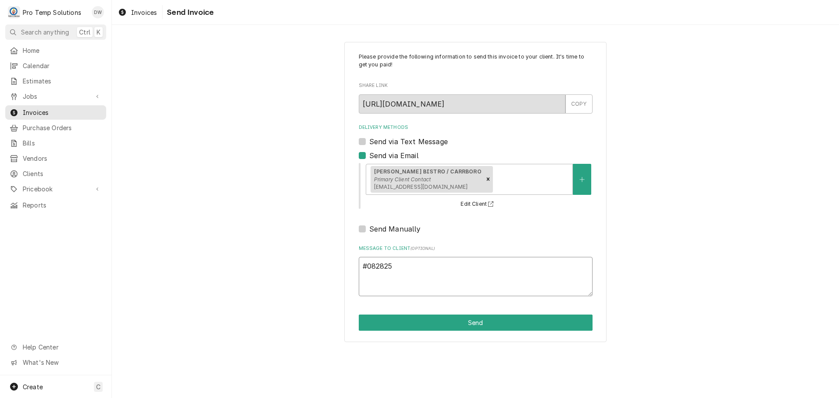
type textarea "x"
type textarea "#0828250"
type textarea "x"
type textarea "#08282500"
type textarea "x"
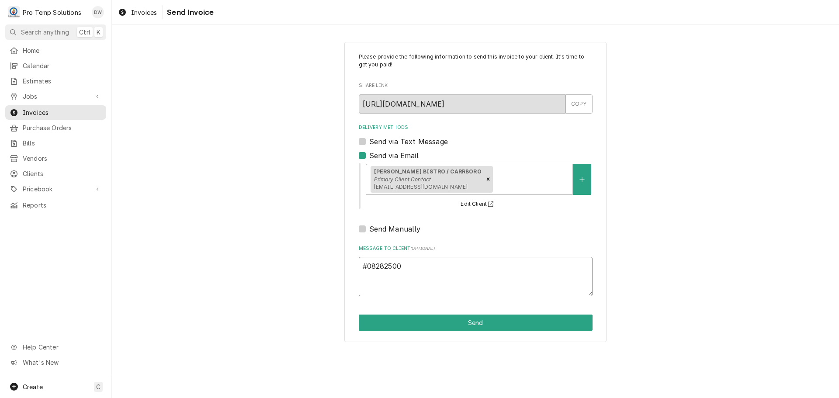
type textarea "#082825002"
type textarea "x"
type textarea "#082825002"
type textarea "x"
type textarea "#082825002 V"
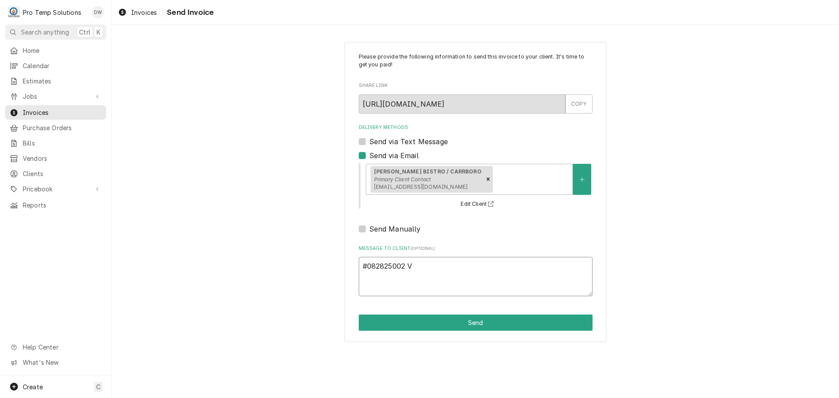
type textarea "x"
type textarea "#082825002 VE"
type textarea "x"
type textarea "#082825002 VEN"
type textarea "x"
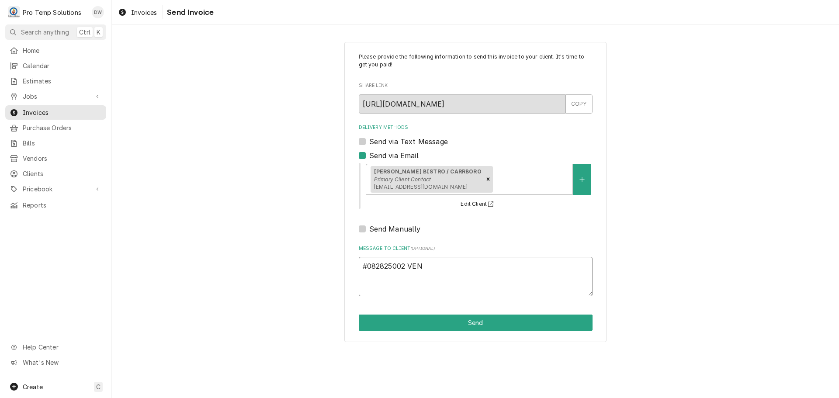
type textarea "#082825002 VENA"
type textarea "x"
type textarea "#082825002 VENAB"
type textarea "x"
type textarea "#082825002 VENABL"
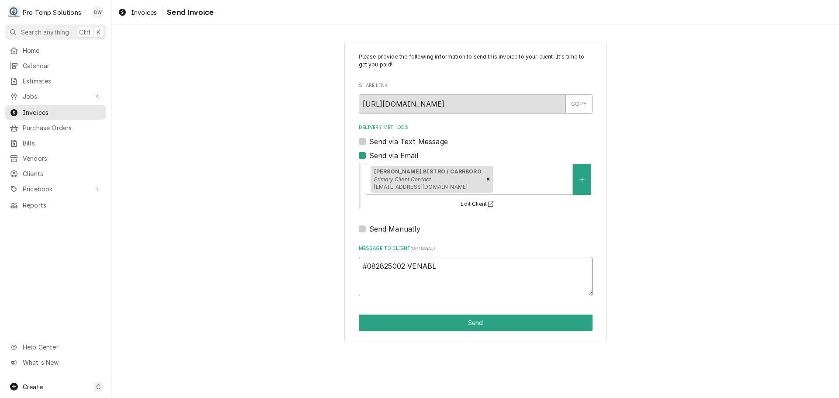
type textarea "x"
type textarea "#082825002 [PERSON_NAME]"
type textarea "x"
type textarea "#082825002 VENABLE-"
type textarea "x"
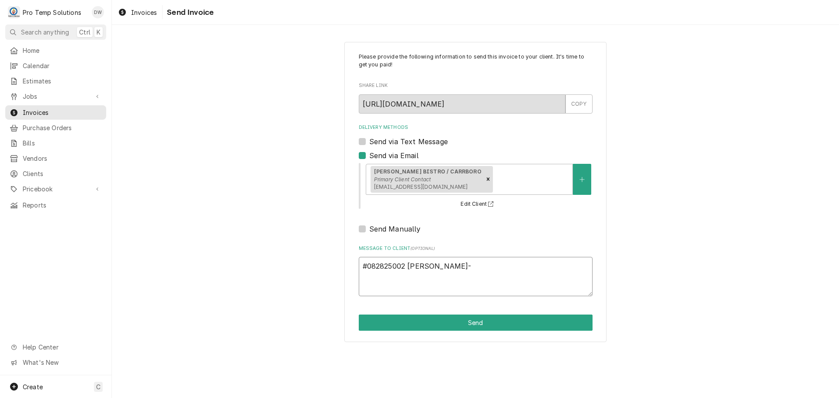
type textarea "#082825002 VENABLE-"
type textarea "x"
type textarea "#082825002 VENABLE- G"
type textarea "x"
type textarea "#082825002 VENABLE- GR"
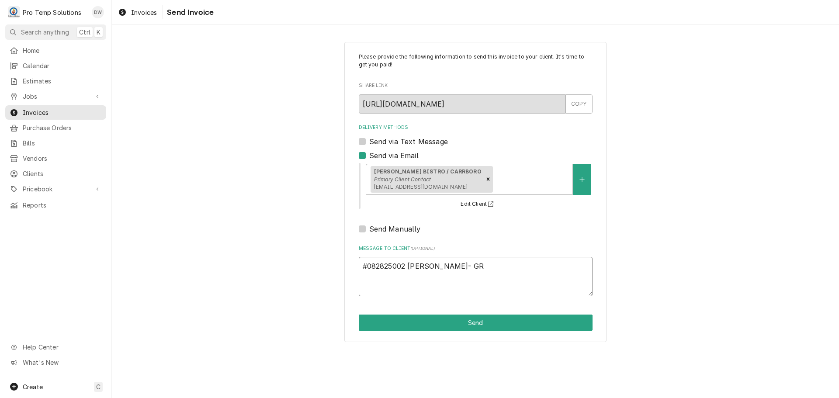
type textarea "x"
type textarea "#082825002 VENABLE- GRI"
type textarea "x"
type textarea "#082825002 VENABLE- GRIL"
type textarea "x"
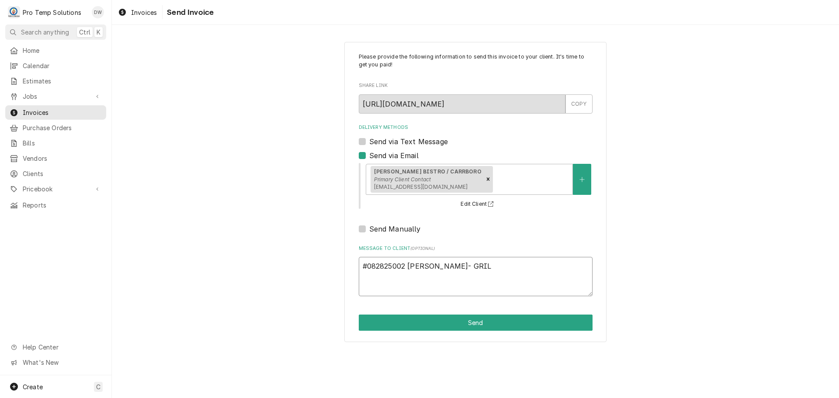
type textarea "#082825002 VENABLE- GRILL"
type textarea "x"
type textarea "#082825002 VENABLE- GRILL"
click at [472, 319] on button "Send" at bounding box center [476, 323] width 234 height 16
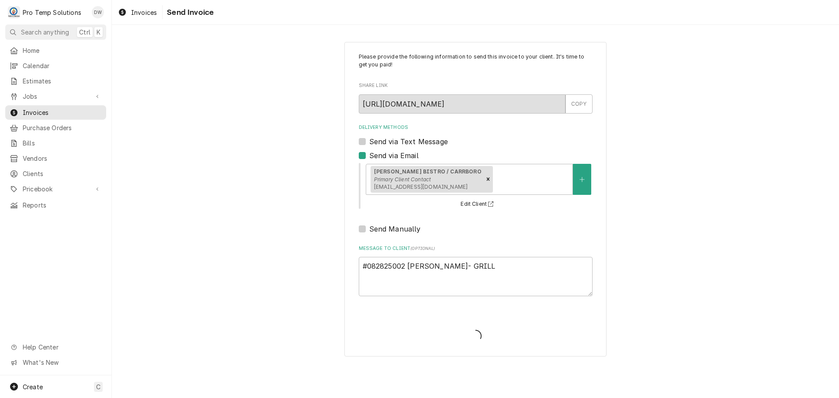
type textarea "x"
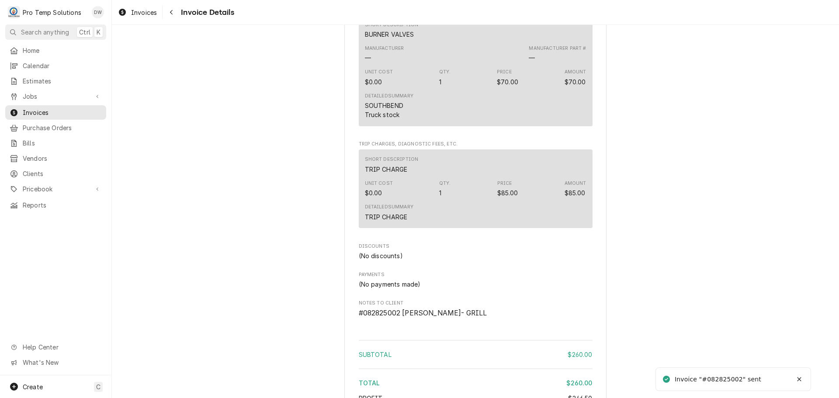
scroll to position [938, 0]
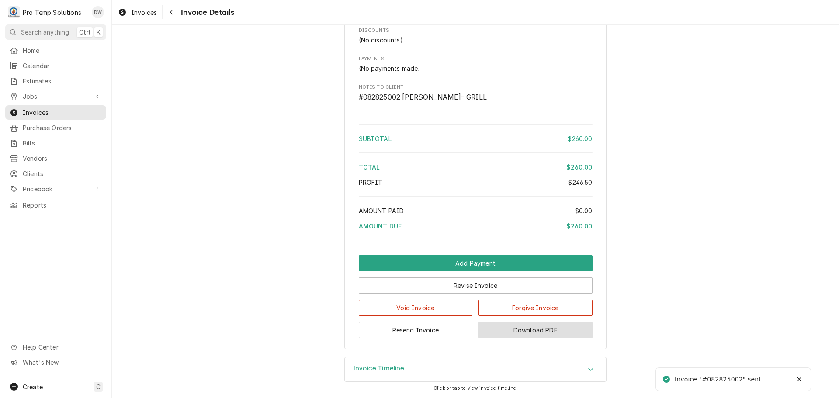
click at [523, 331] on button "Download PDF" at bounding box center [536, 330] width 114 height 16
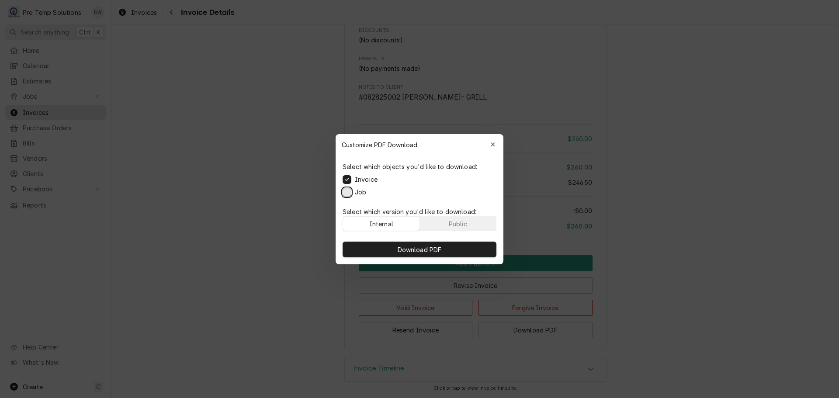
click at [348, 190] on button "Job" at bounding box center [347, 191] width 9 height 9
click at [417, 248] on span "Download PDF" at bounding box center [420, 249] width 48 height 9
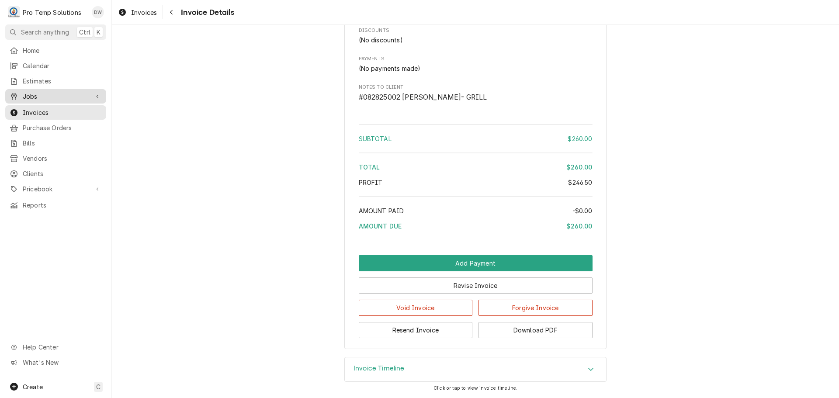
click at [46, 94] on span "Jobs" at bounding box center [56, 96] width 66 height 9
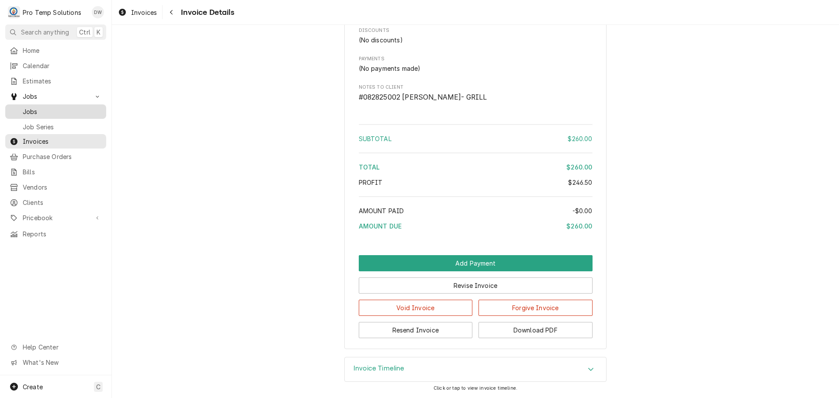
click at [34, 110] on span "Jobs" at bounding box center [62, 111] width 79 height 9
